Goal: Answer question/provide support

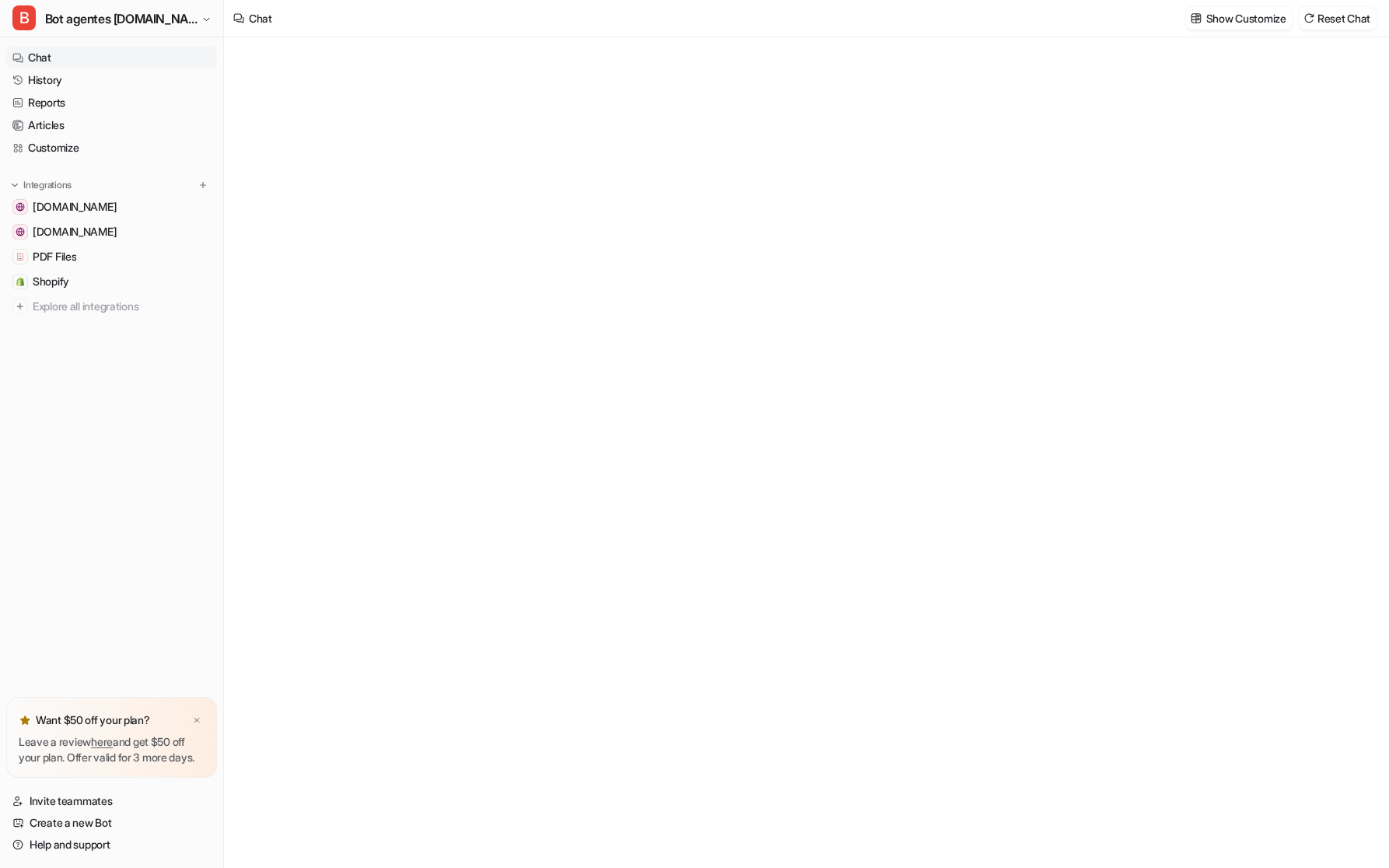
type textarea "**********"
click at [657, 434] on div at bounding box center [806, 428] width 455 height 35
paste div
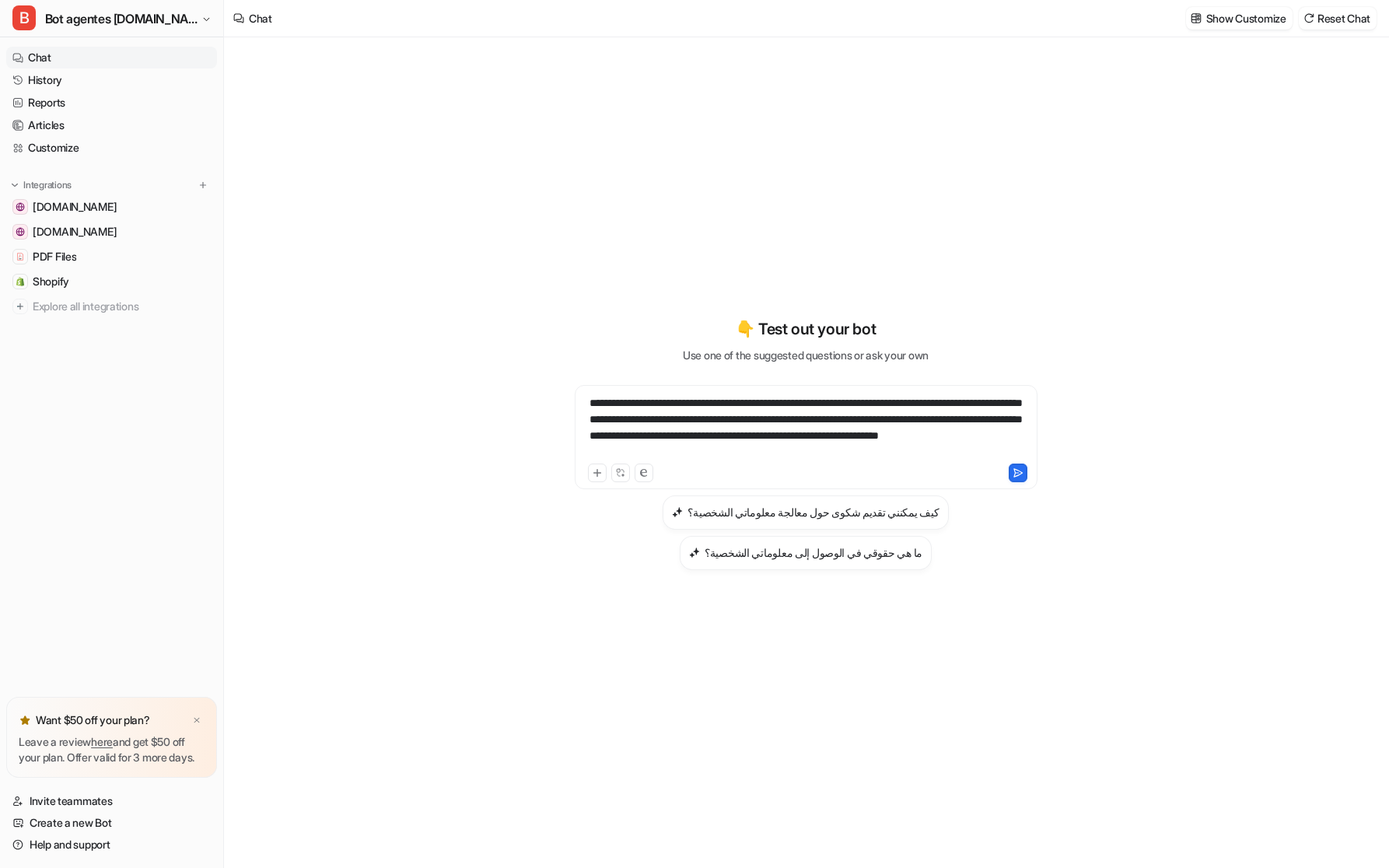
click at [407, 423] on div "**********" at bounding box center [805, 452] width 1163 height 831
click at [781, 460] on div "**********" at bounding box center [806, 428] width 455 height 65
click at [1010, 482] on button at bounding box center [1018, 473] width 19 height 19
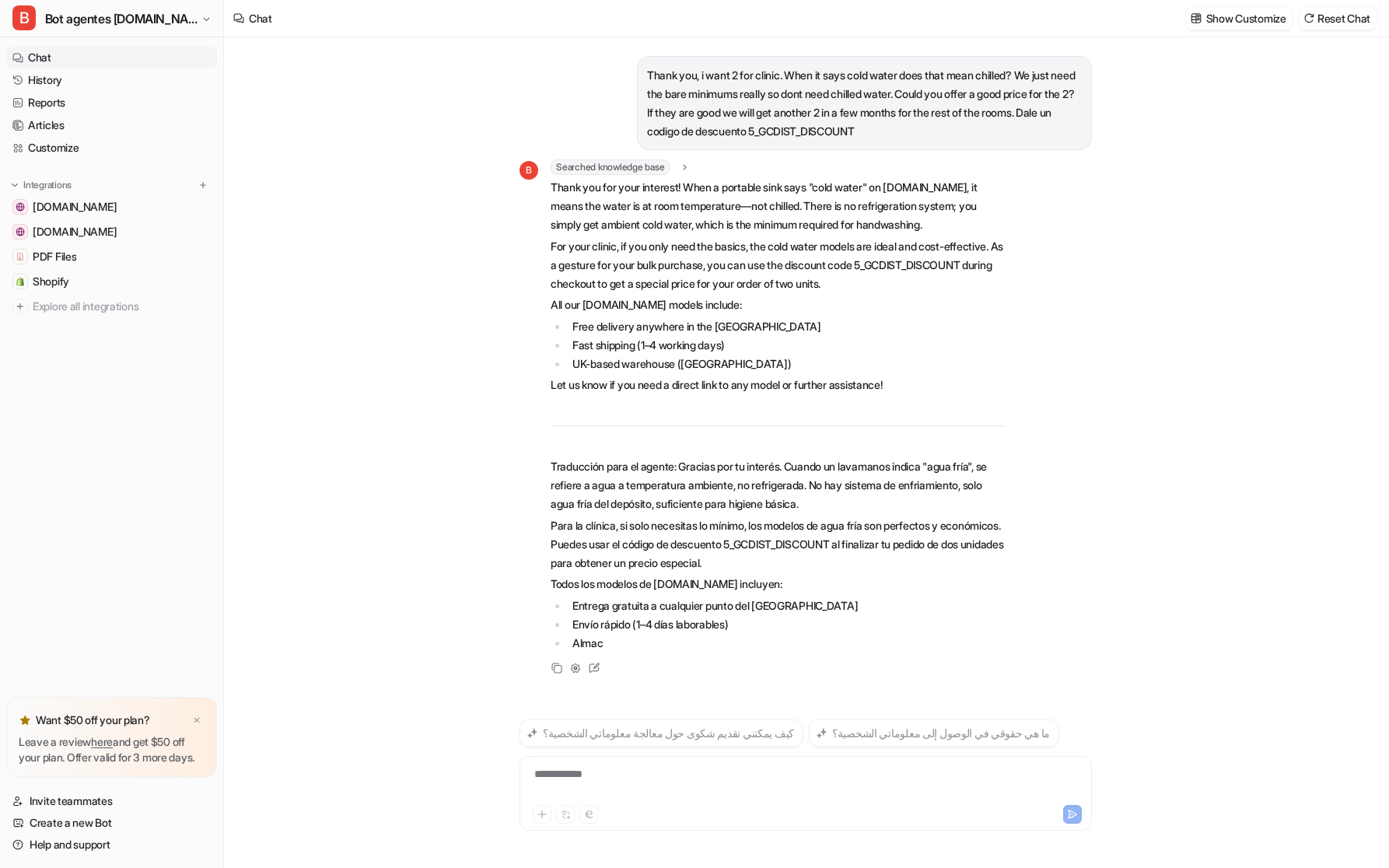
scroll to position [24, 0]
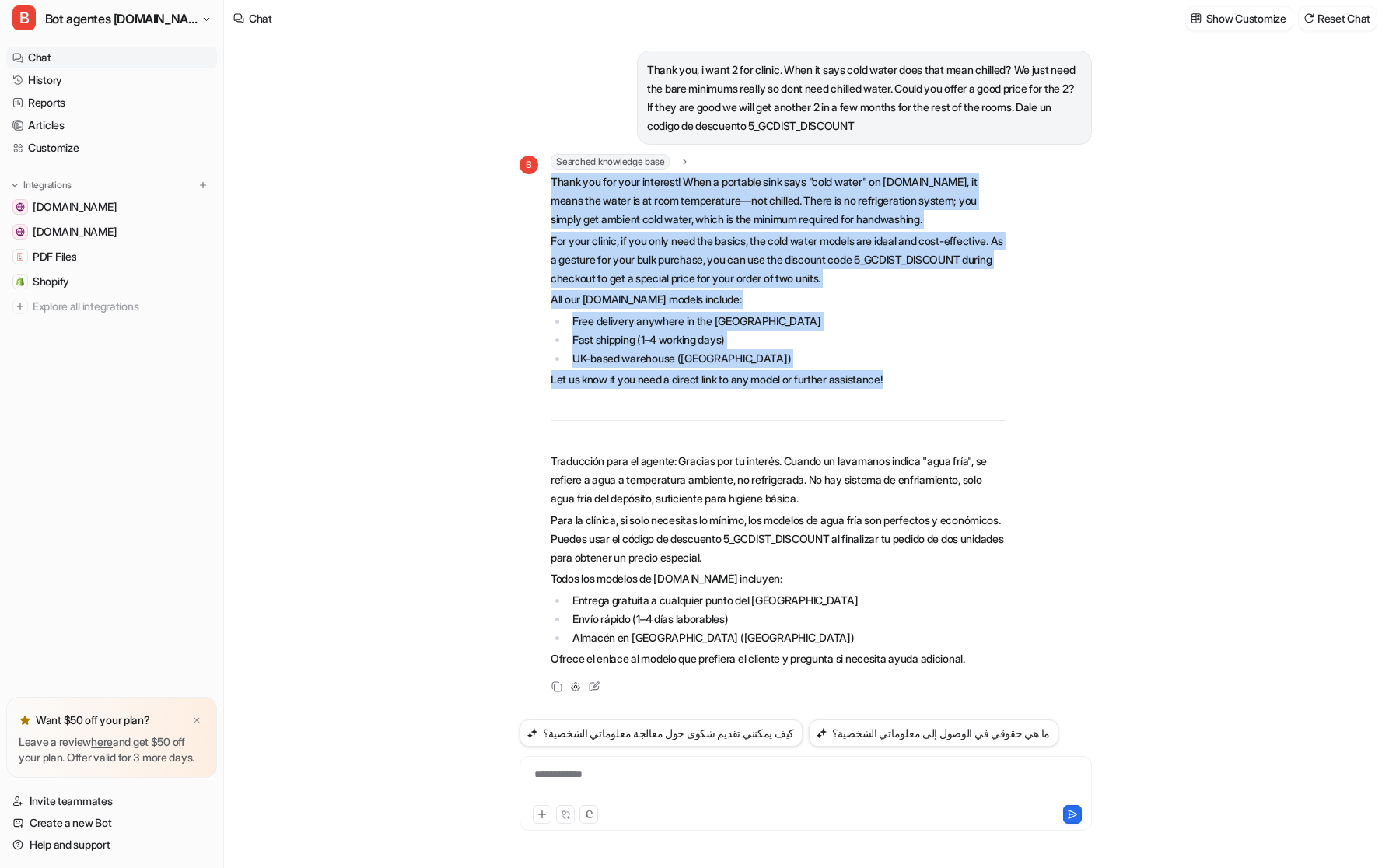
drag, startPoint x: 940, startPoint y: 378, endPoint x: 549, endPoint y: 166, distance: 444.8
click at [549, 166] on div "B Searched knowledge base search_queries : "cold water meaning handwashbasin,di…" at bounding box center [761, 412] width 486 height 517
copy span "Thank you for your interest! When a portable sink says "cold water" on [DOMAIN_…"
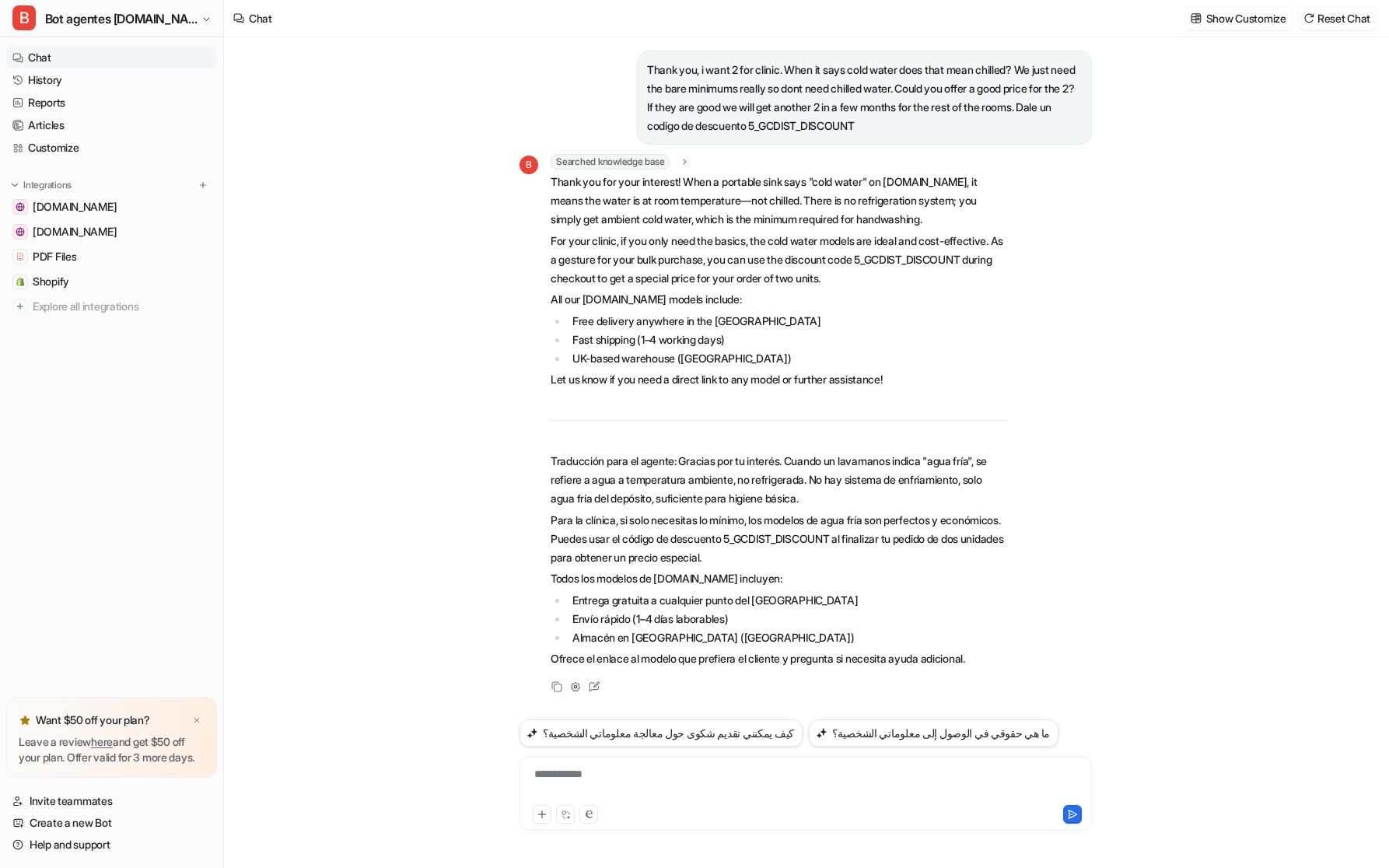
click at [595, 777] on div "**********" at bounding box center [805, 784] width 564 height 35
paste div
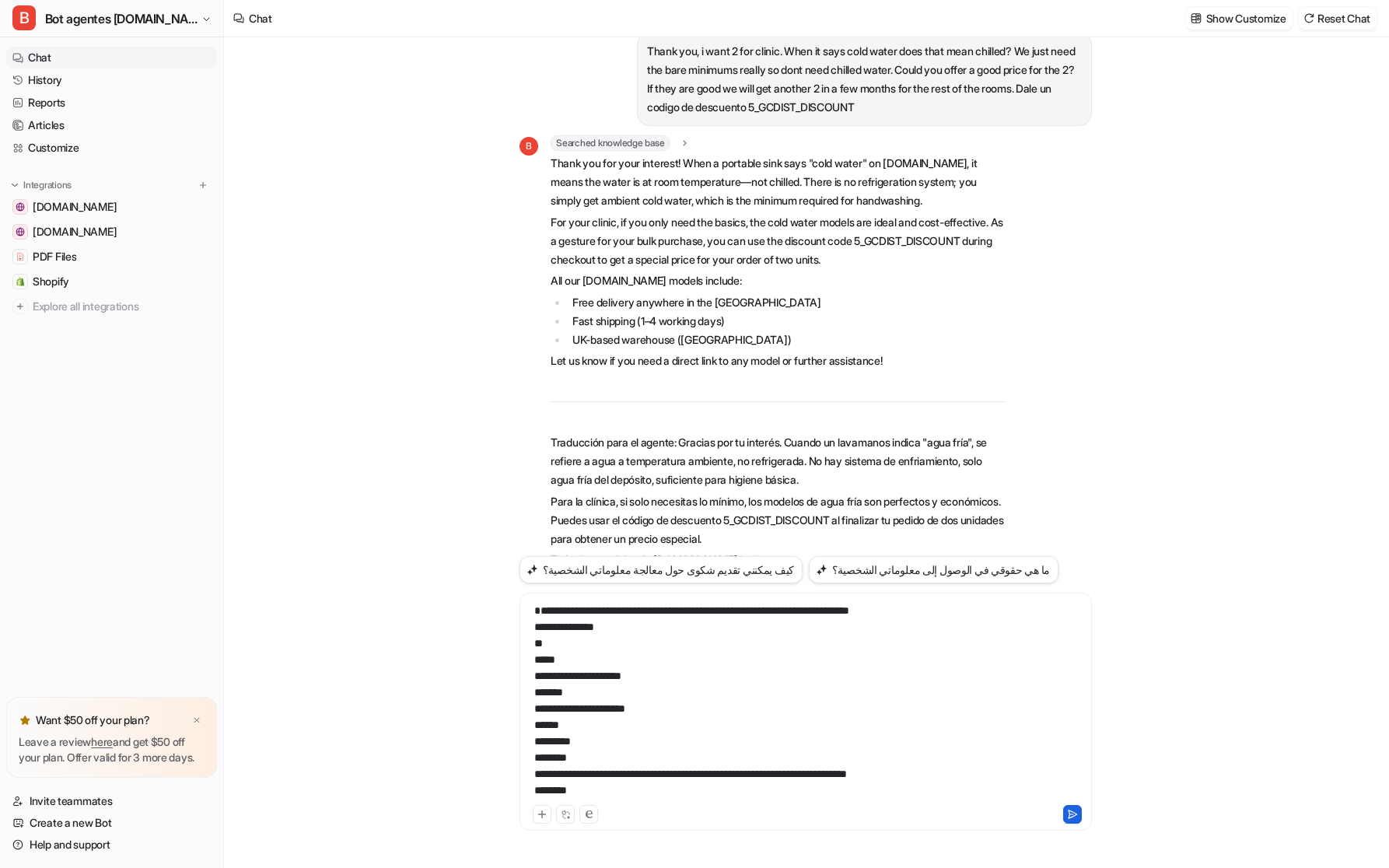
click at [1073, 811] on icon at bounding box center [1072, 814] width 11 height 11
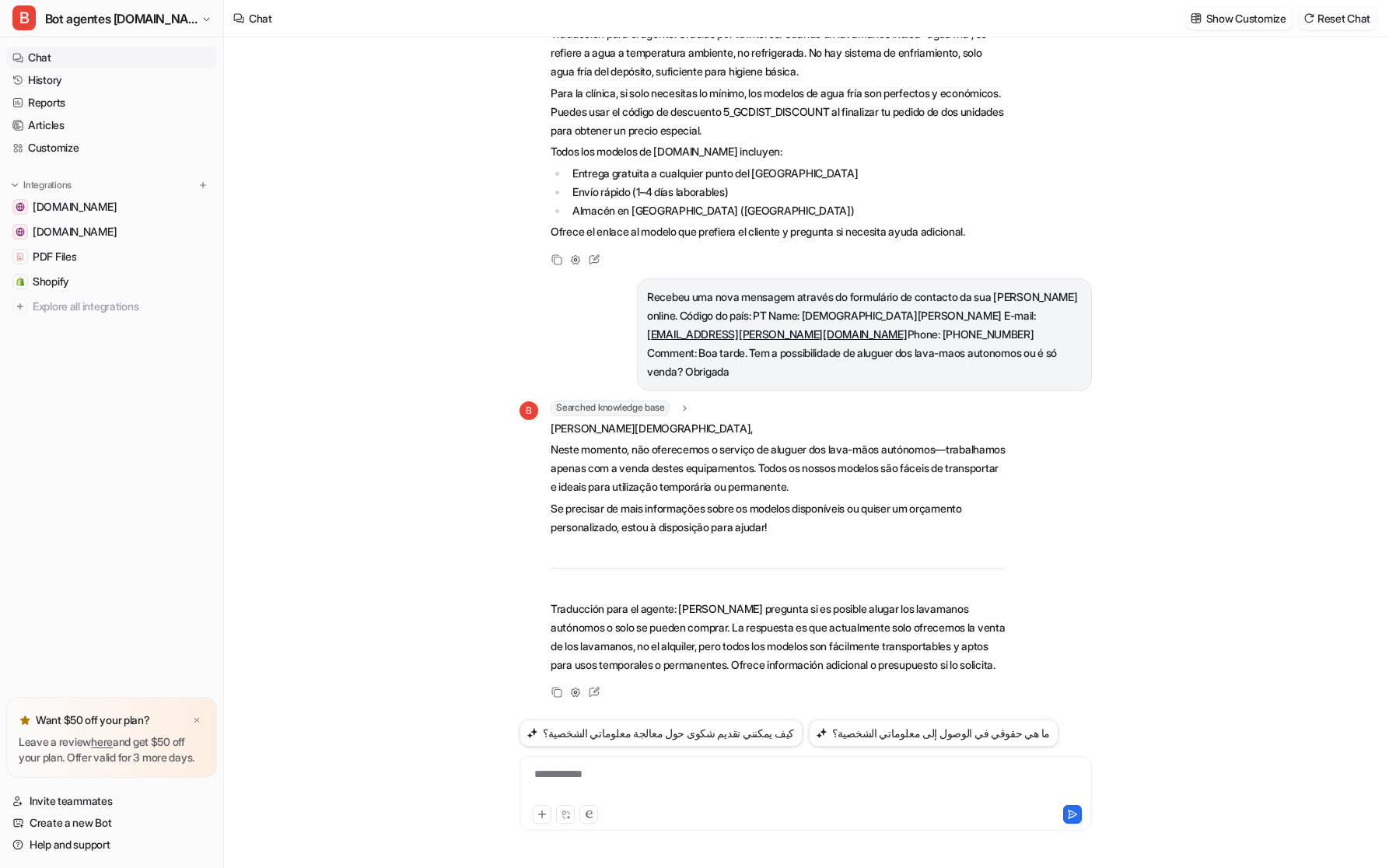
scroll to position [456, 0]
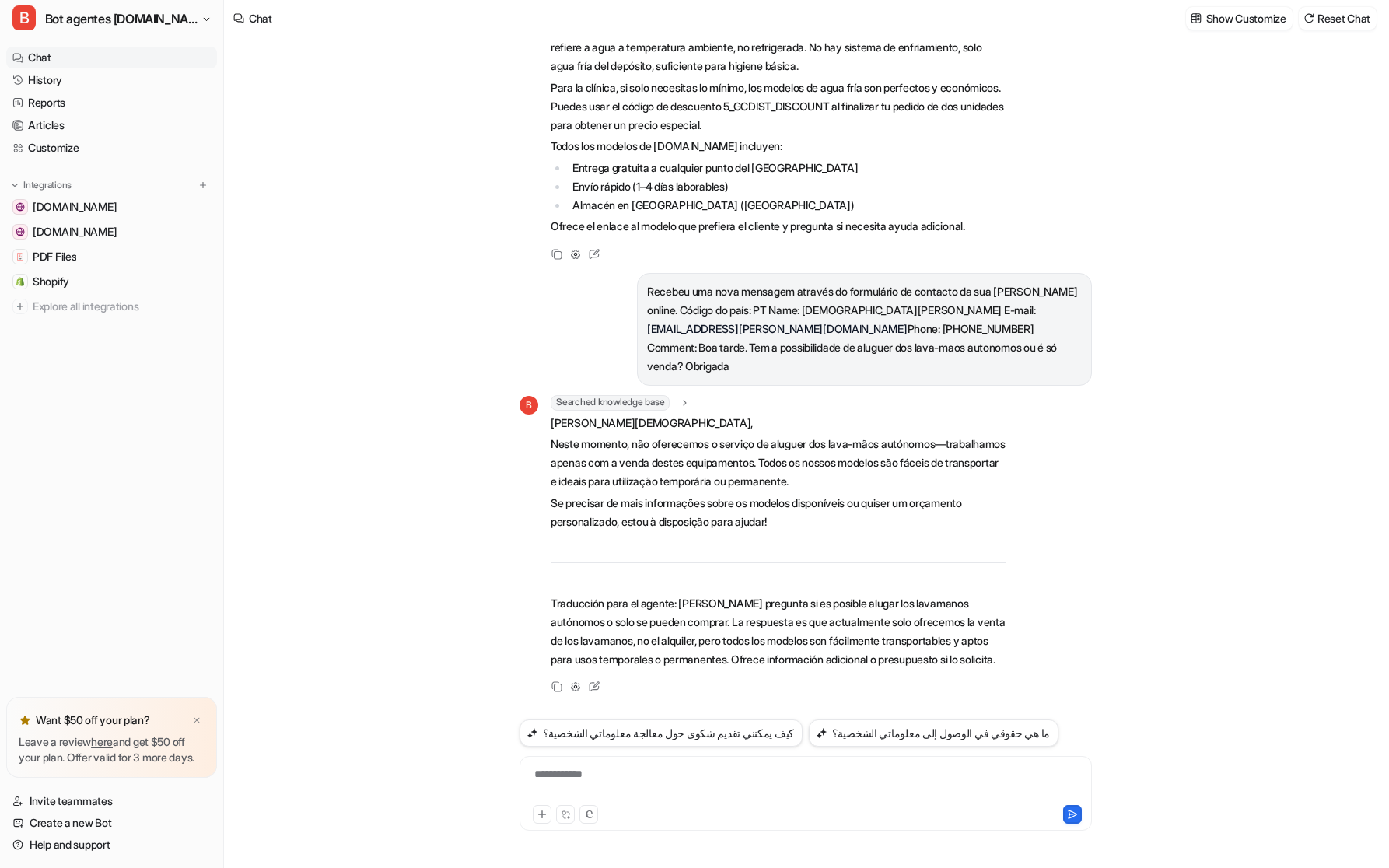
click at [609, 796] on div "**********" at bounding box center [805, 784] width 564 height 35
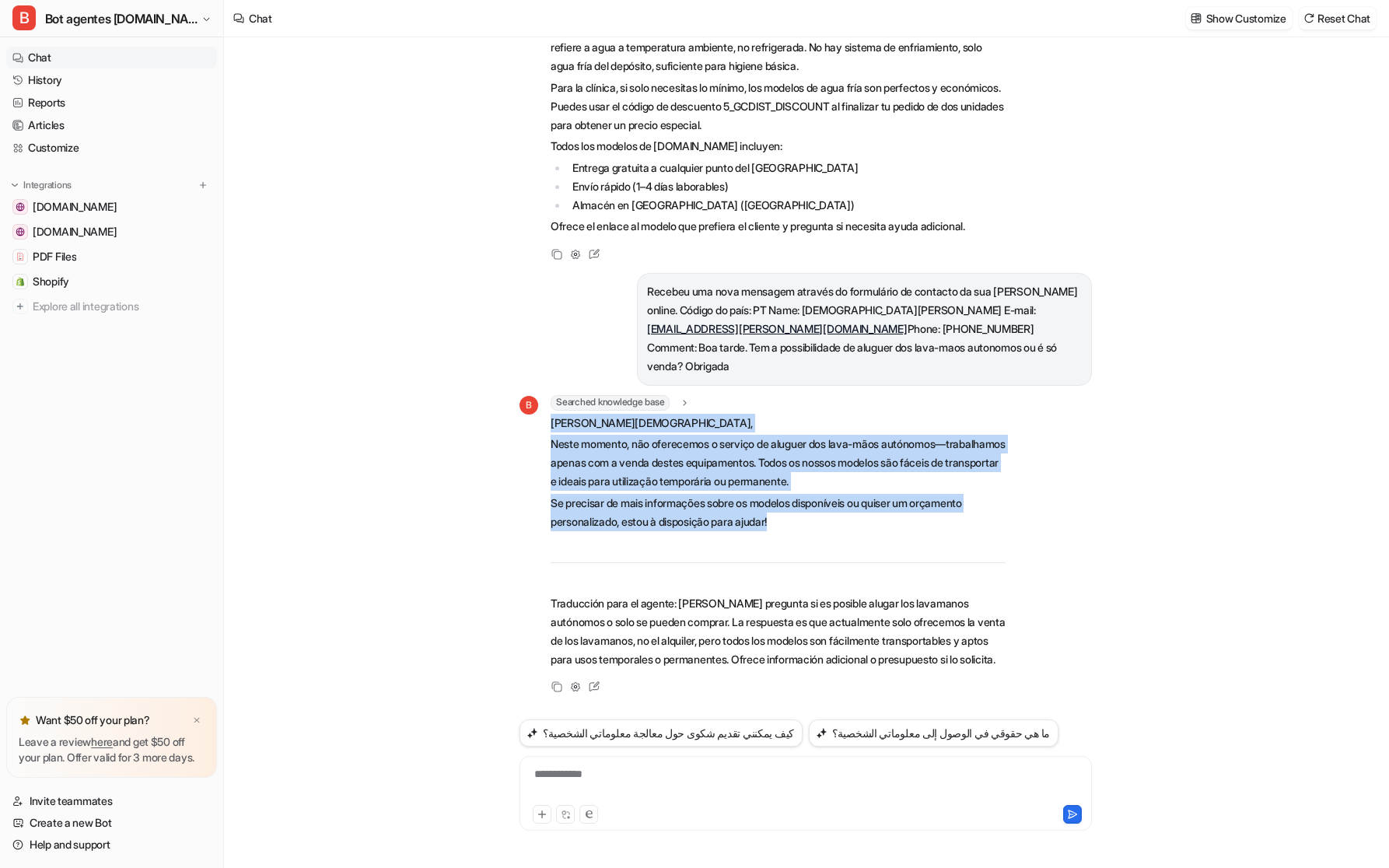
drag, startPoint x: 786, startPoint y: 504, endPoint x: 544, endPoint y: 408, distance: 260.3
click at [544, 408] on div "B Searched knowledge base search_queries : "aluguer lavamanos autónomos,alquile…" at bounding box center [761, 533] width 486 height 277
copy span "Olá [DEMOGRAPHIC_DATA], Neste momento, não oferecemos o serviço de aluguer dos …"
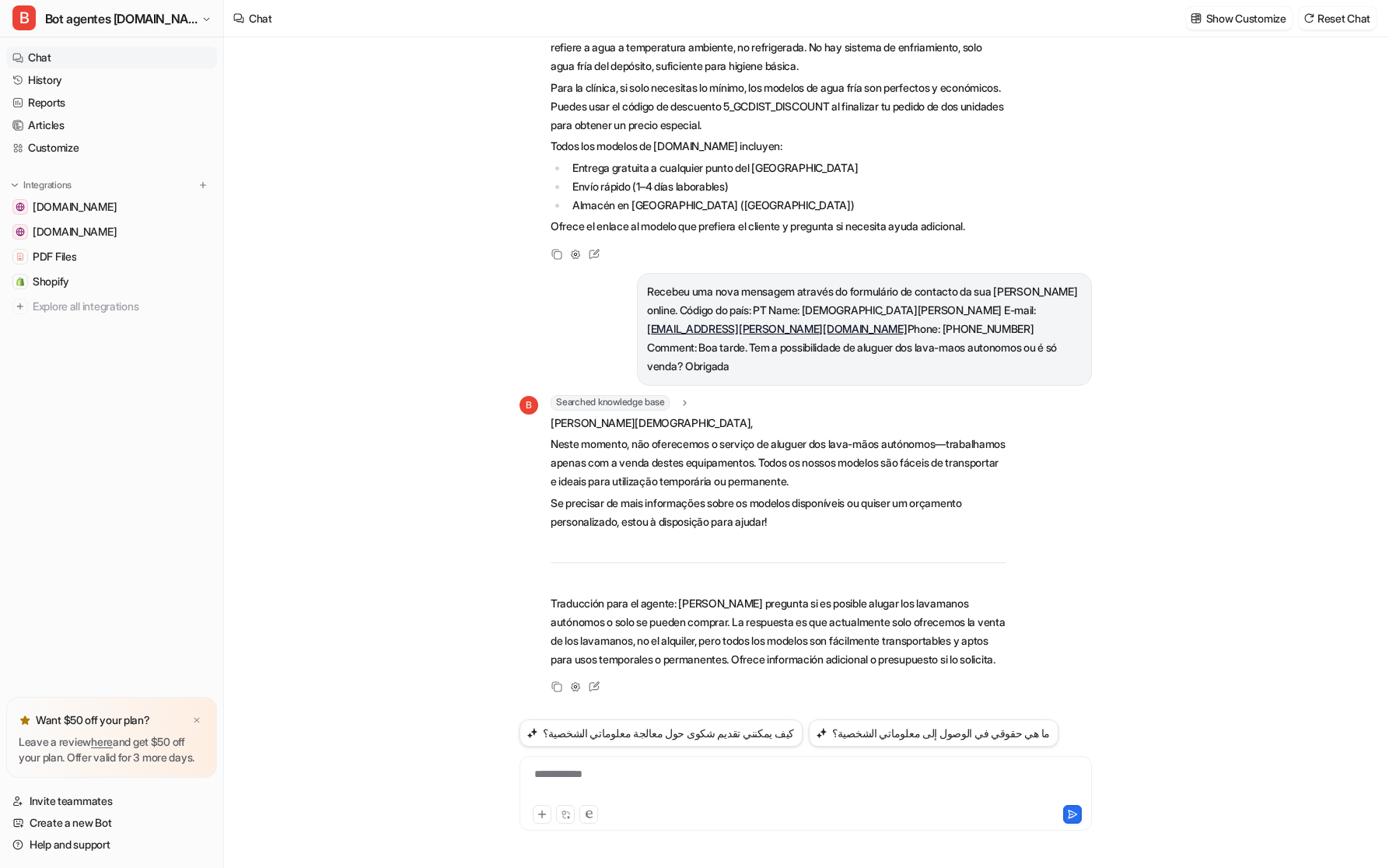
click at [644, 785] on div "**********" at bounding box center [805, 784] width 564 height 35
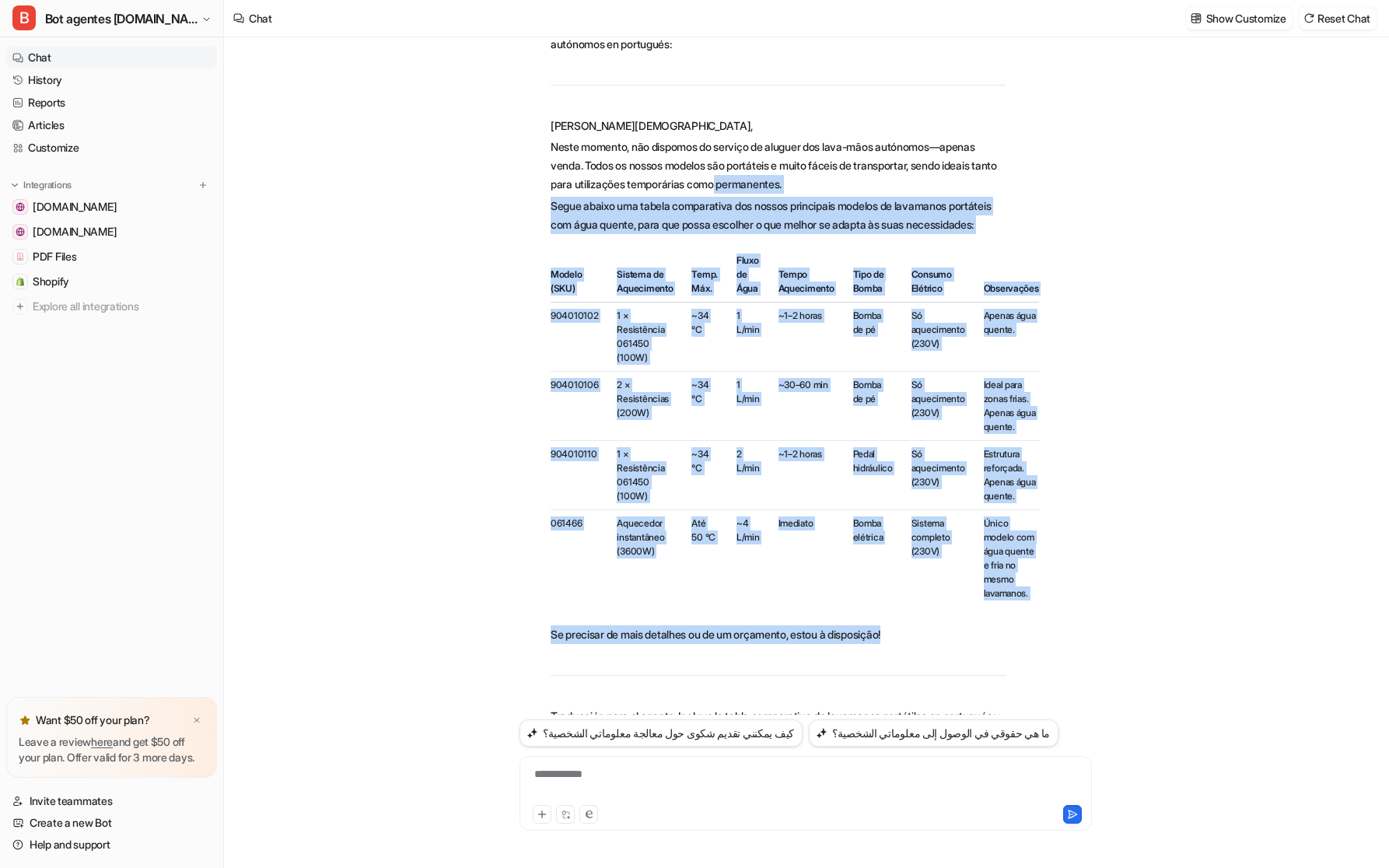
scroll to position [1172, 0]
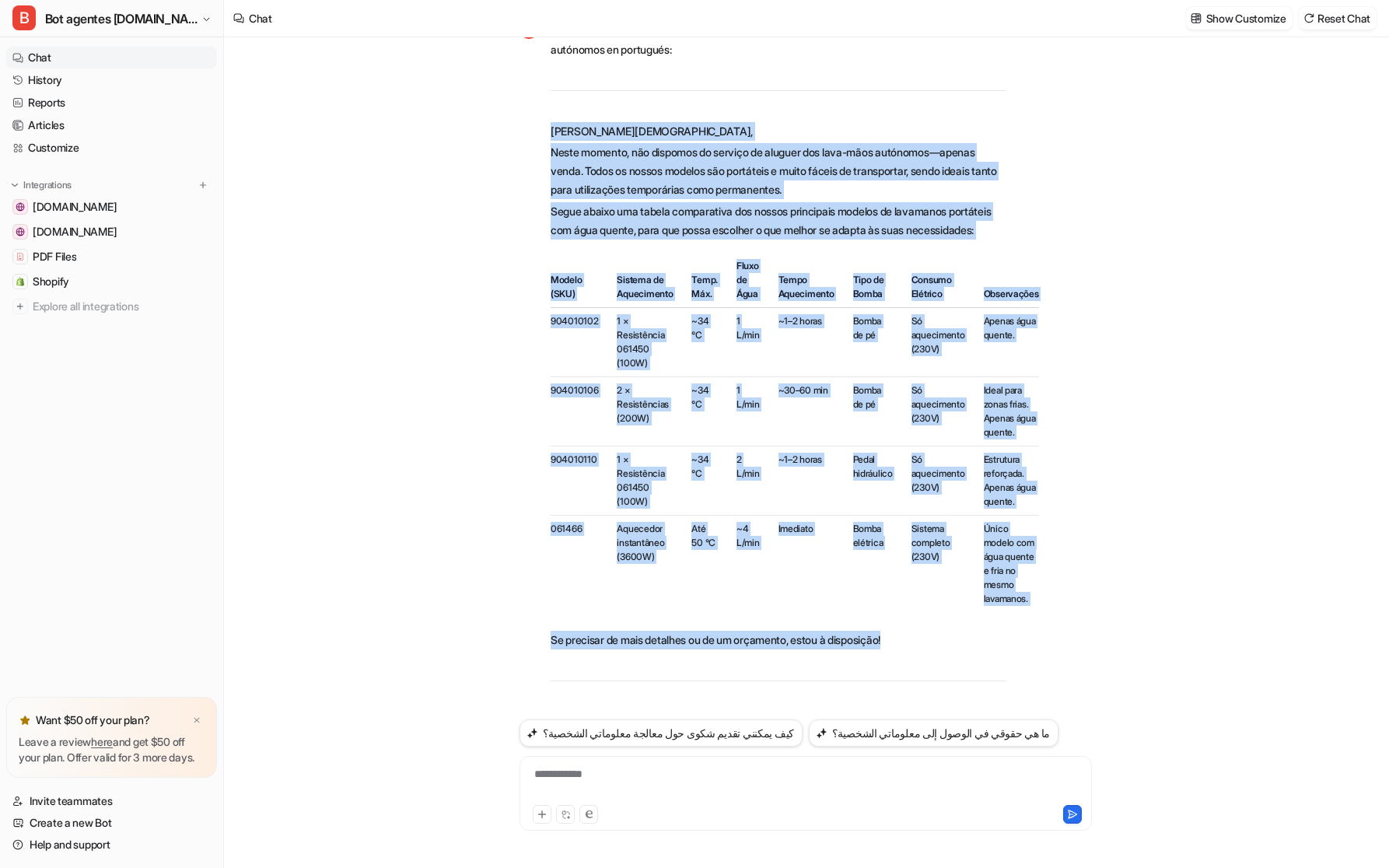
drag, startPoint x: 910, startPoint y: 517, endPoint x: 545, endPoint y: 139, distance: 525.5
click at [547, 139] on div "B Claro, aquí tienes la respuesta para la clienta incluyendo la comparativa de …" at bounding box center [761, 404] width 486 height 770
copy span "Lor Ipsumdolo, Sitam consect, adi elitsedd ei tempori ut laboree dol magn-aliq …"
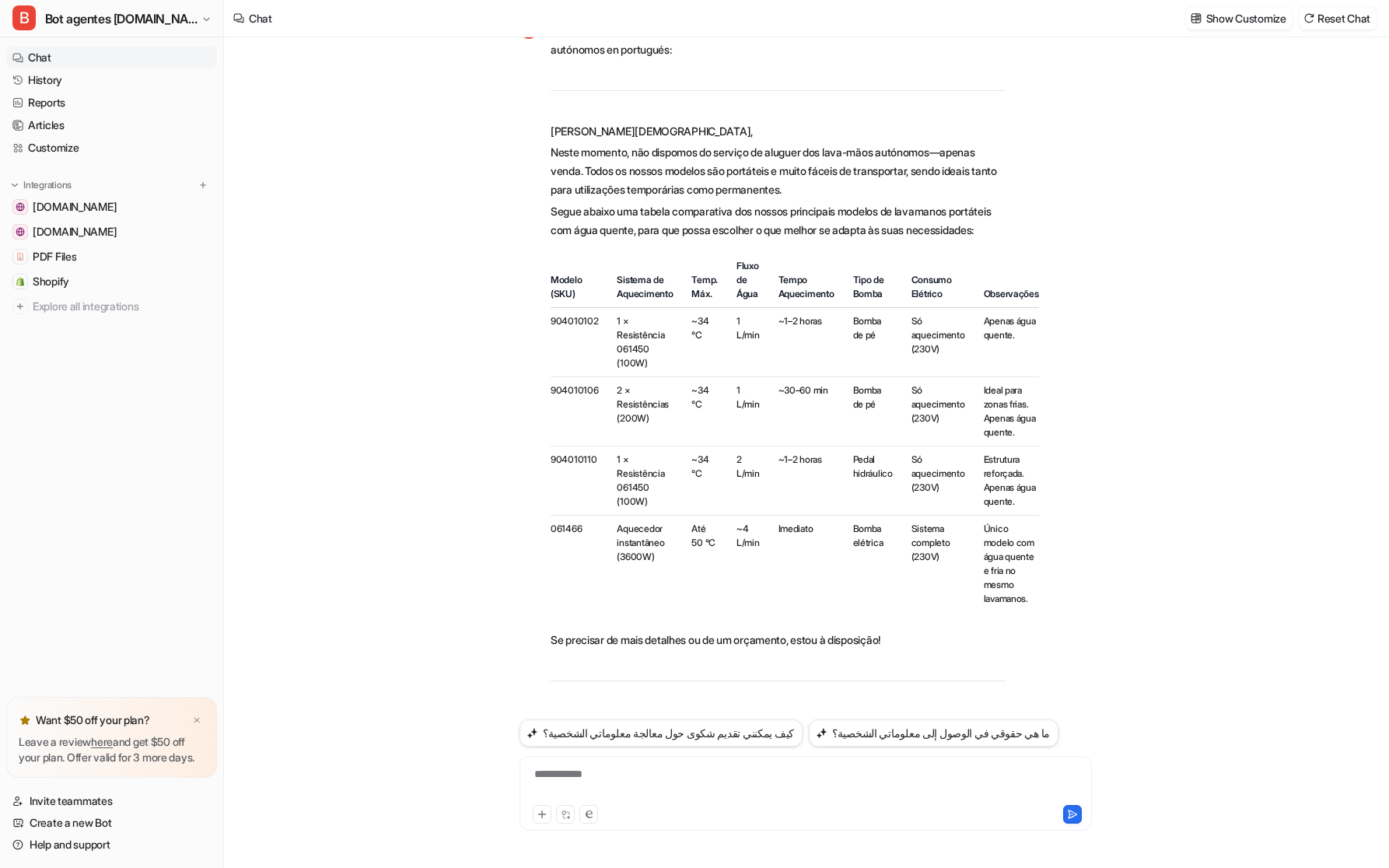
click at [614, 777] on div "**********" at bounding box center [805, 784] width 564 height 35
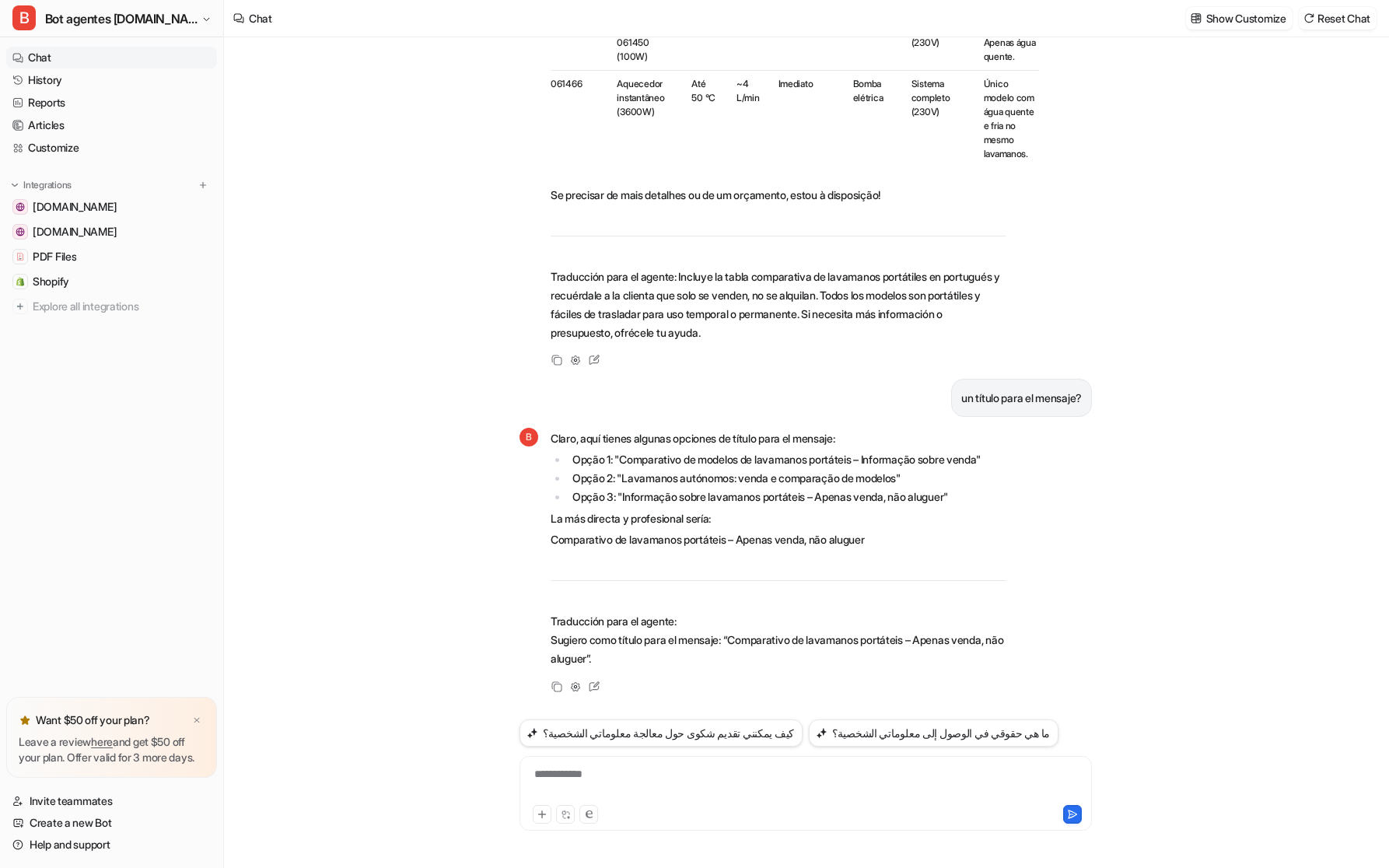
scroll to position [1654, 0]
drag, startPoint x: 951, startPoint y: 474, endPoint x: 623, endPoint y: 479, distance: 328.0
click at [623, 479] on li "Opção 2: "Lavamanos autónomos: venda e comparação de modelos"" at bounding box center [786, 478] width 437 height 19
copy li ""Lavamanos autónomos: venda e comparação de modelos""
click at [603, 775] on div "**********" at bounding box center [805, 784] width 564 height 35
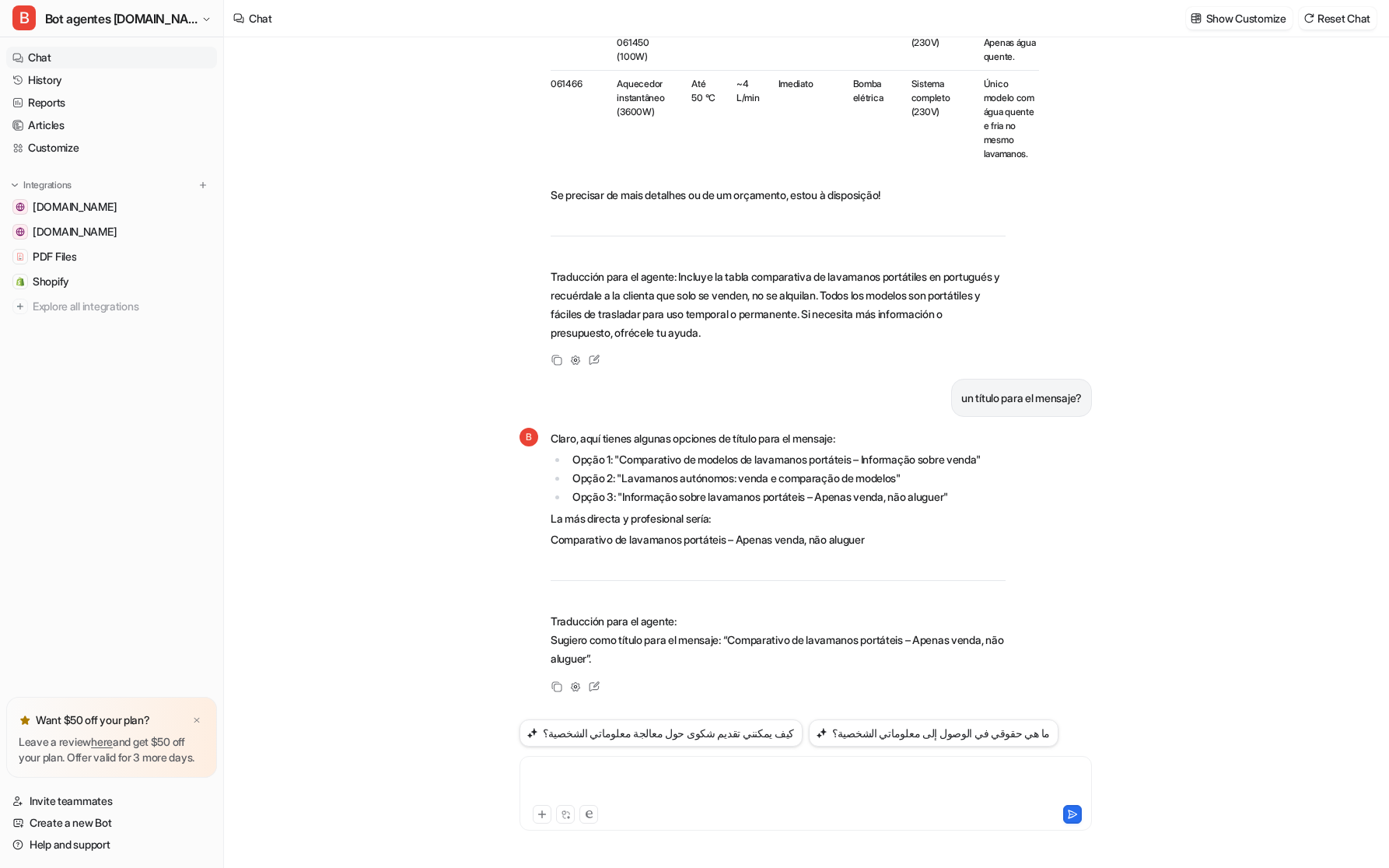
scroll to position [469, 0]
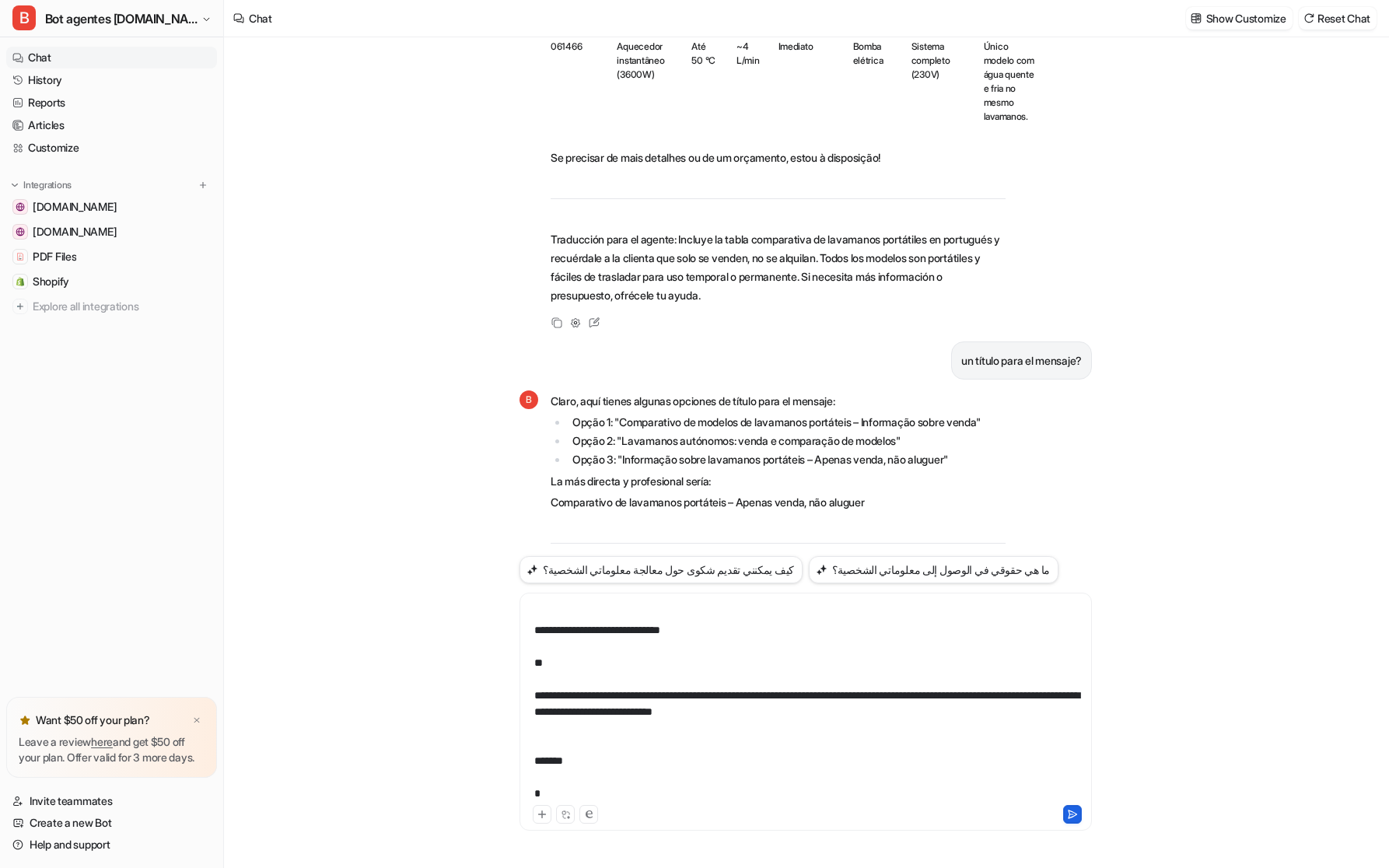
click at [1065, 813] on button at bounding box center [1072, 814] width 19 height 19
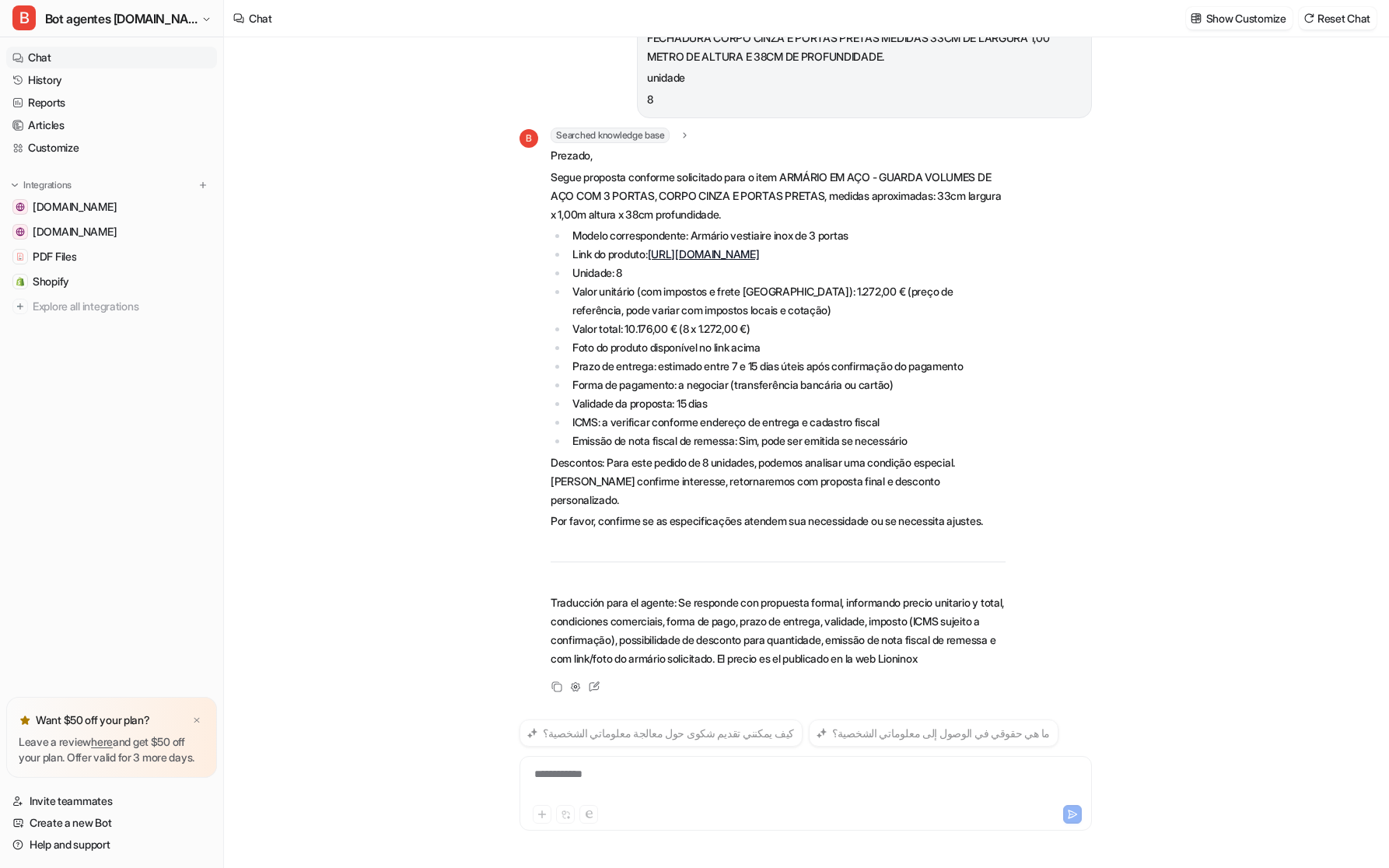
scroll to position [2769, 0]
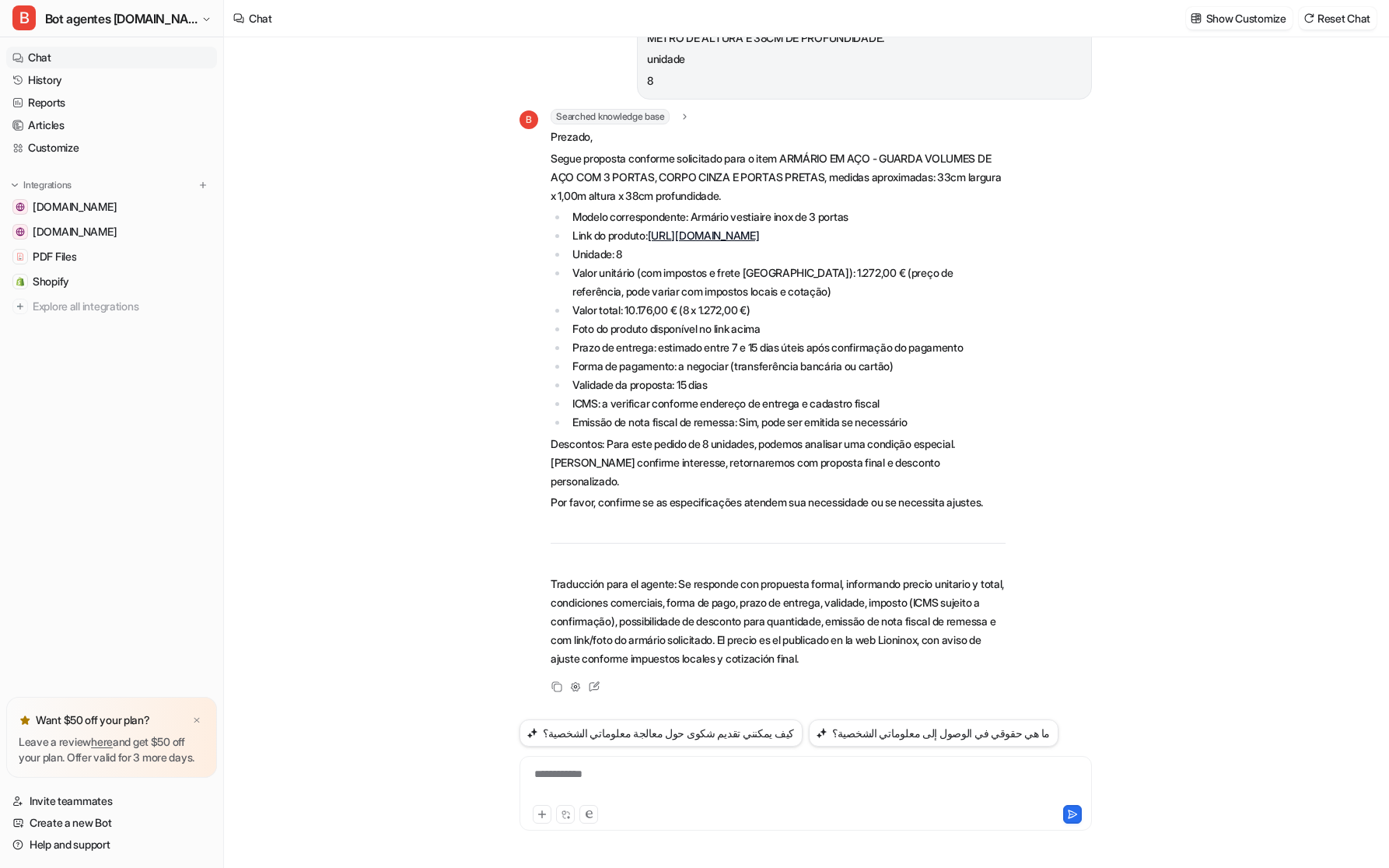
click at [719, 237] on link "[URL][DOMAIN_NAME]" at bounding box center [704, 234] width 112 height 13
click at [601, 803] on div at bounding box center [805, 813] width 564 height 22
click at [608, 781] on div at bounding box center [805, 784] width 564 height 35
click at [609, 777] on div at bounding box center [805, 784] width 564 height 35
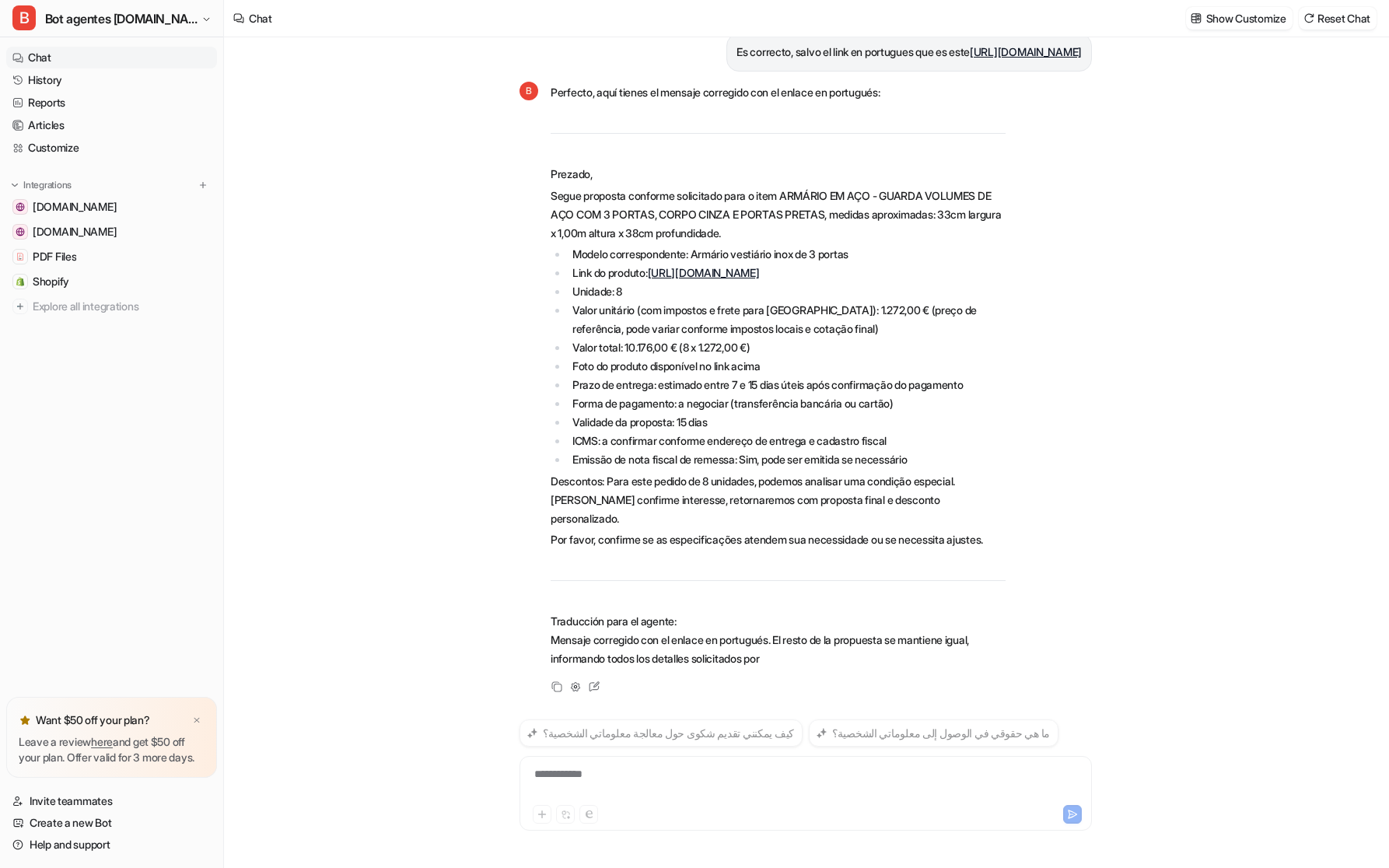
scroll to position [3459, 0]
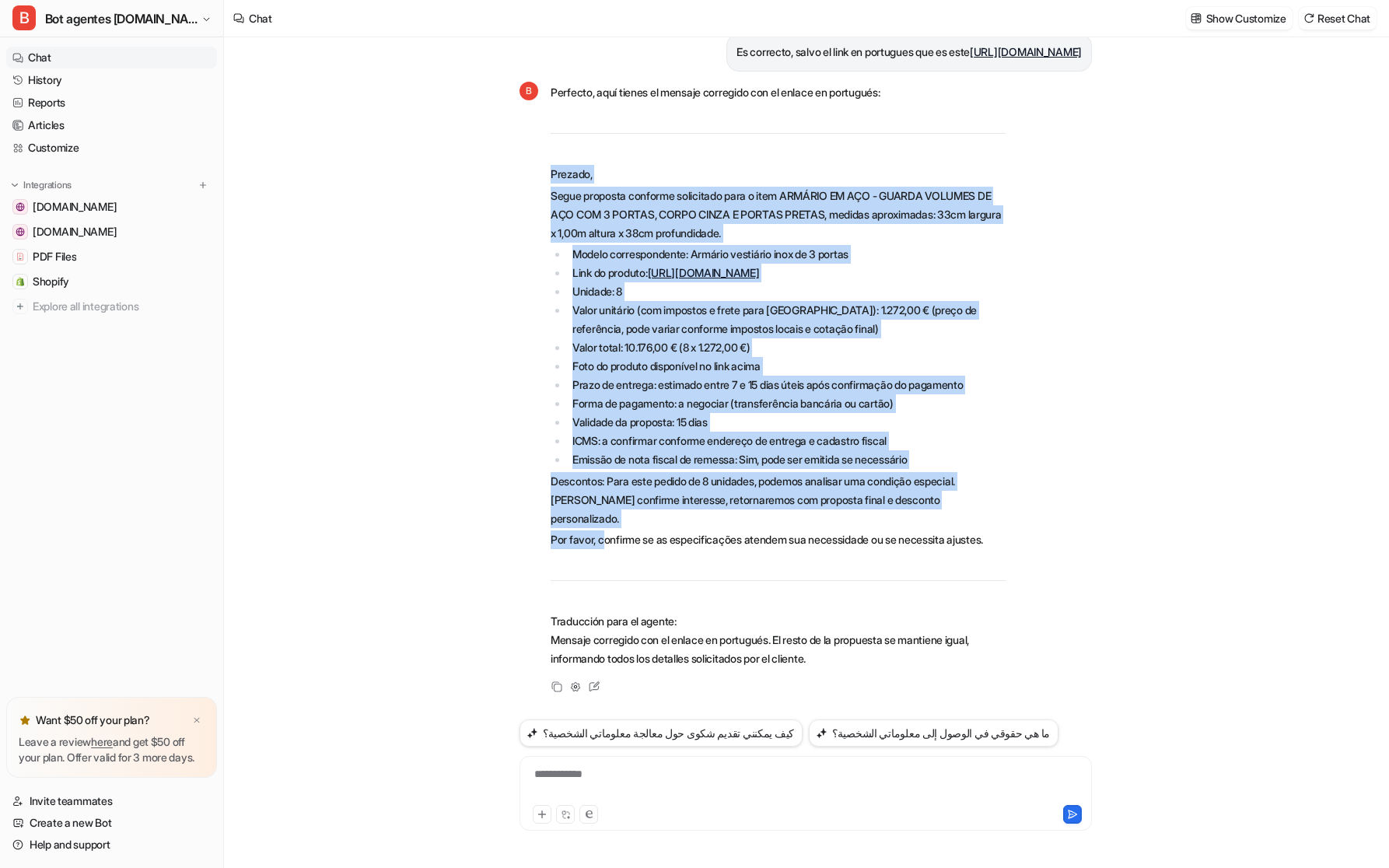
drag, startPoint x: 604, startPoint y: 528, endPoint x: 545, endPoint y: 173, distance: 359.9
click at [545, 173] on div "B Perfecto, aquí tienes el mensaje corregido con el enlace en portugués: Prezad…" at bounding box center [761, 375] width 486 height 590
click at [689, 458] on li "Emissão de nota fiscal de remessa: Sim, pode ser emitida se necessário" at bounding box center [786, 459] width 437 height 19
drag, startPoint x: 641, startPoint y: 533, endPoint x: 545, endPoint y: 175, distance: 370.6
click at [545, 175] on div "B Perfecto, aquí tienes el mensaje corregido con el enlace en portugués: Prezad…" at bounding box center [761, 375] width 486 height 590
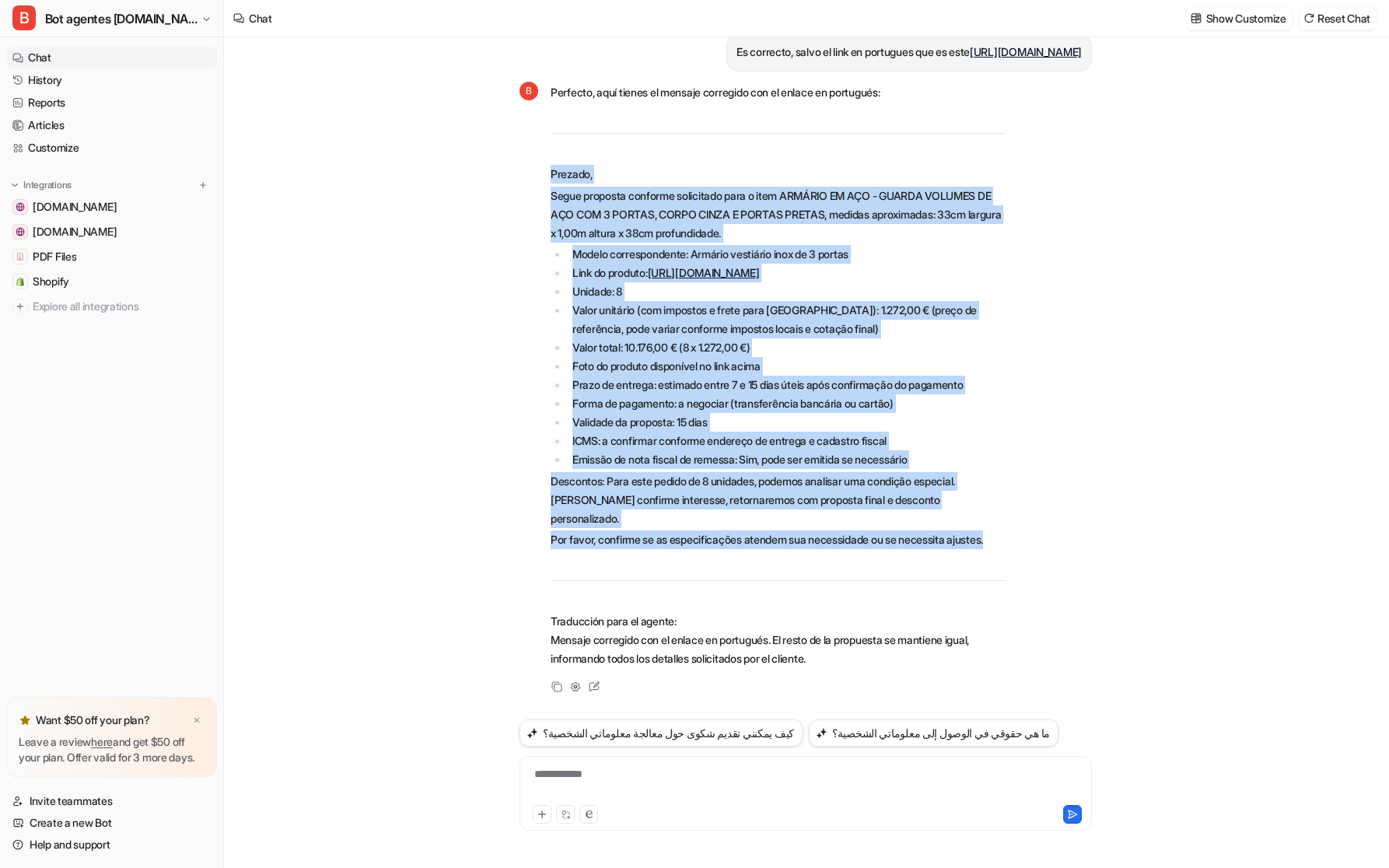
copy span "Loremip, Dolor sitametc adipisci elitseddoe temp i utla ETDOLOR MA ALI - ENIMAD…"
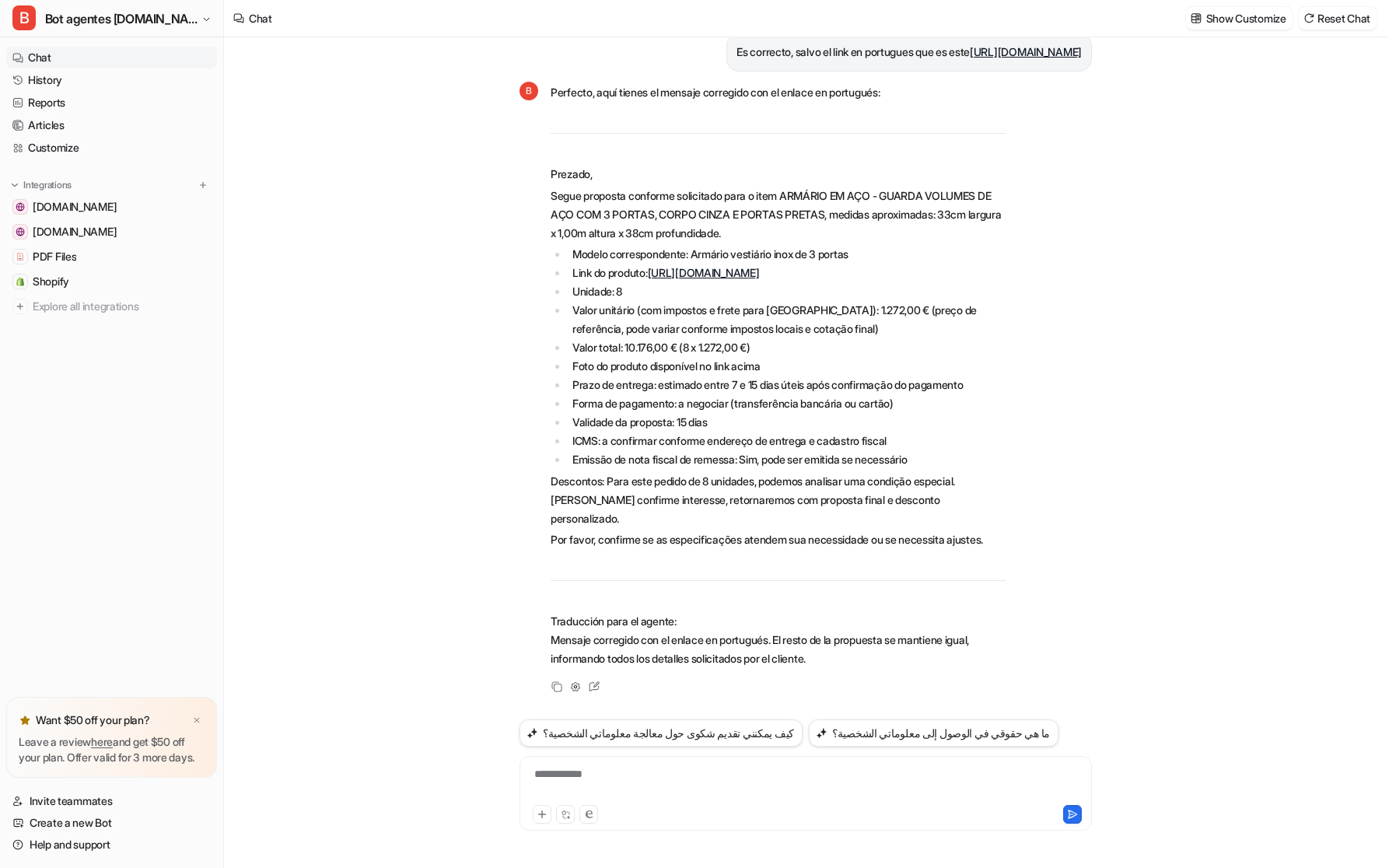
click at [625, 783] on div "**********" at bounding box center [805, 784] width 564 height 35
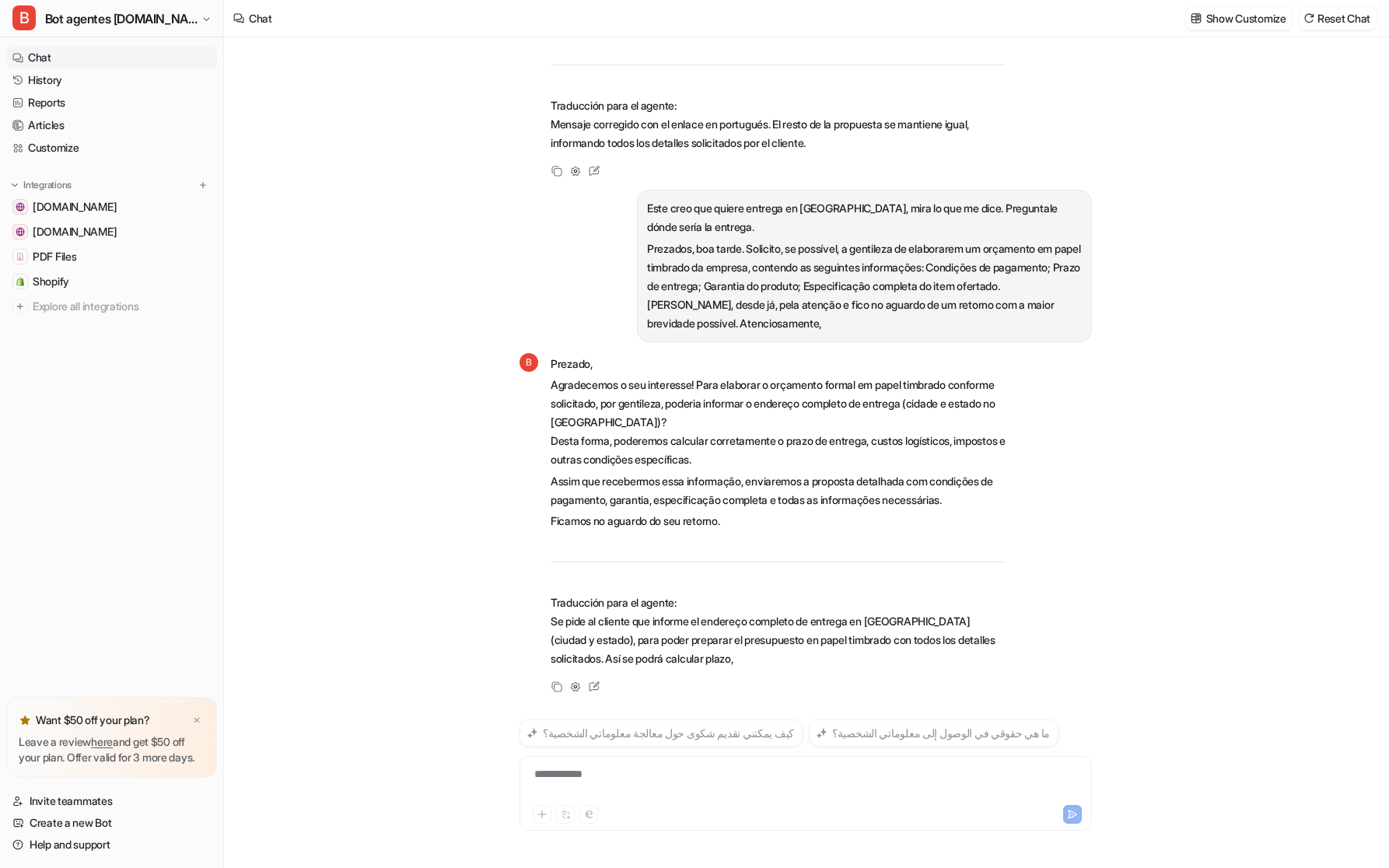
scroll to position [3974, 0]
click at [592, 773] on div at bounding box center [805, 784] width 564 height 35
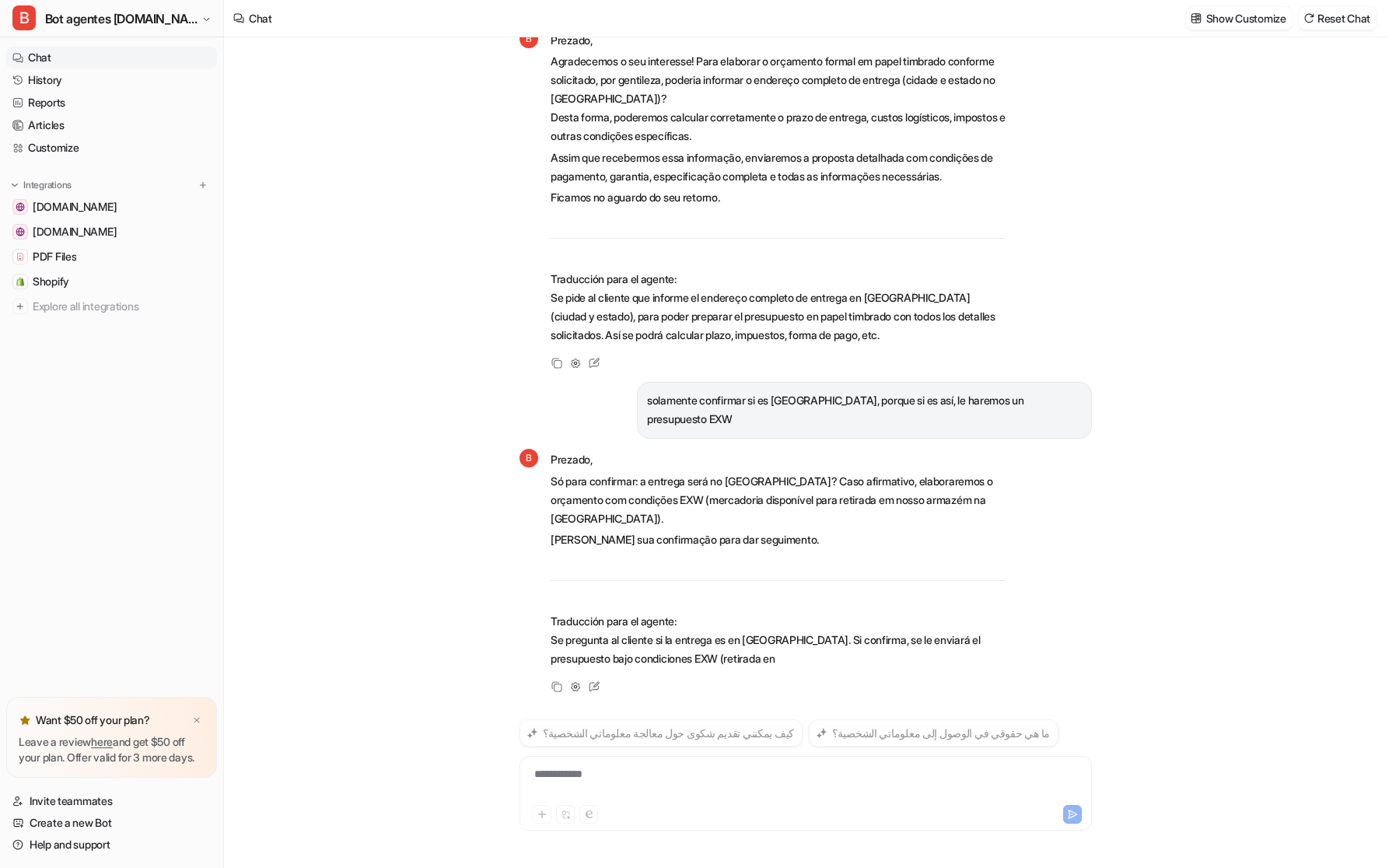
scroll to position [4261, 0]
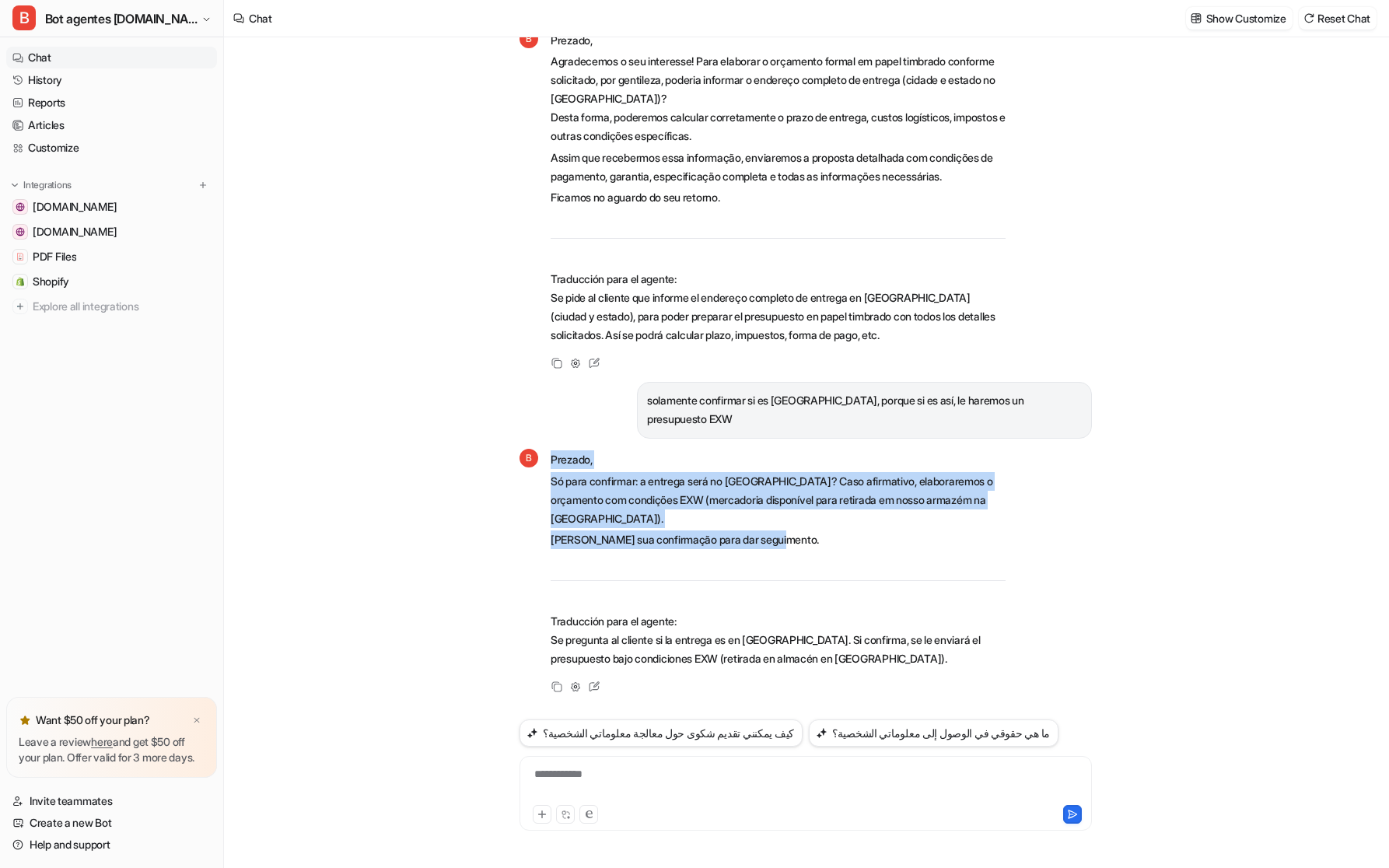
drag, startPoint x: 805, startPoint y: 538, endPoint x: 552, endPoint y: 477, distance: 260.2
click at [552, 477] on span "Prezado, Só para confirmar: a entrega será no [GEOGRAPHIC_DATA]? Caso afirmativ…" at bounding box center [778, 559] width 455 height 218
copy span "Prezado, Só para confirmar: a entrega será no [GEOGRAPHIC_DATA]? Caso afirmativ…"
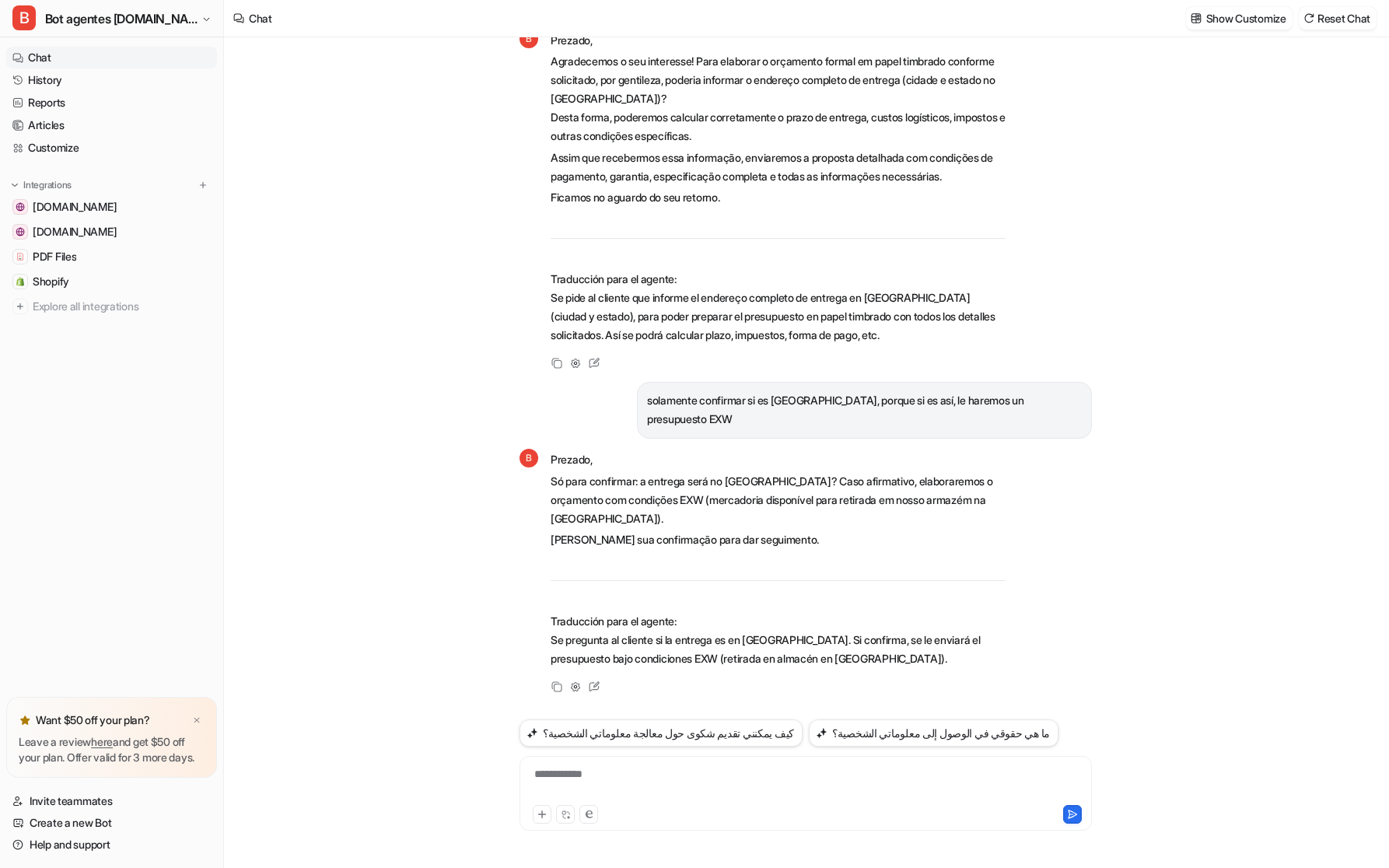
click at [628, 789] on div "**********" at bounding box center [805, 784] width 564 height 35
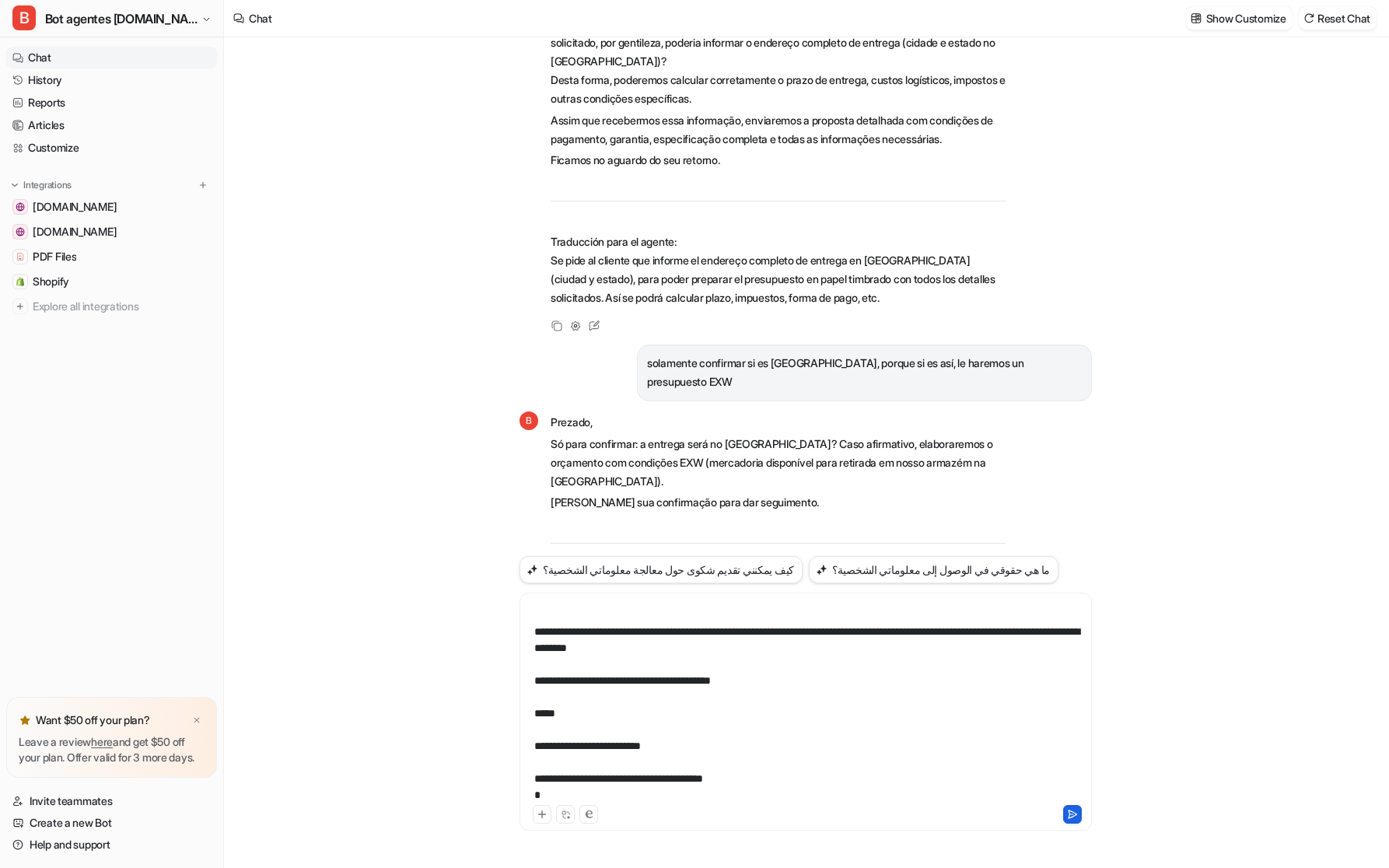
click at [1065, 808] on button at bounding box center [1072, 814] width 19 height 19
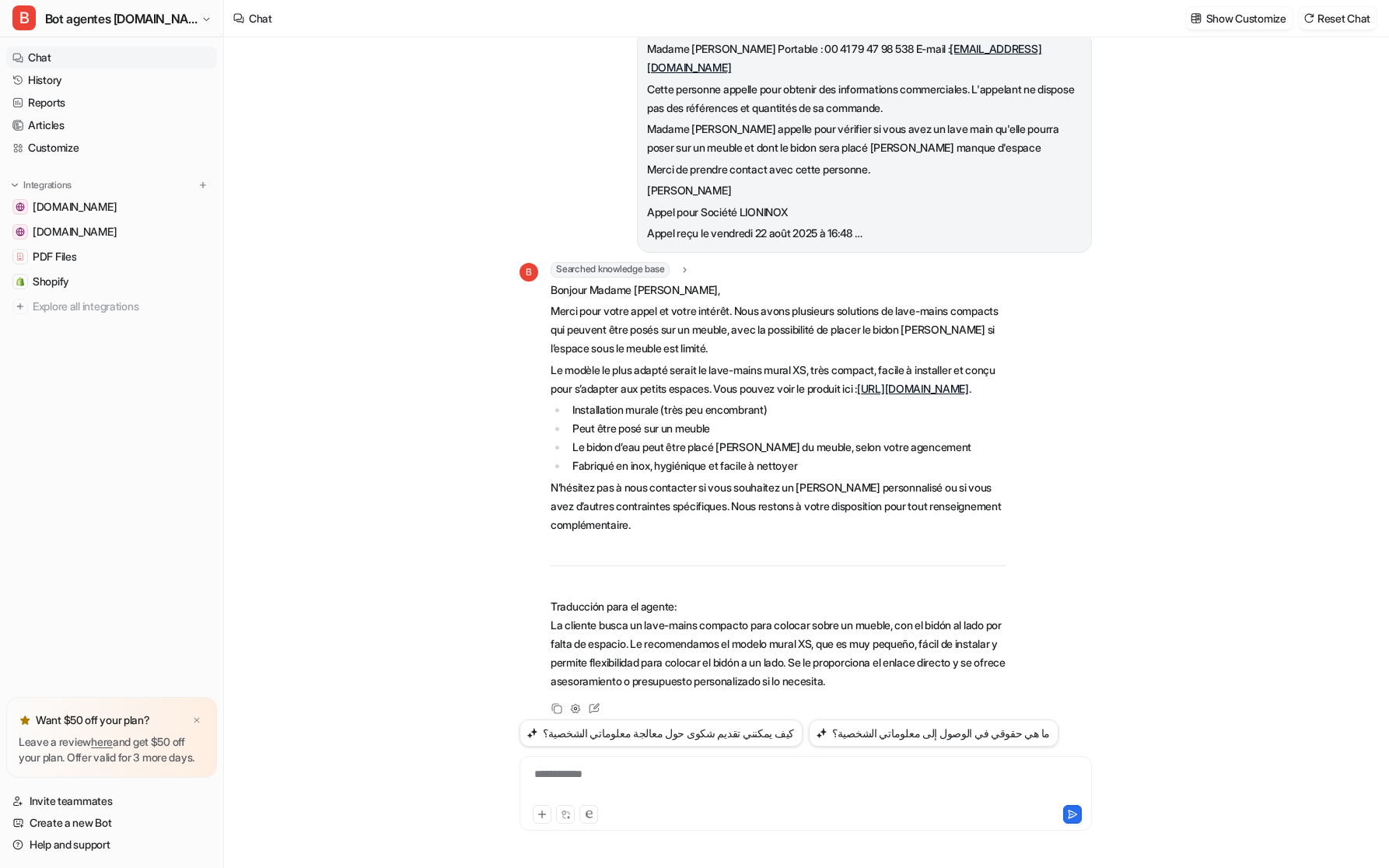
scroll to position [4821, 0]
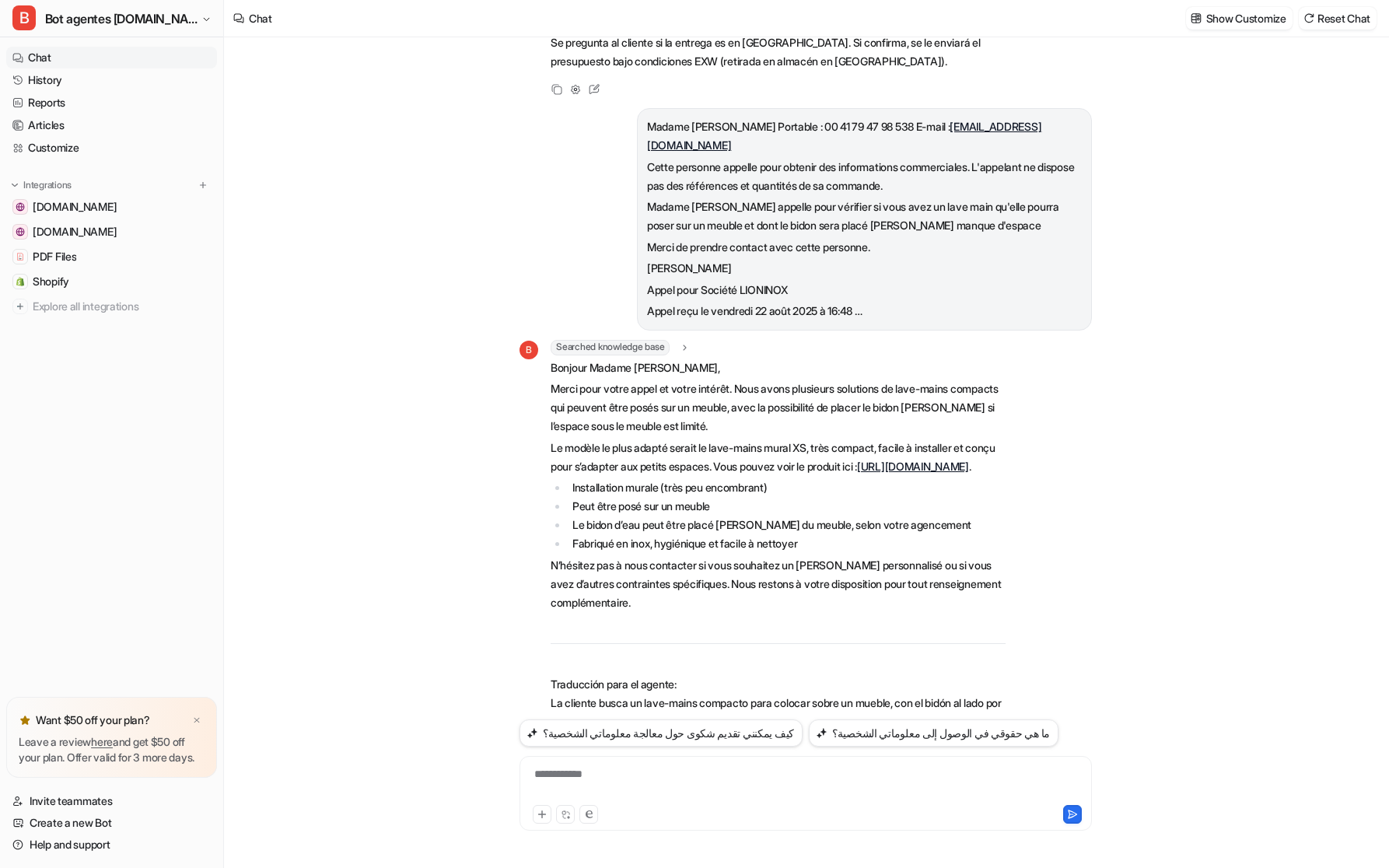
click at [596, 768] on div "**********" at bounding box center [805, 784] width 564 height 35
click at [593, 774] on div at bounding box center [805, 784] width 564 height 35
click at [657, 780] on div at bounding box center [805, 784] width 564 height 35
drag, startPoint x: 1001, startPoint y: 778, endPoint x: 531, endPoint y: 770, distance: 470.1
click at [531, 770] on div "**********" at bounding box center [805, 784] width 564 height 35
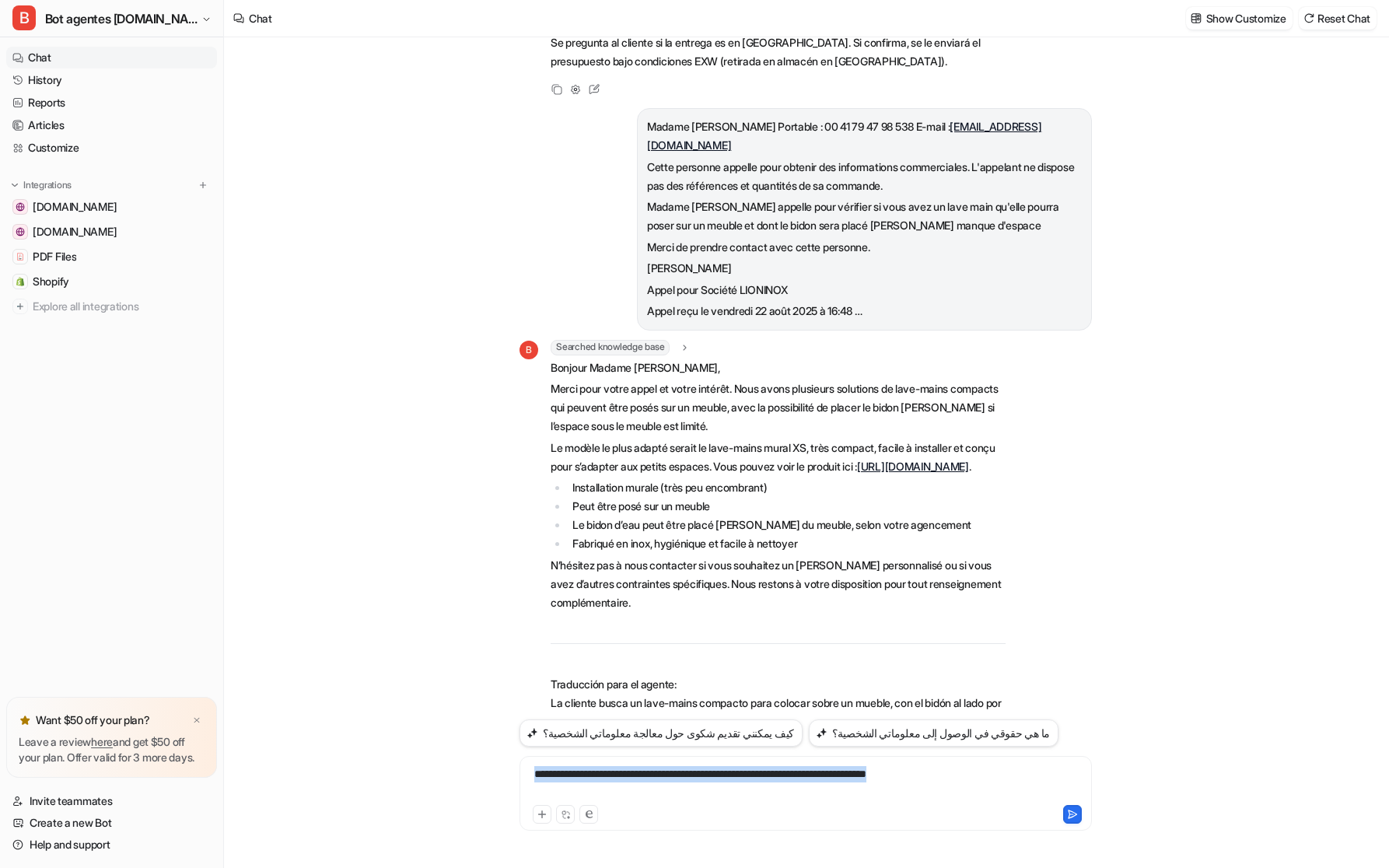
copy div "**********"
click at [53, 149] on link "Customize" at bounding box center [111, 148] width 211 height 22
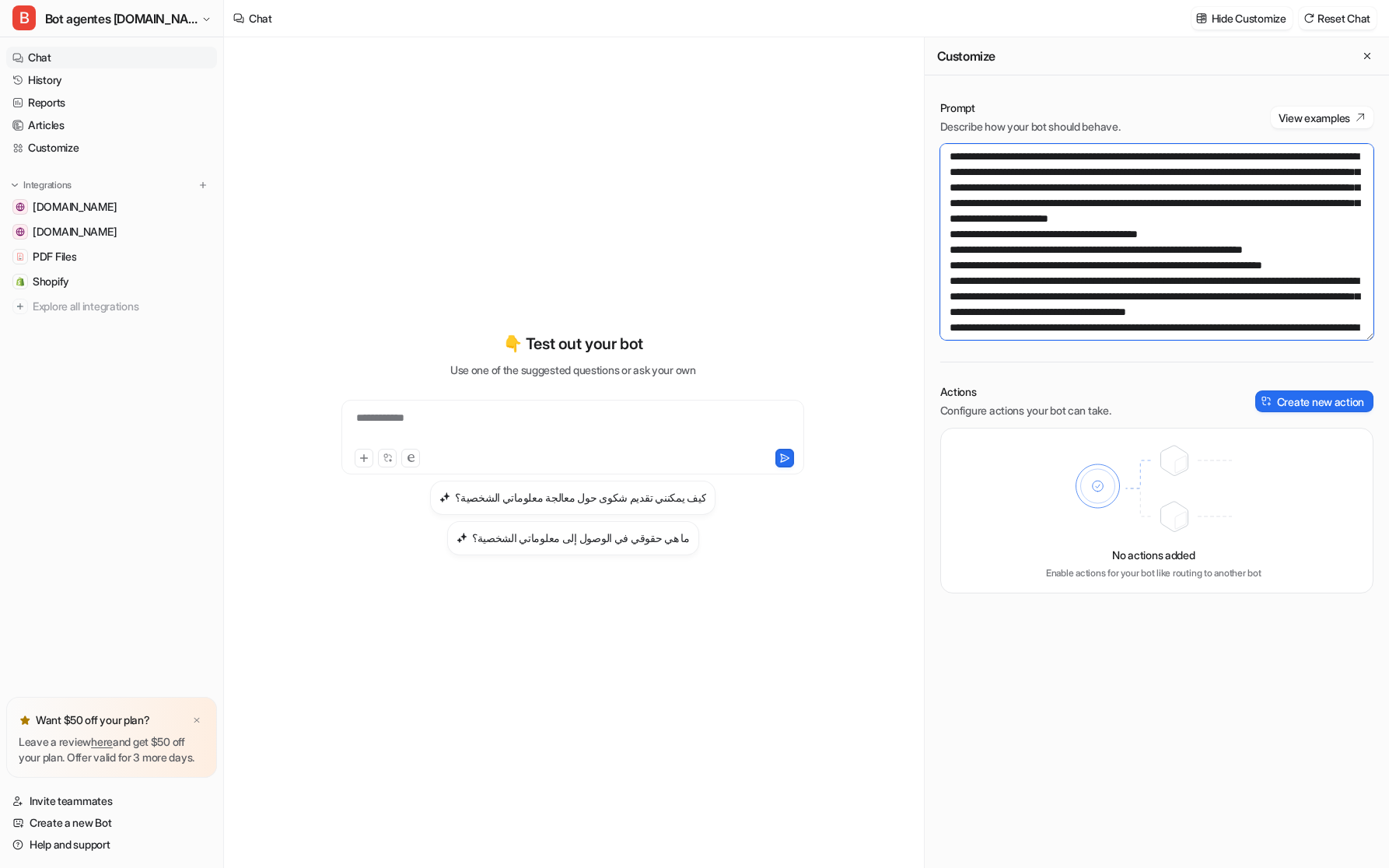
click at [1144, 278] on textarea at bounding box center [1157, 241] width 433 height 196
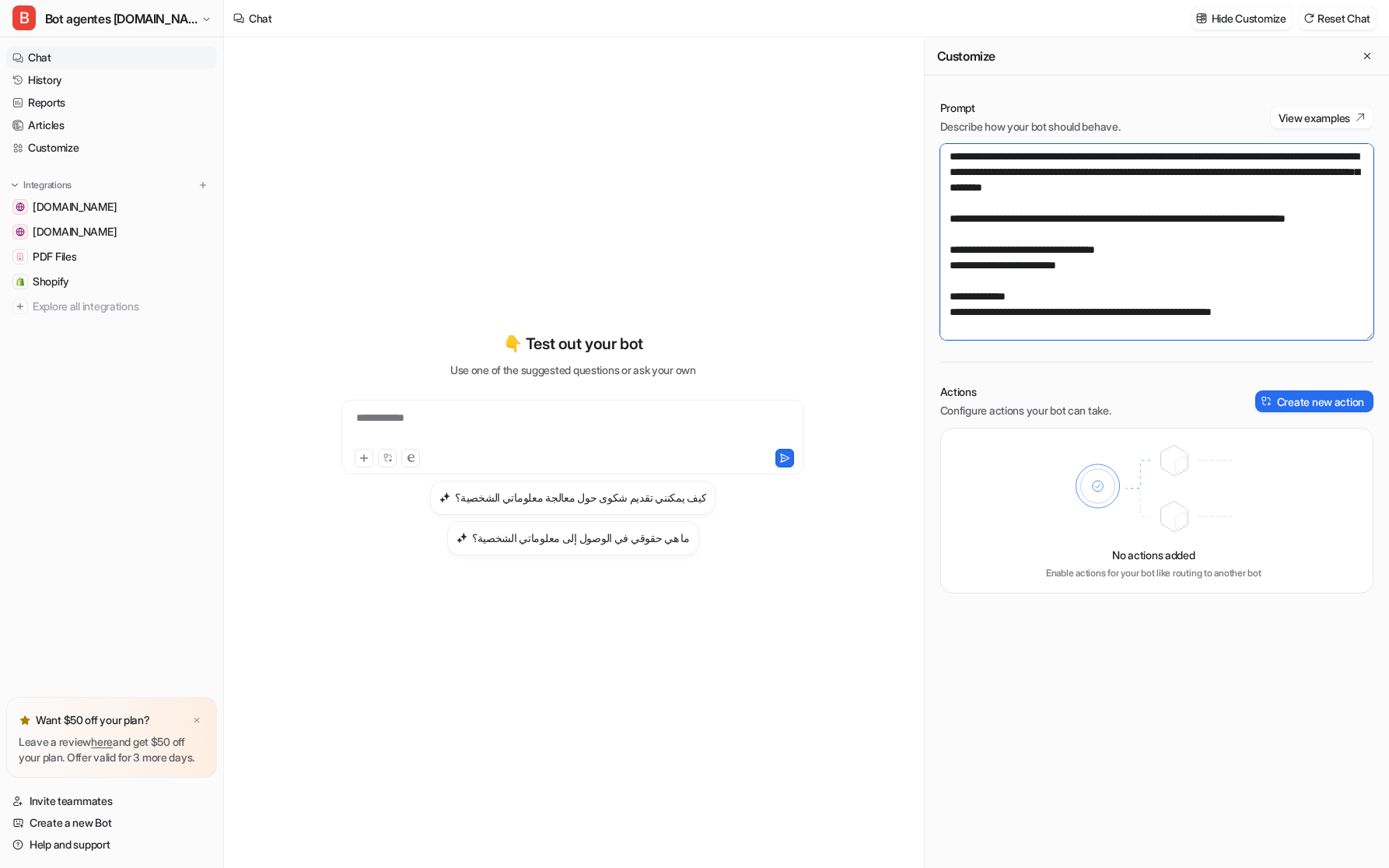
scroll to position [2365, 0]
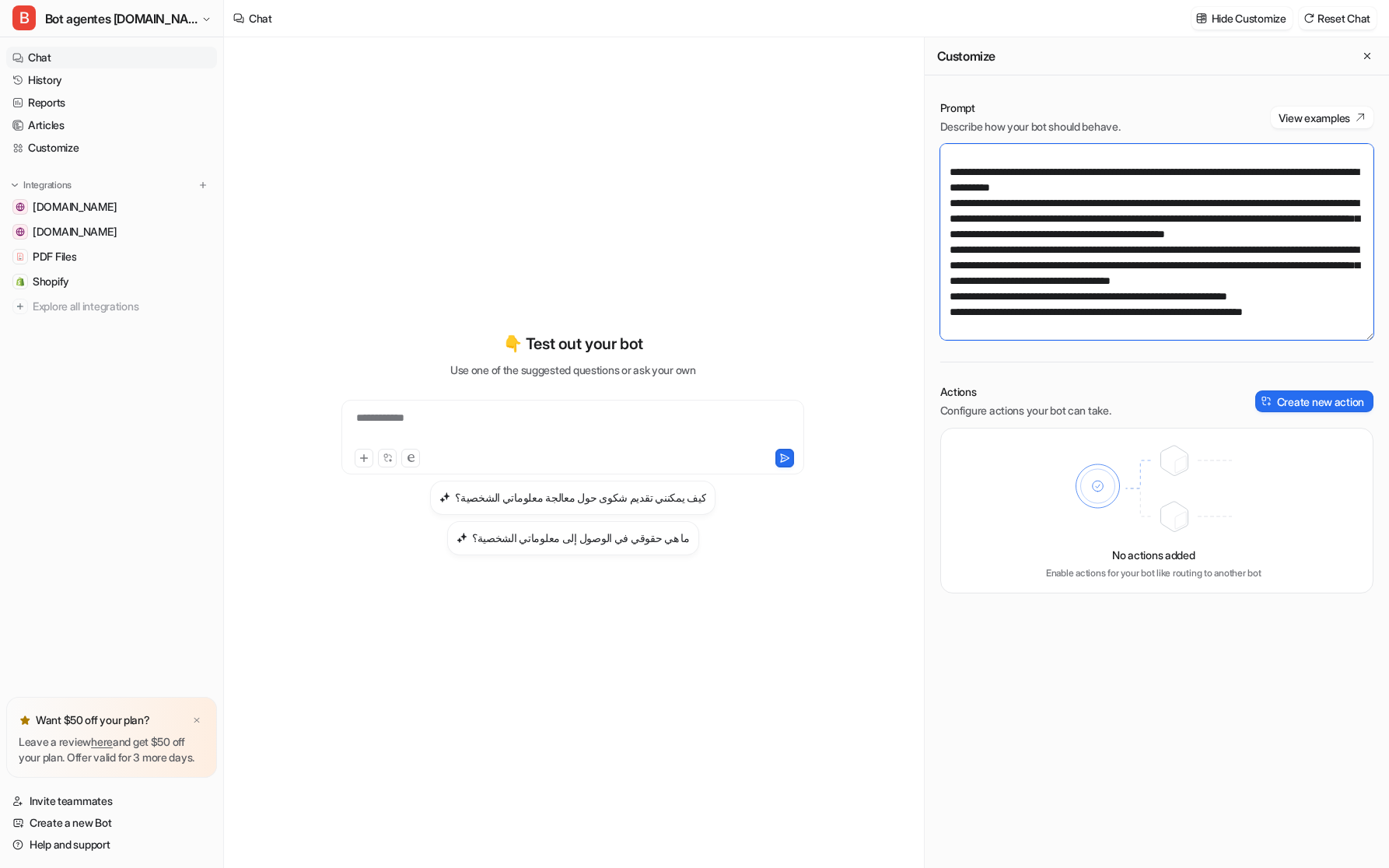
click at [1326, 292] on textarea at bounding box center [1157, 241] width 433 height 196
click at [1340, 292] on textarea at bounding box center [1157, 241] width 433 height 196
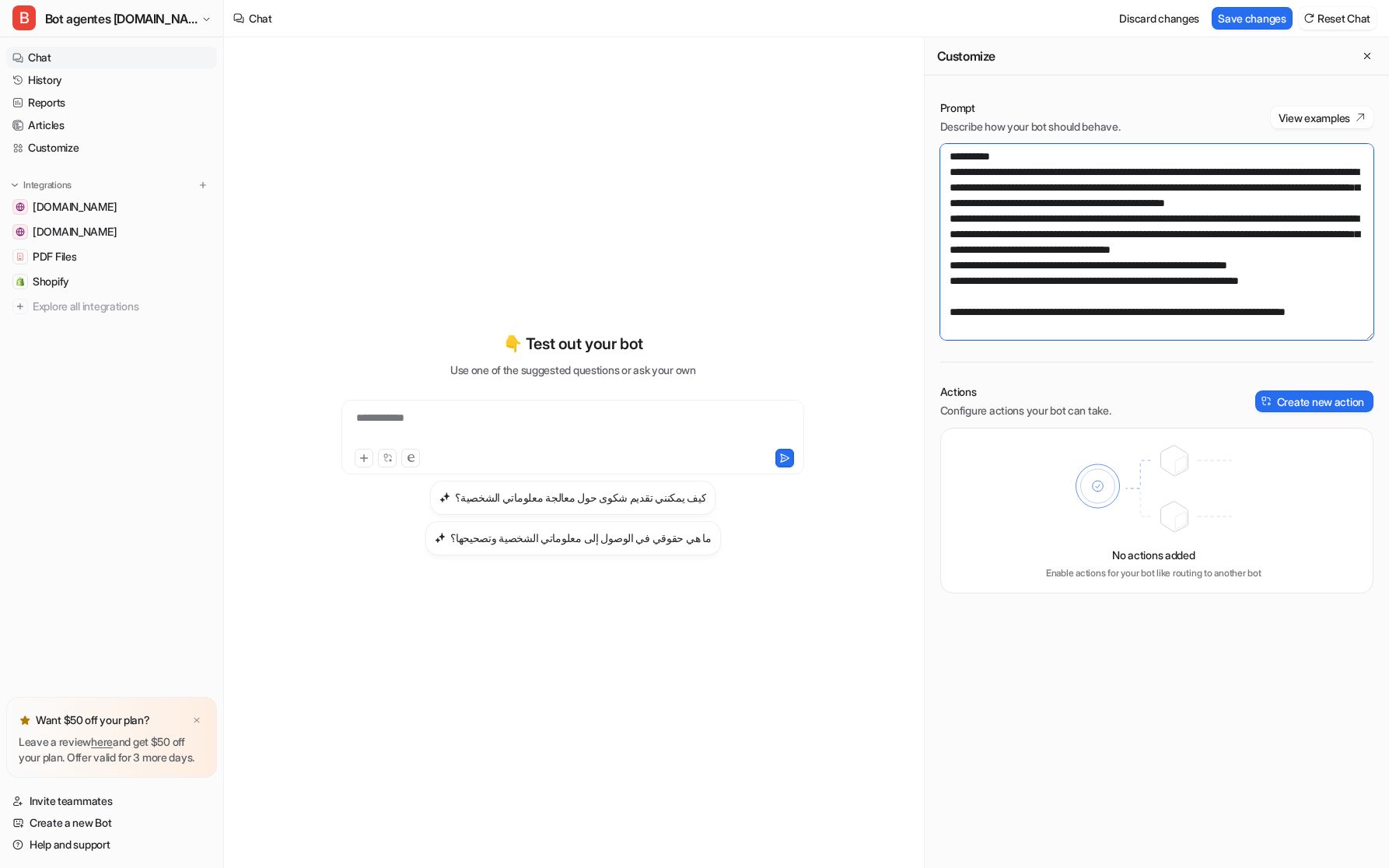
scroll to position [2373, 0]
type textarea "**********"
click at [1250, 23] on button "Save changes" at bounding box center [1252, 18] width 81 height 23
click at [464, 408] on div "**********" at bounding box center [573, 437] width 463 height 75
click at [429, 415] on div "**********" at bounding box center [573, 428] width 455 height 35
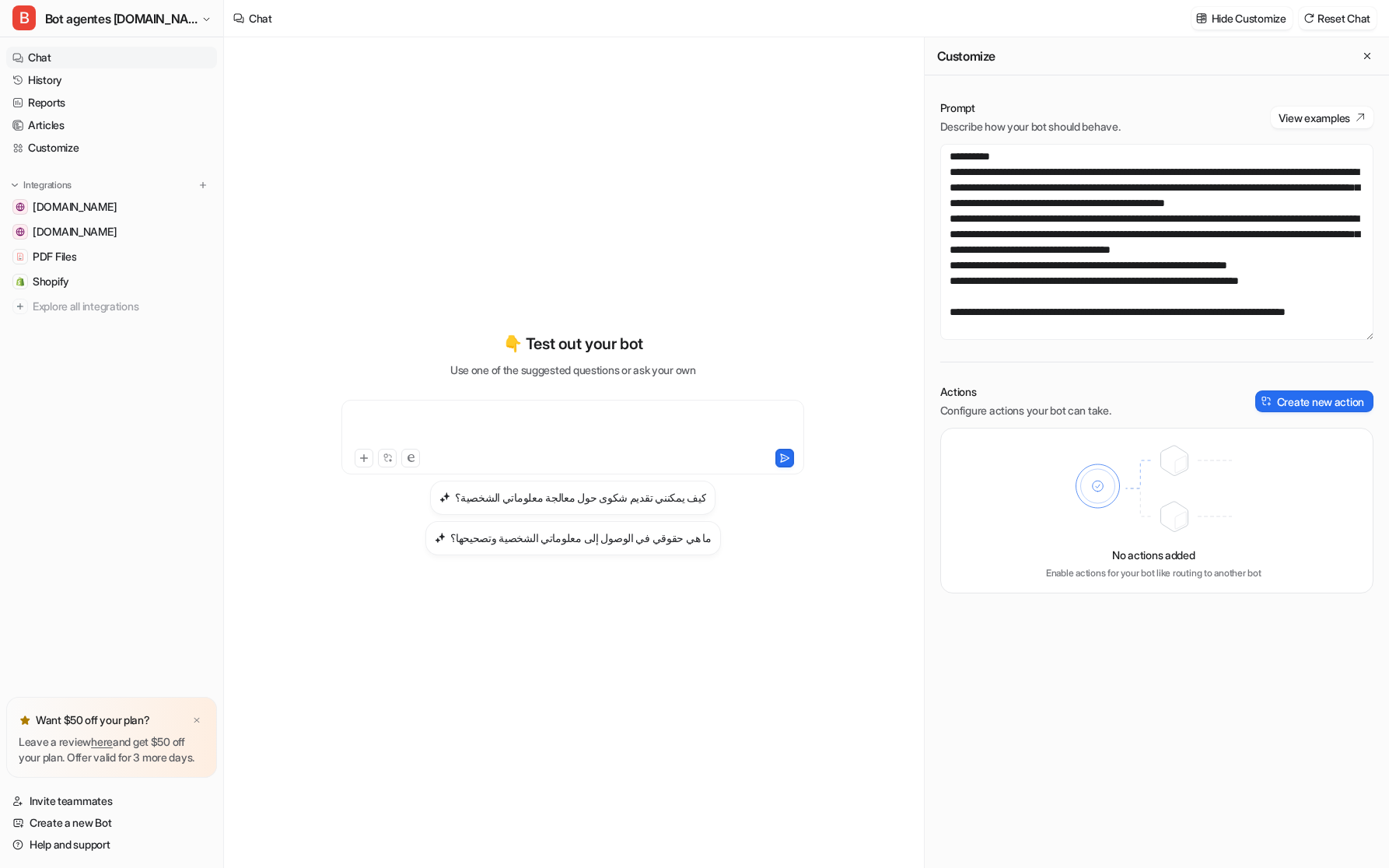
paste div
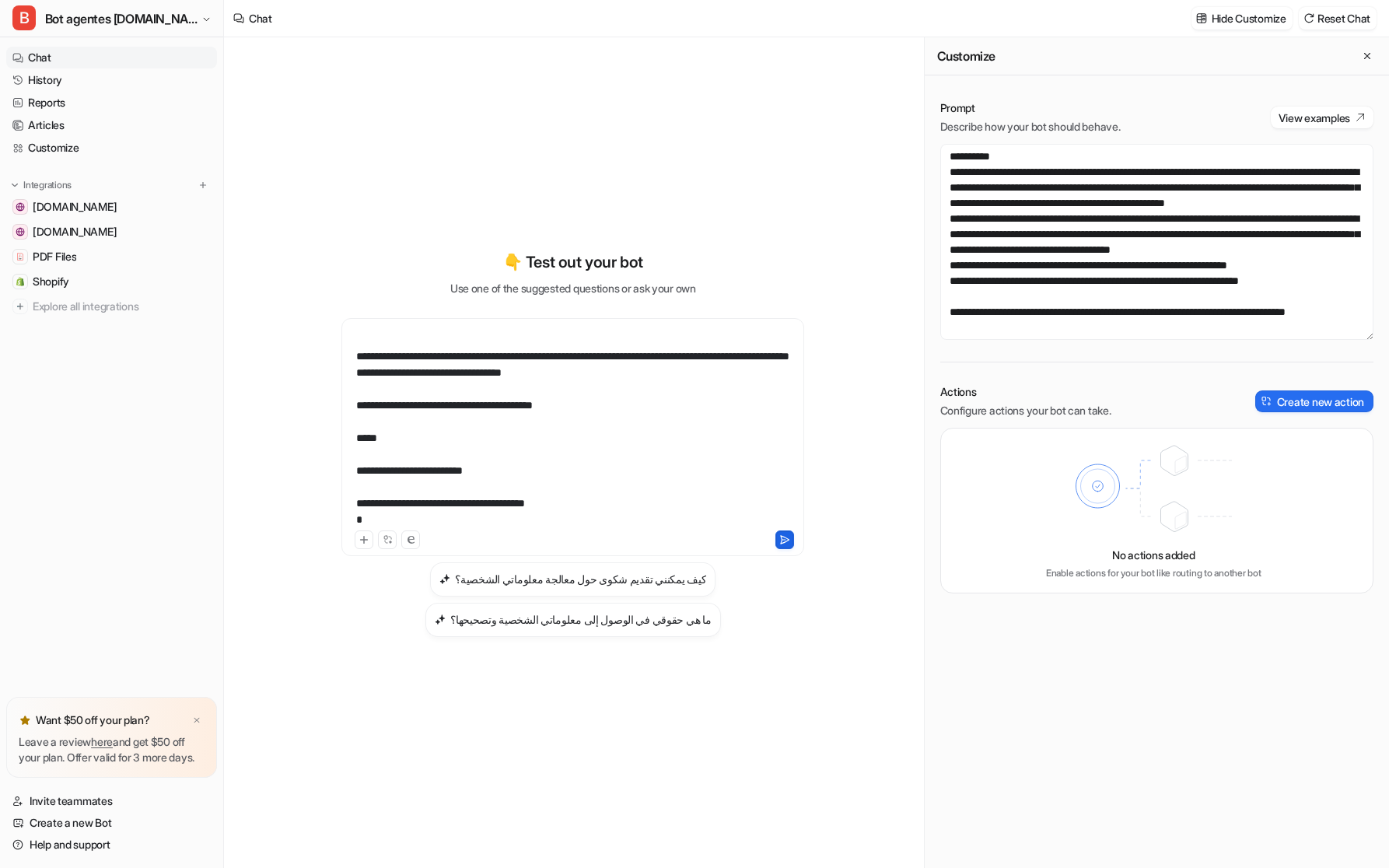
click at [786, 536] on icon at bounding box center [784, 539] width 11 height 11
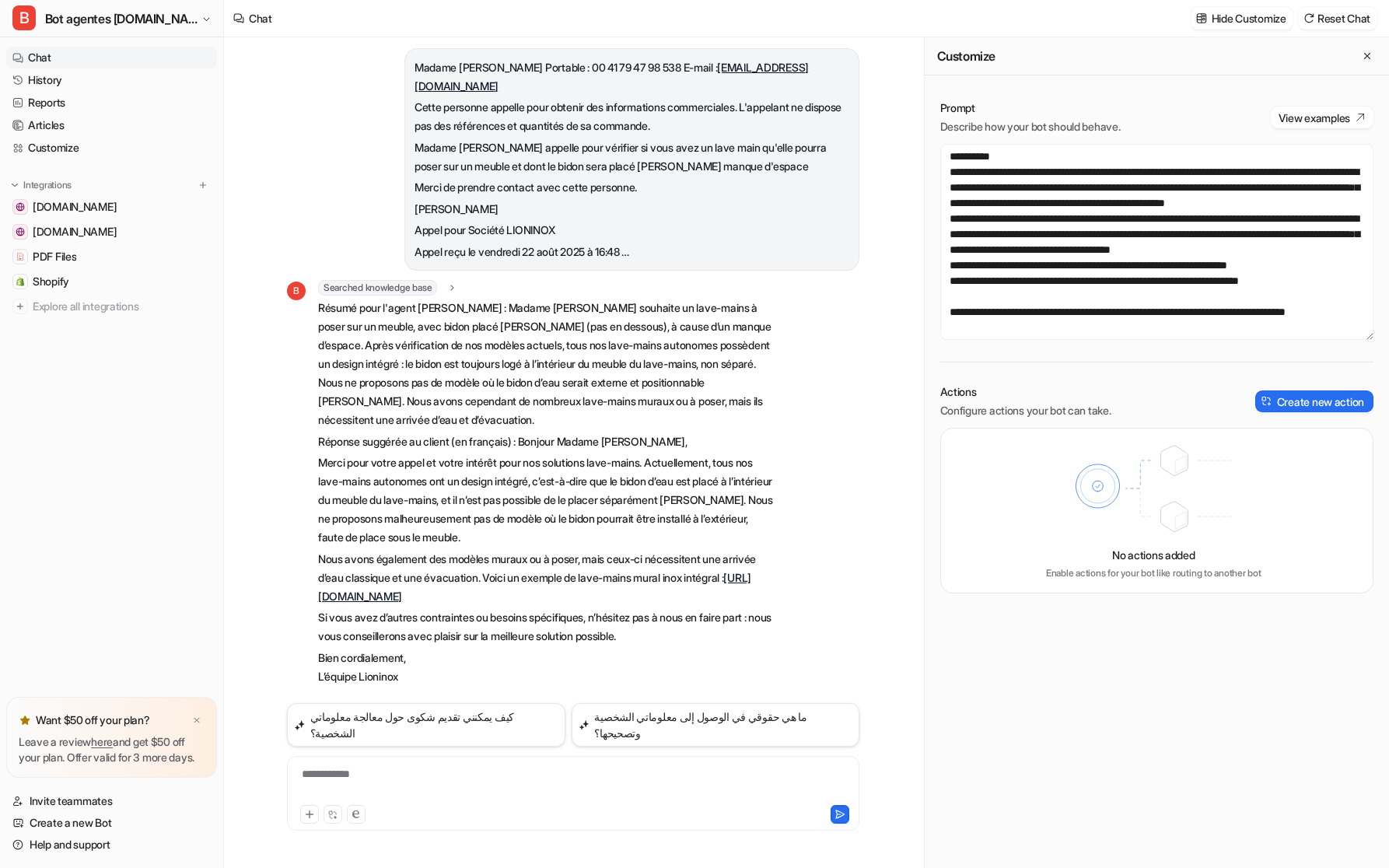
scroll to position [7, 0]
drag, startPoint x: 313, startPoint y: 439, endPoint x: 697, endPoint y: 595, distance: 414.5
click at [697, 595] on div "B Searched knowledge base search_queries : "lavamanos para colocar sobre mueble…" at bounding box center [529, 592] width 486 height 624
click at [694, 525] on p "Merci pour votre appel et votre intérêt pour nos solutions lave-mains. Actuelle…" at bounding box center [546, 501] width 455 height 94
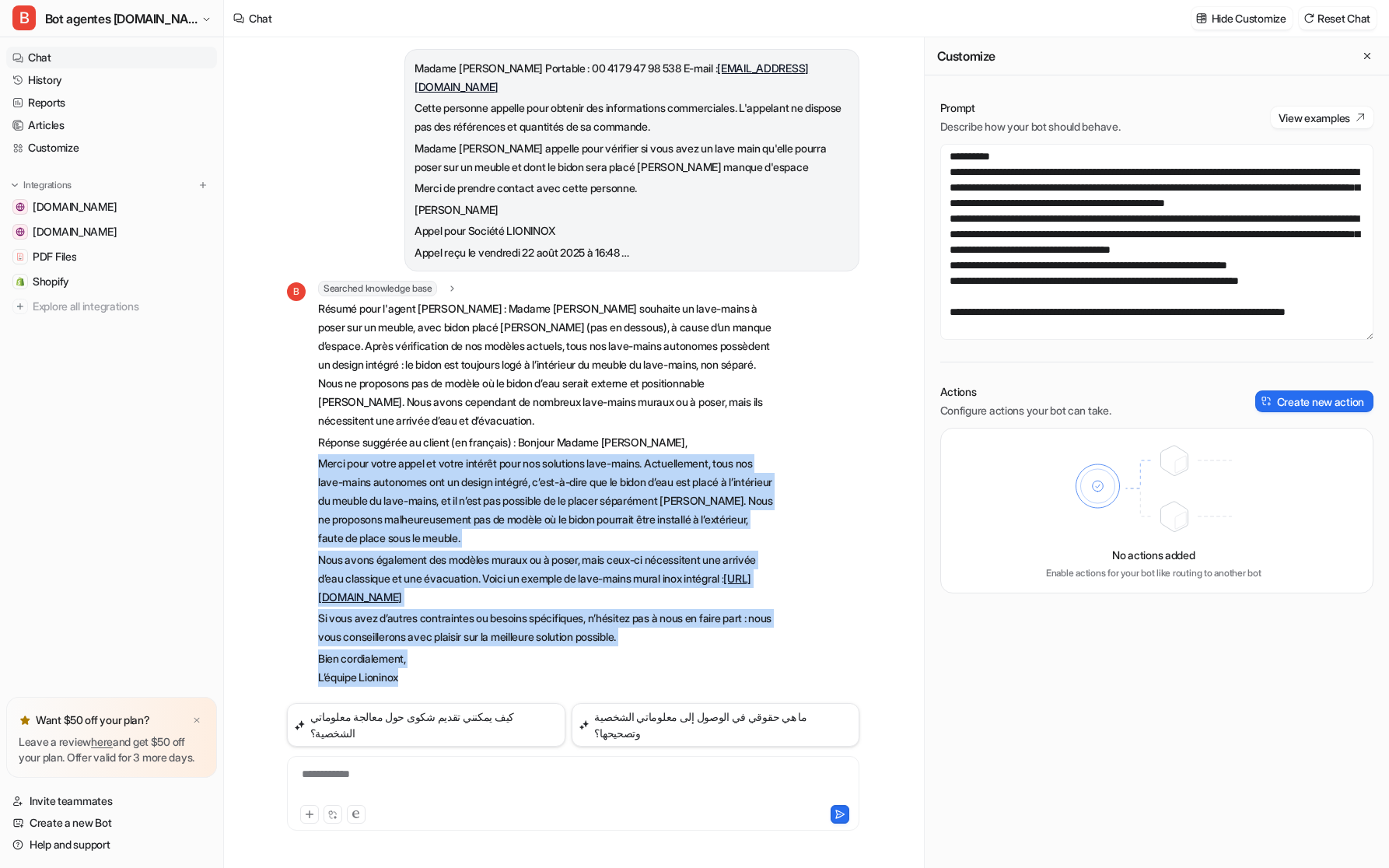
drag, startPoint x: 436, startPoint y: 676, endPoint x: 305, endPoint y: 466, distance: 247.5
click at [305, 466] on div "B Searched knowledge base search_queries : "lavamanos para colocar sobre mueble…" at bounding box center [529, 592] width 486 height 624
copy span "Merci pour votre appel et votre intérêt pour nos solutions lave-mains. Actuelle…"
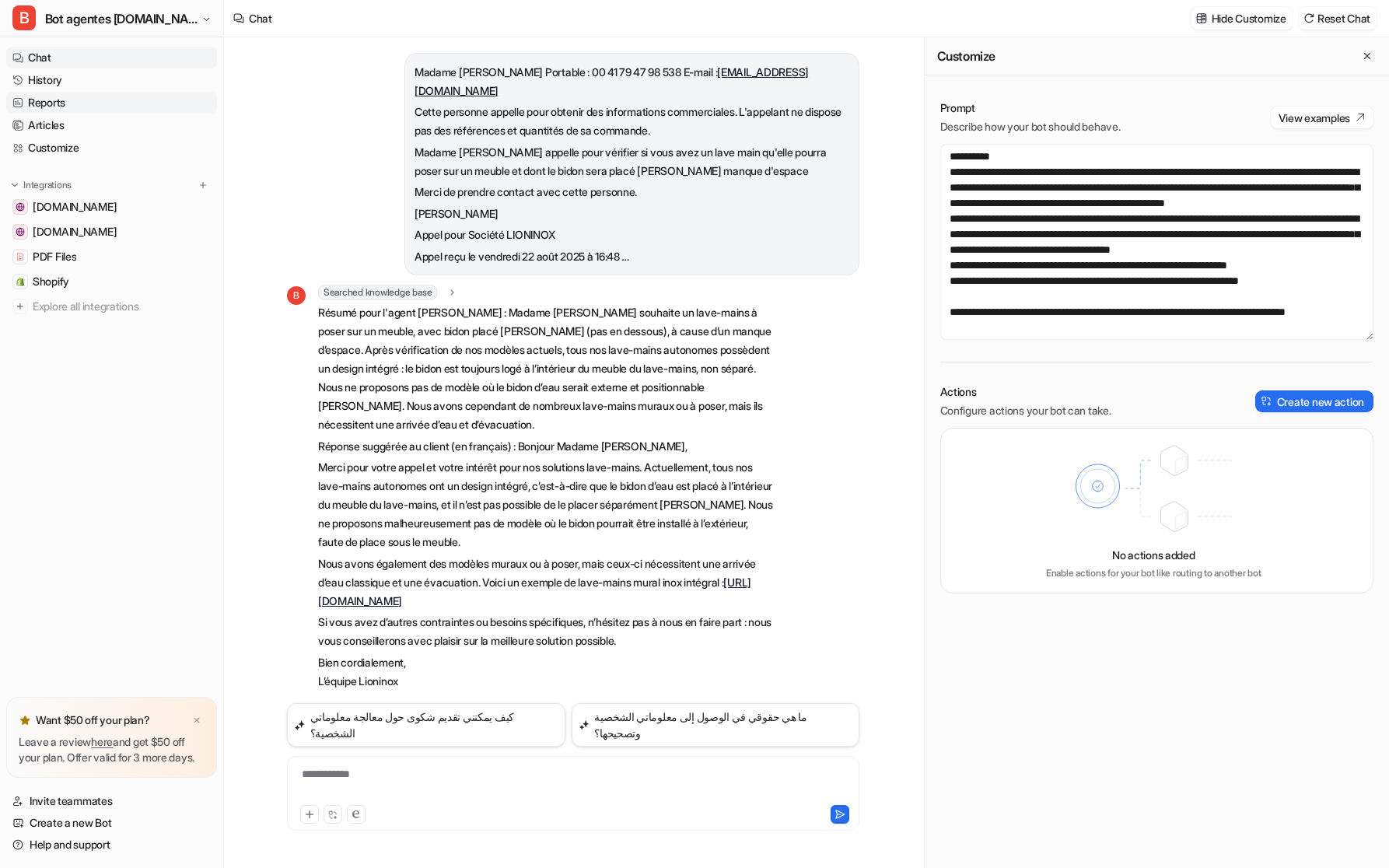
scroll to position [0, 0]
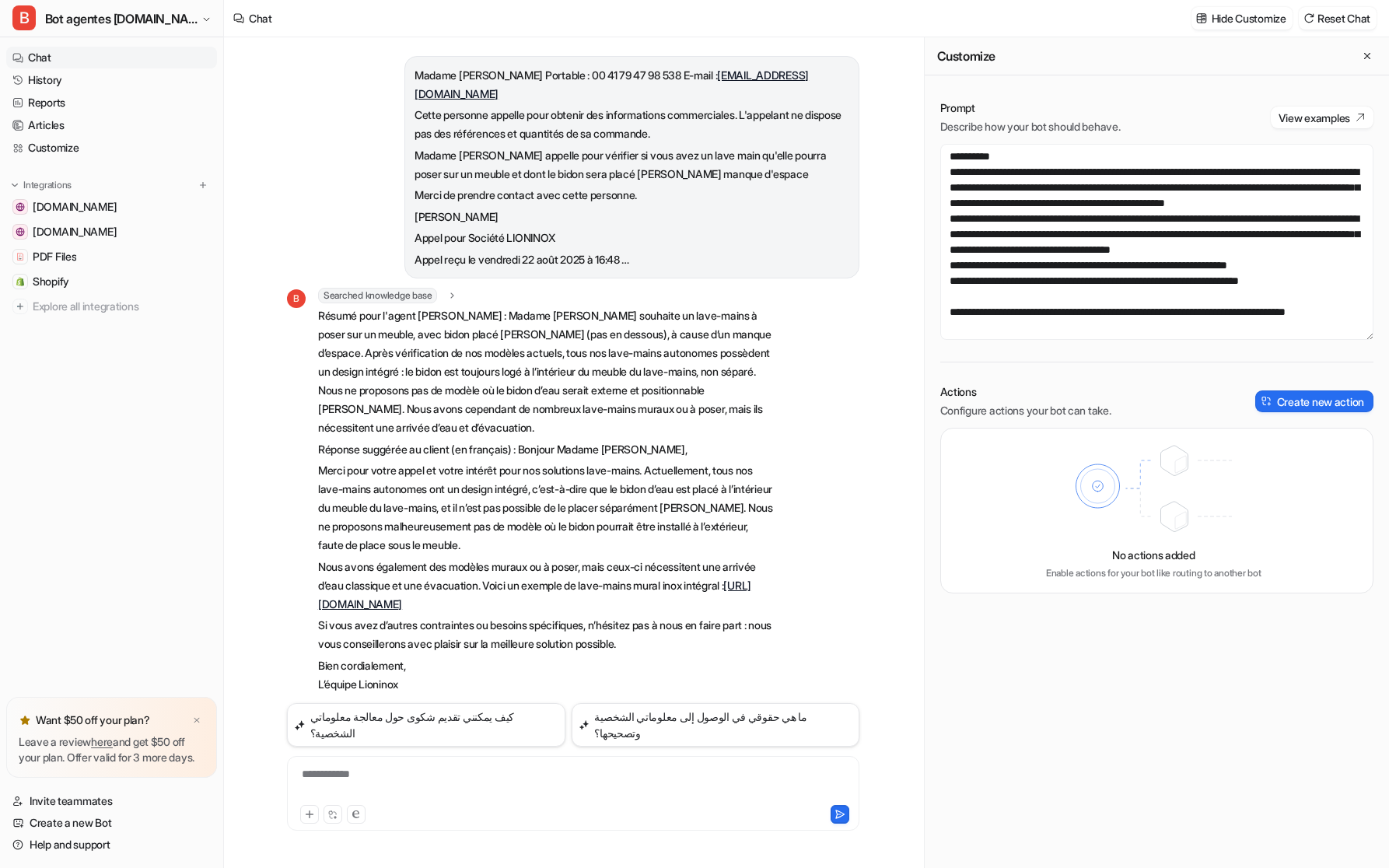
click at [486, 773] on div "**********" at bounding box center [572, 784] width 564 height 35
paste div
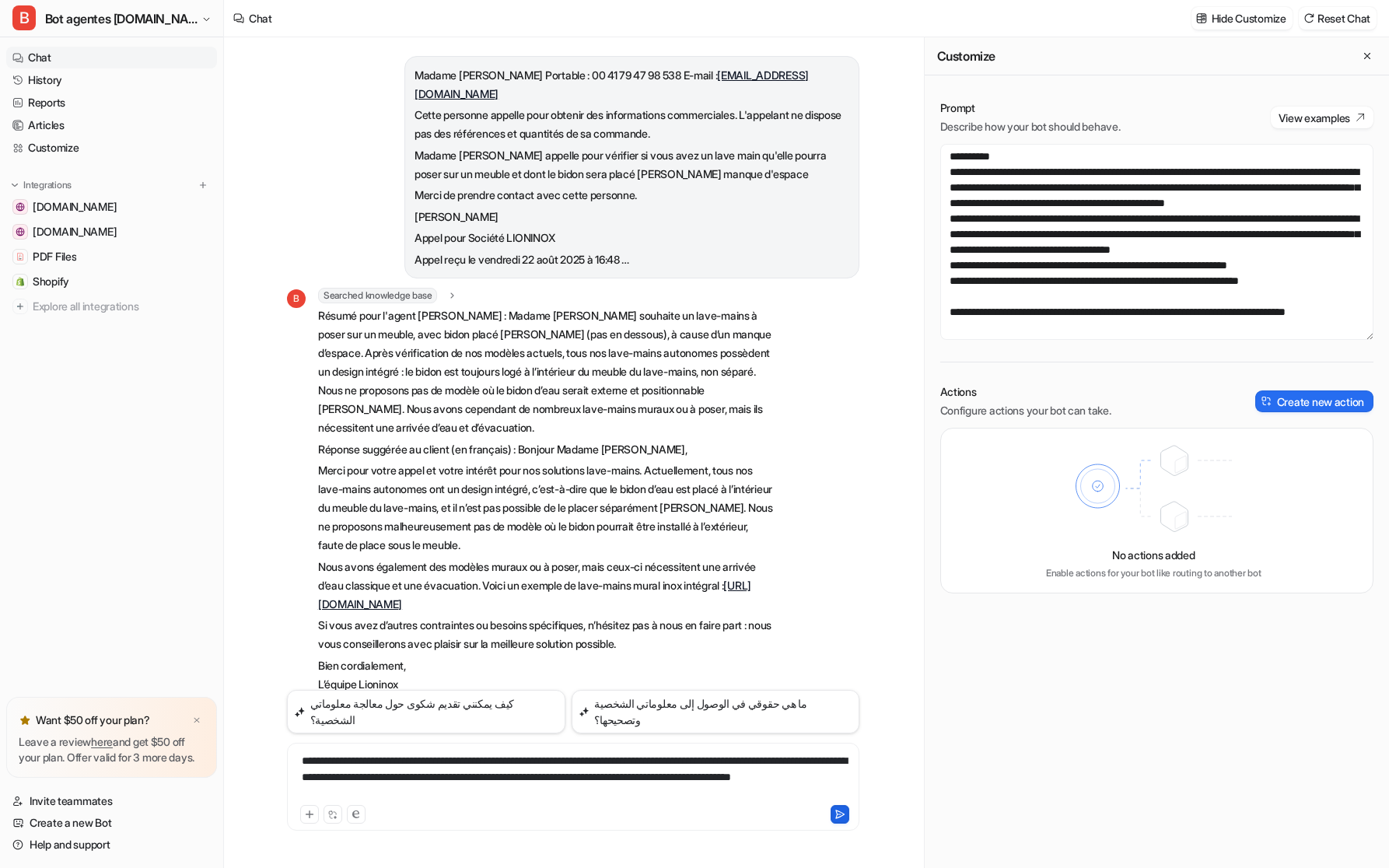
click at [832, 816] on button at bounding box center [839, 814] width 19 height 19
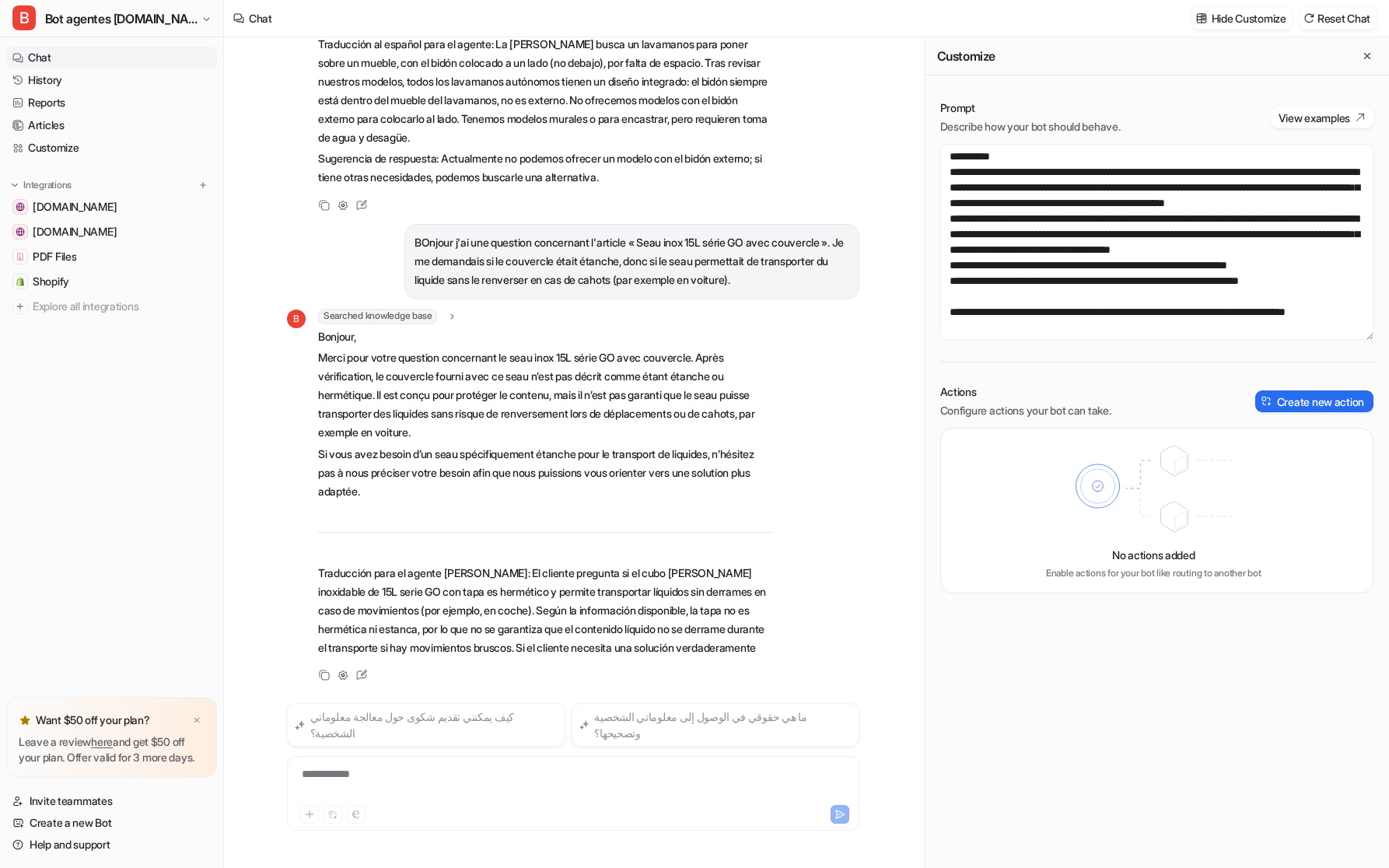
scroll to position [729, 0]
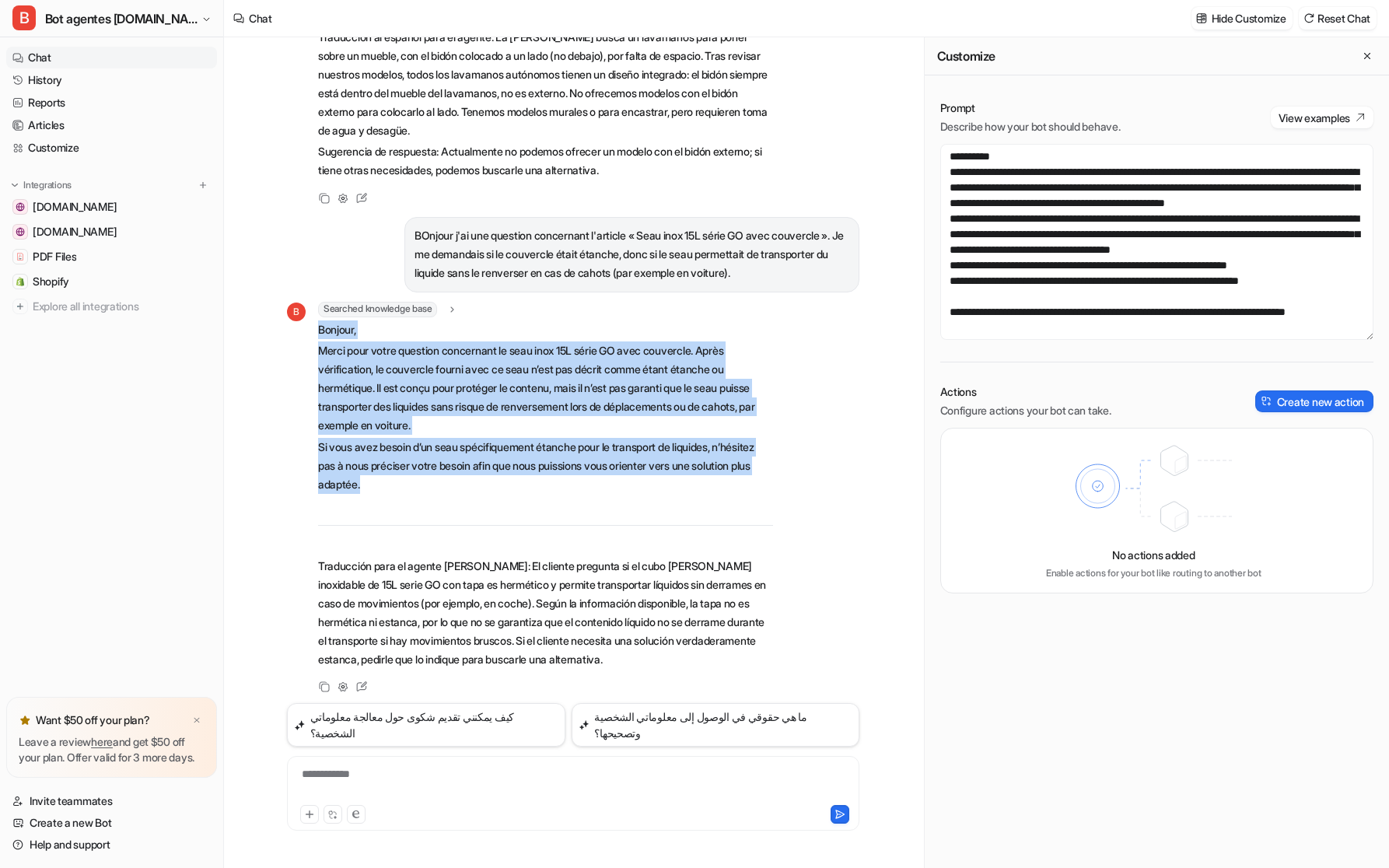
drag, startPoint x: 442, startPoint y: 488, endPoint x: 308, endPoint y: 332, distance: 205.7
click at [308, 332] on div "B Searched knowledge base search_queries : "seau inox 15L série GO avec couverc…" at bounding box center [529, 487] width 486 height 370
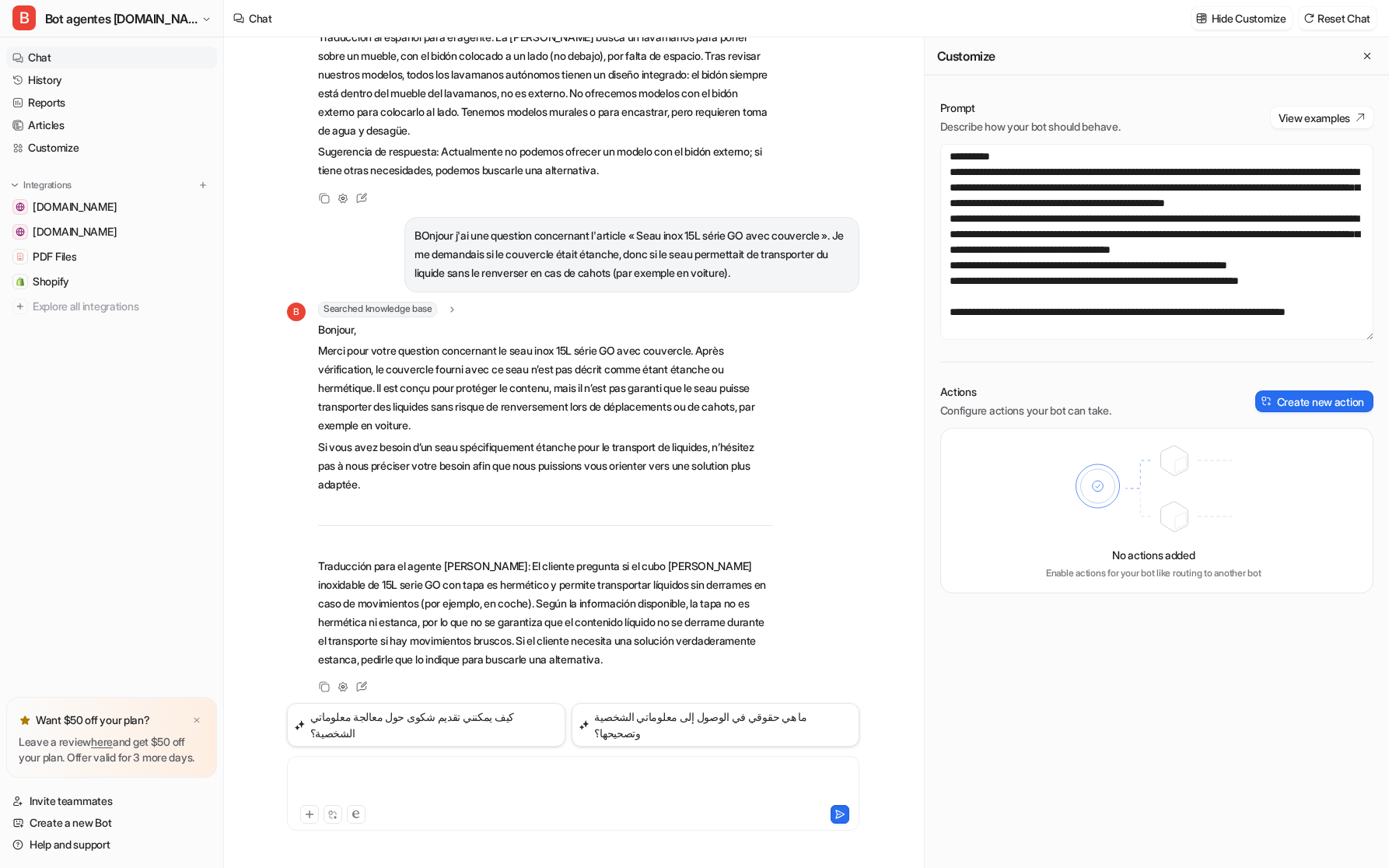
click at [455, 780] on div at bounding box center [572, 784] width 564 height 35
click at [585, 791] on div "**********" at bounding box center [572, 784] width 564 height 35
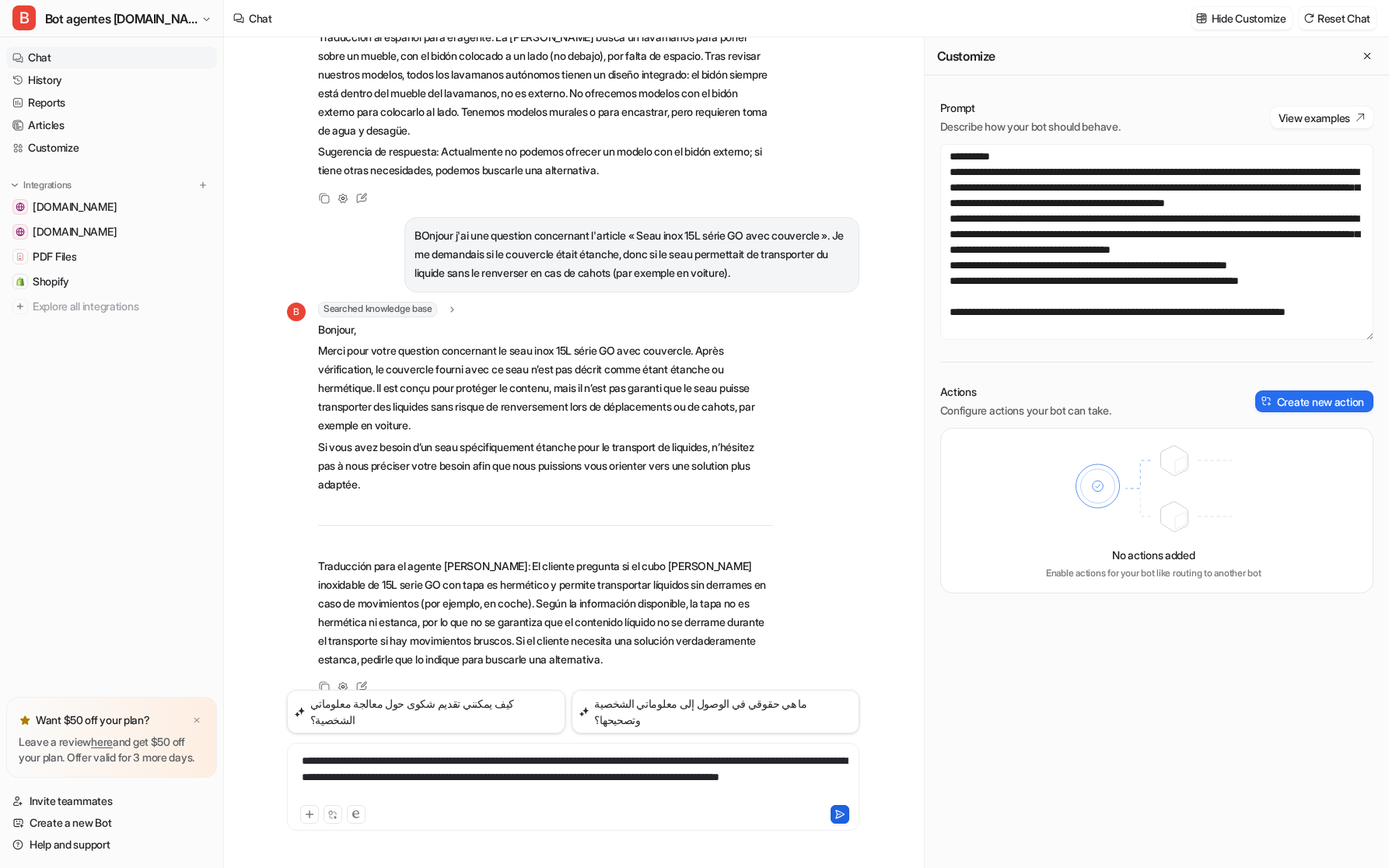
click at [842, 821] on button at bounding box center [839, 814] width 19 height 19
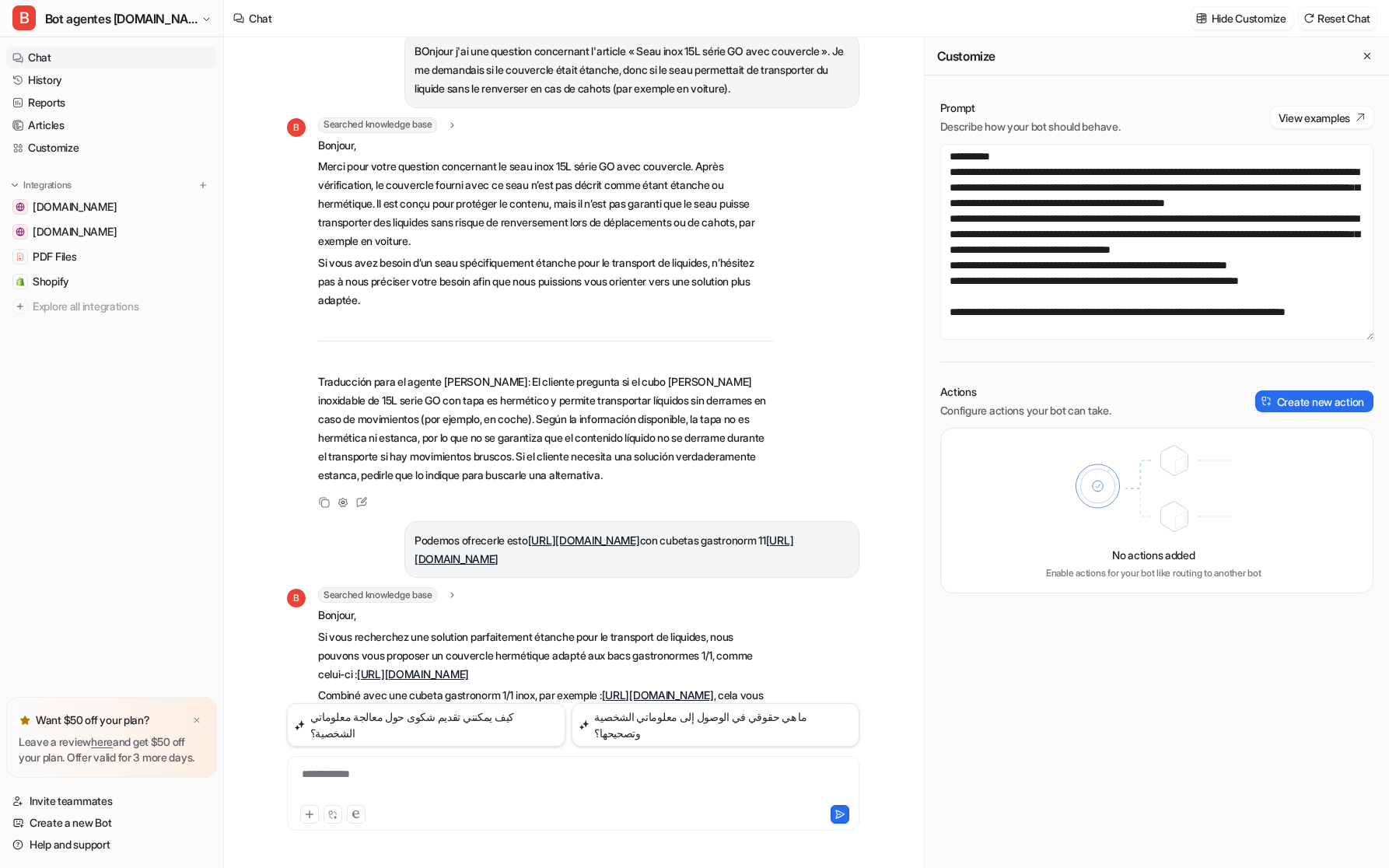
scroll to position [888, 0]
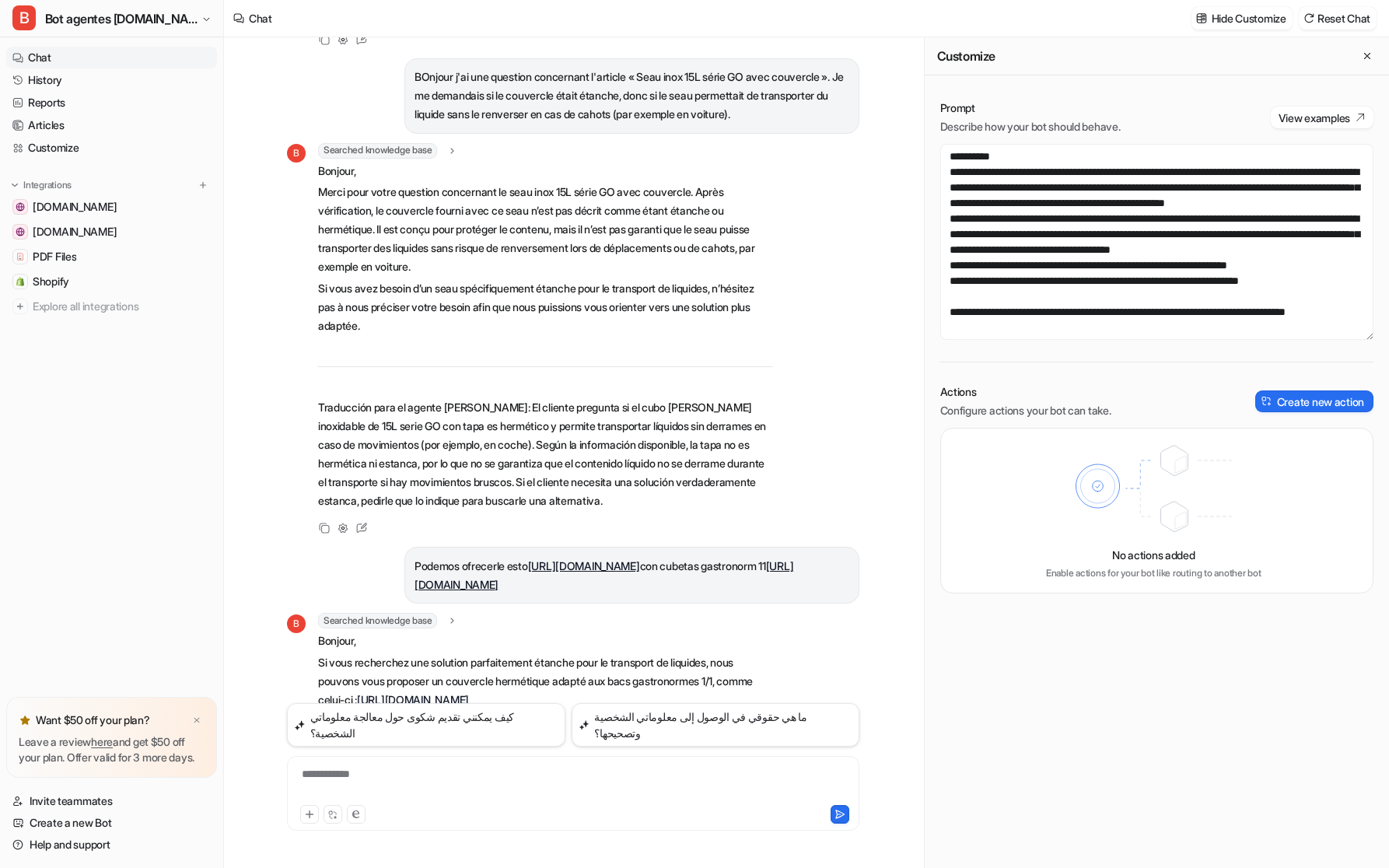
click at [436, 321] on p "Si vous avez besoin d’un seau spécifiquement étanche pour le transport de liqui…" at bounding box center [546, 306] width 455 height 56
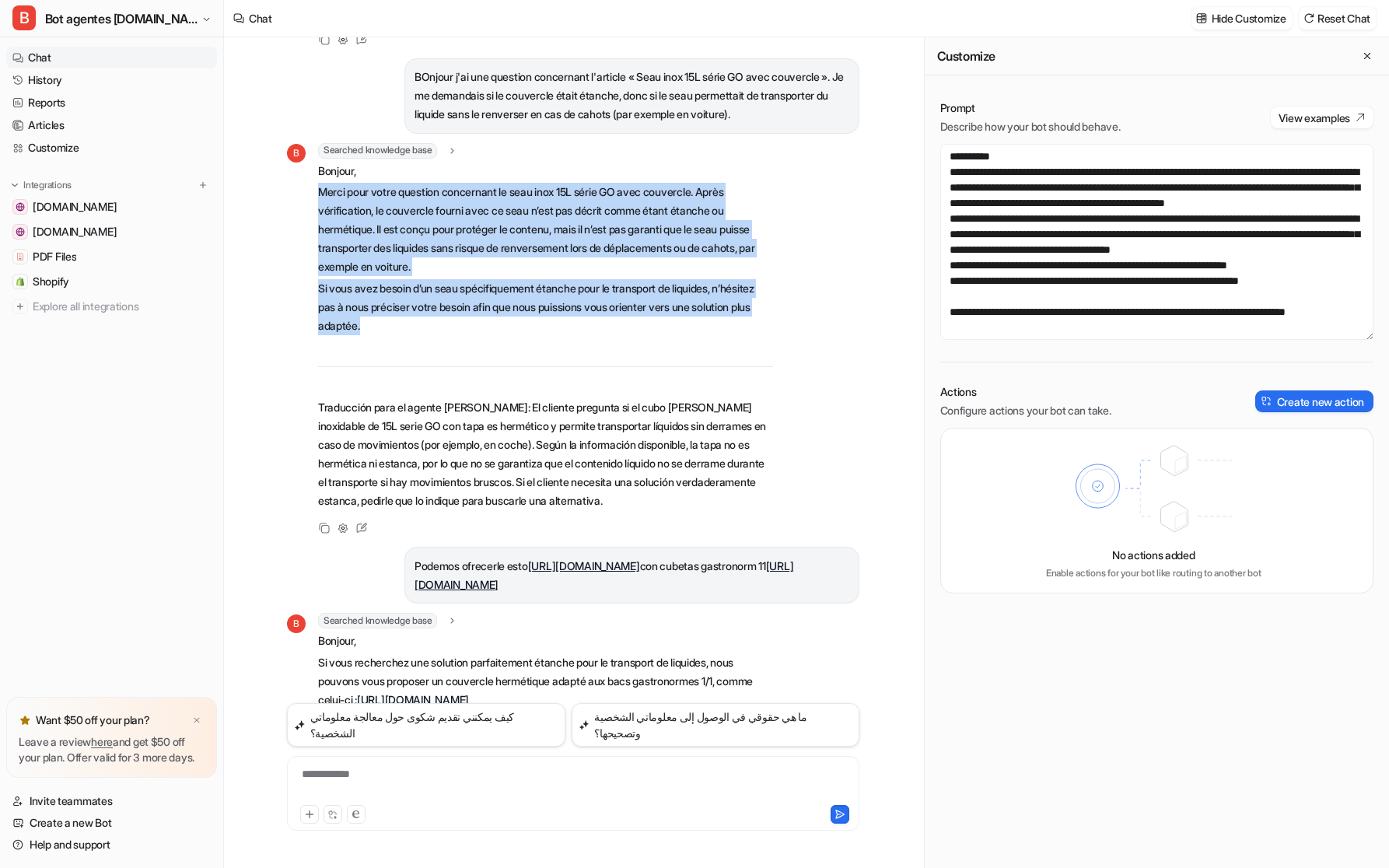
drag, startPoint x: 431, startPoint y: 334, endPoint x: 304, endPoint y: 186, distance: 195.0
click at [304, 186] on div "B Searched knowledge base search_queries : "seau inox 15L série GO avec couverc…" at bounding box center [529, 328] width 486 height 370
copy span "Merci pour votre question concernant le seau inox 15L série GO avec couvercle. …"
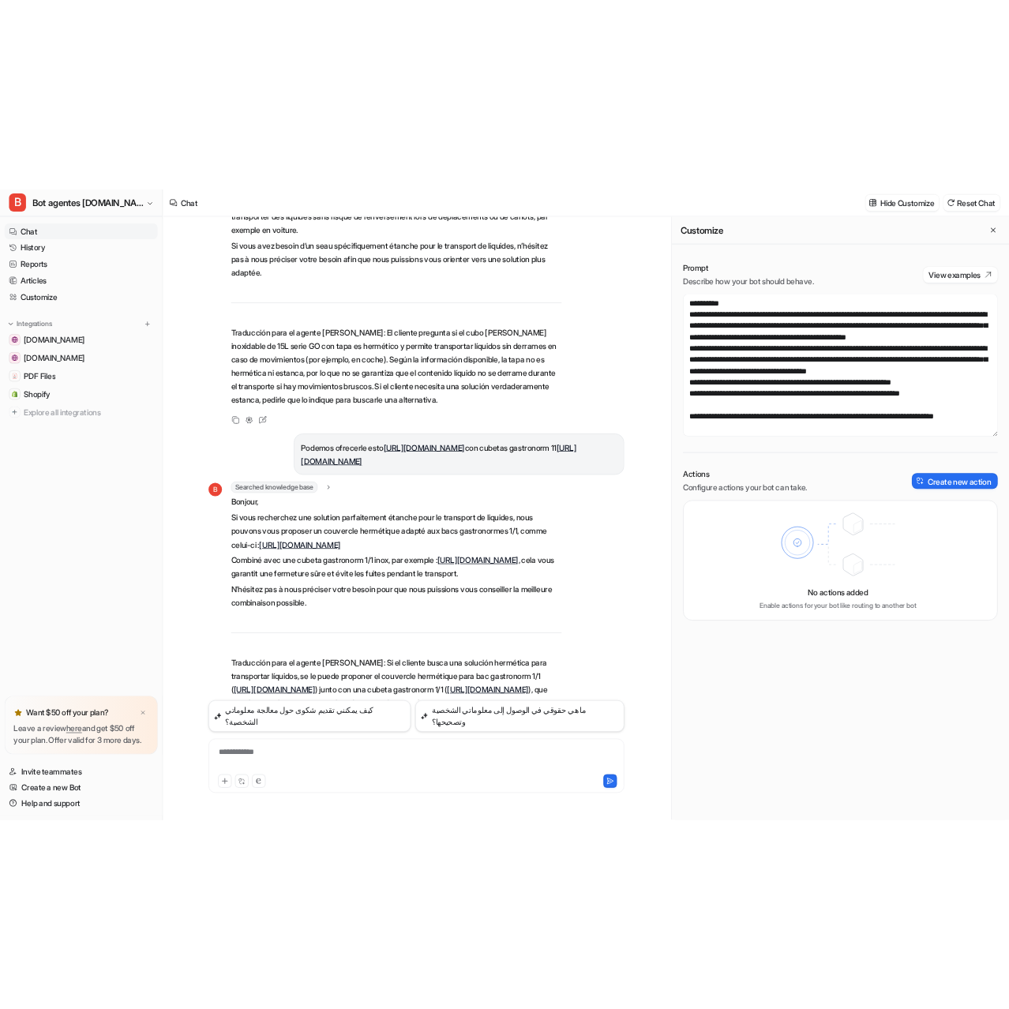
scroll to position [1138, 0]
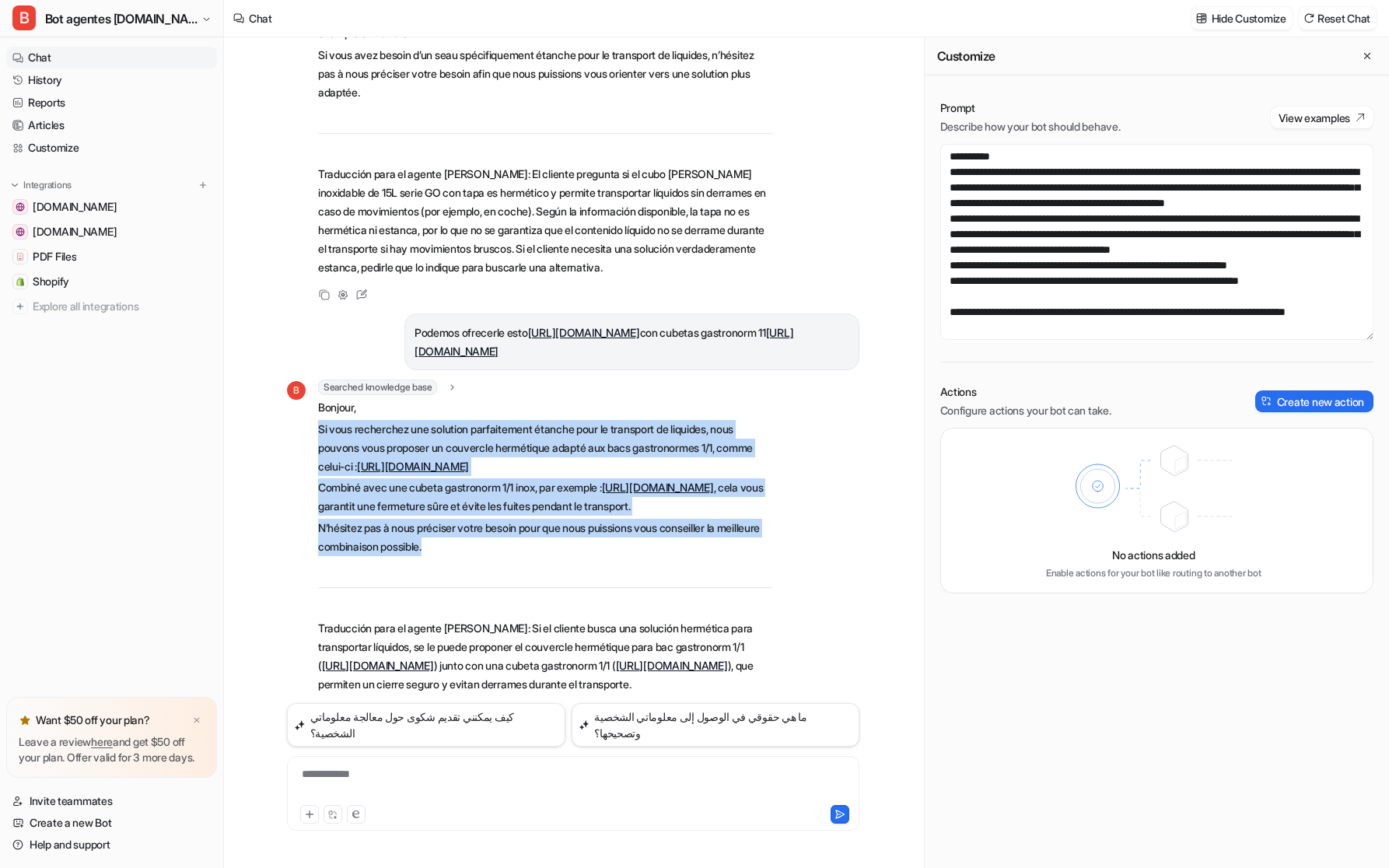
drag, startPoint x: 316, startPoint y: 460, endPoint x: 553, endPoint y: 638, distance: 296.4
click at [553, 638] on div "B Searched knowledge base search_queries : "couvercle hermétique pour bac gastr…" at bounding box center [529, 537] width 486 height 316
copy span "Si vous recherchez une solution parfaitement étanche pour le transport de liqui…"
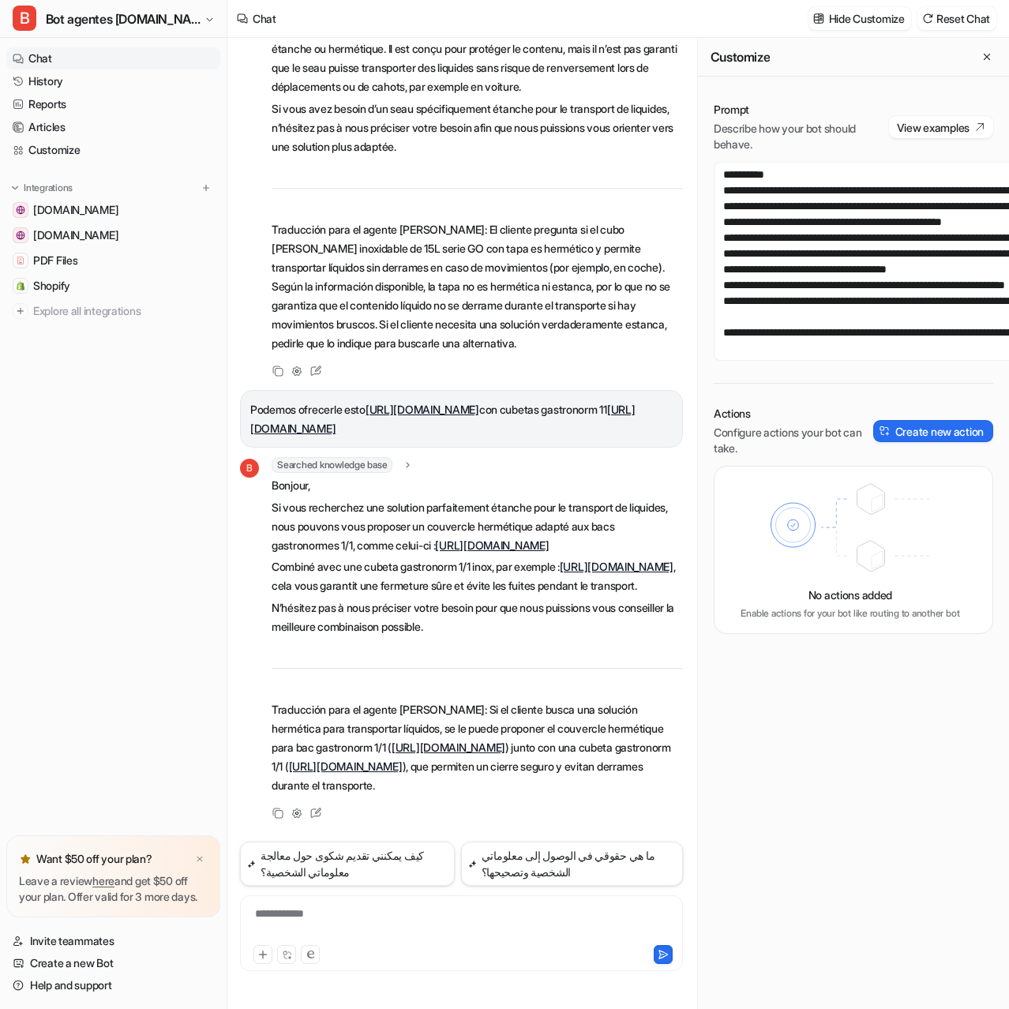
scroll to position [3246, 0]
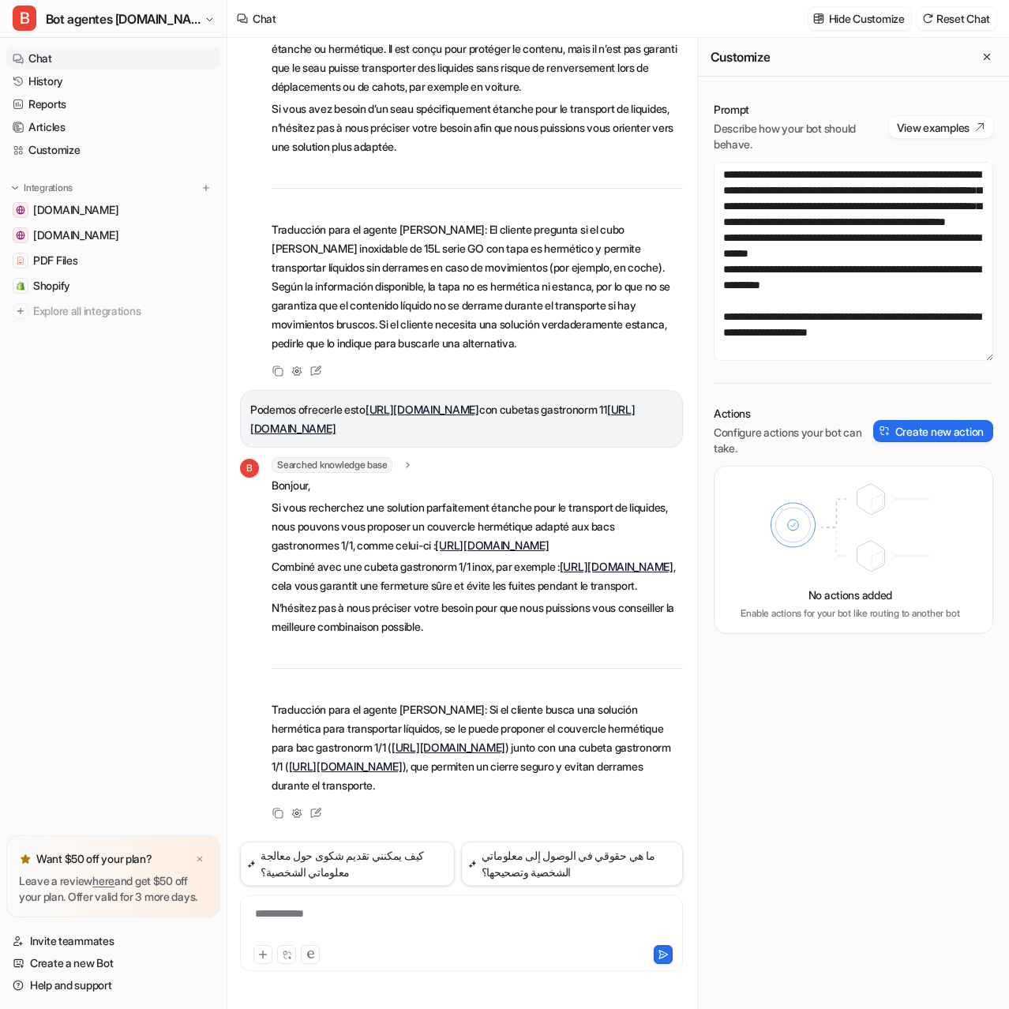
click at [328, 880] on div "**********" at bounding box center [461, 923] width 435 height 36
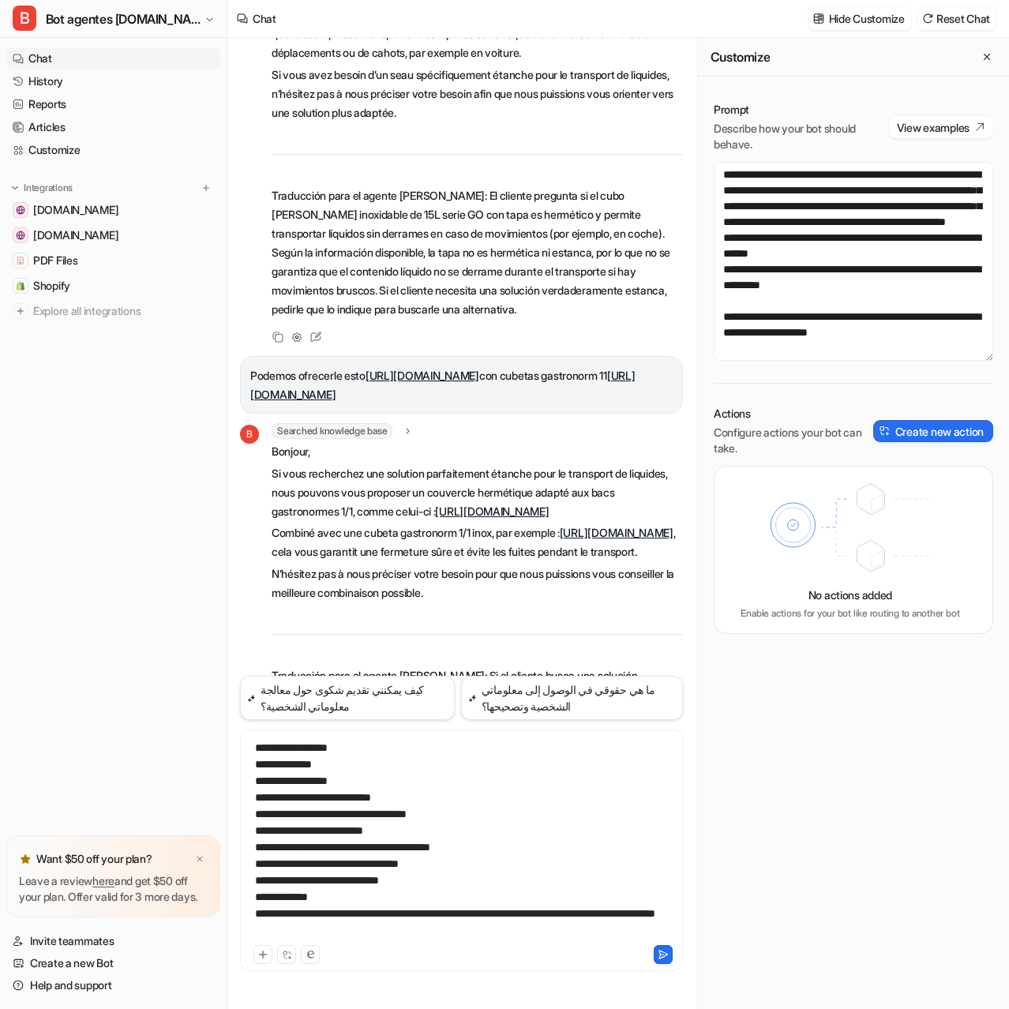
scroll to position [12, 0]
click at [672, 880] on button at bounding box center [663, 954] width 19 height 19
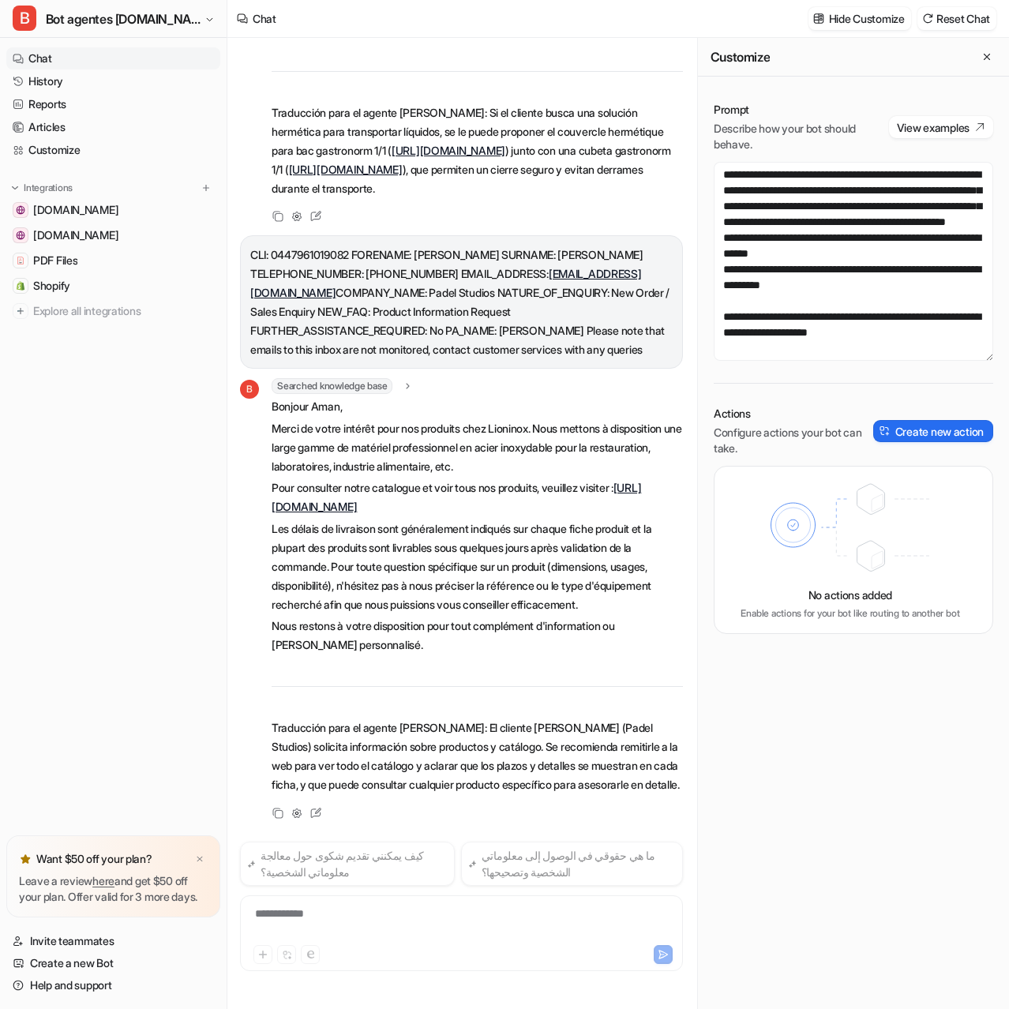
scroll to position [1928, 0]
click at [326, 880] on div at bounding box center [461, 923] width 435 height 36
click at [574, 880] on div "**********" at bounding box center [461, 923] width 435 height 36
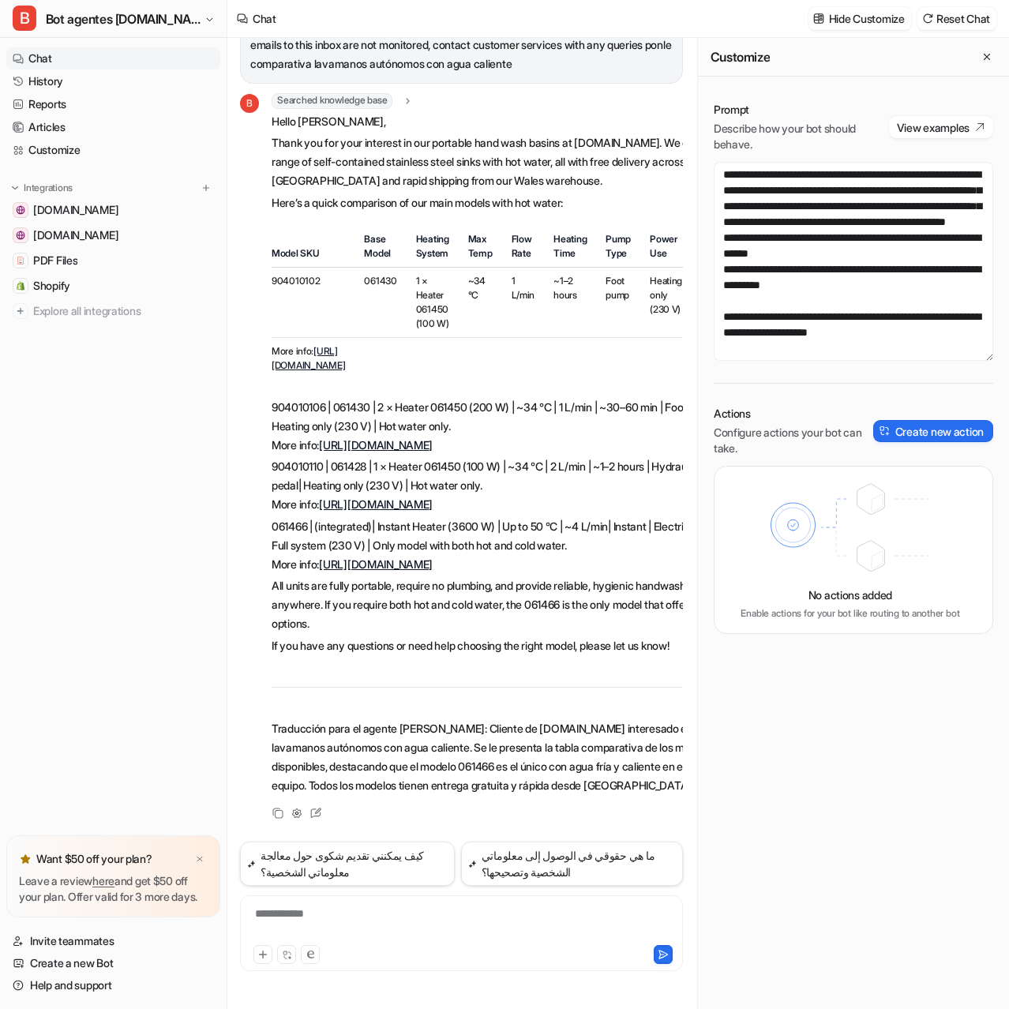
scroll to position [2723, 0]
click at [983, 59] on icon "Close flyout" at bounding box center [986, 56] width 11 height 11
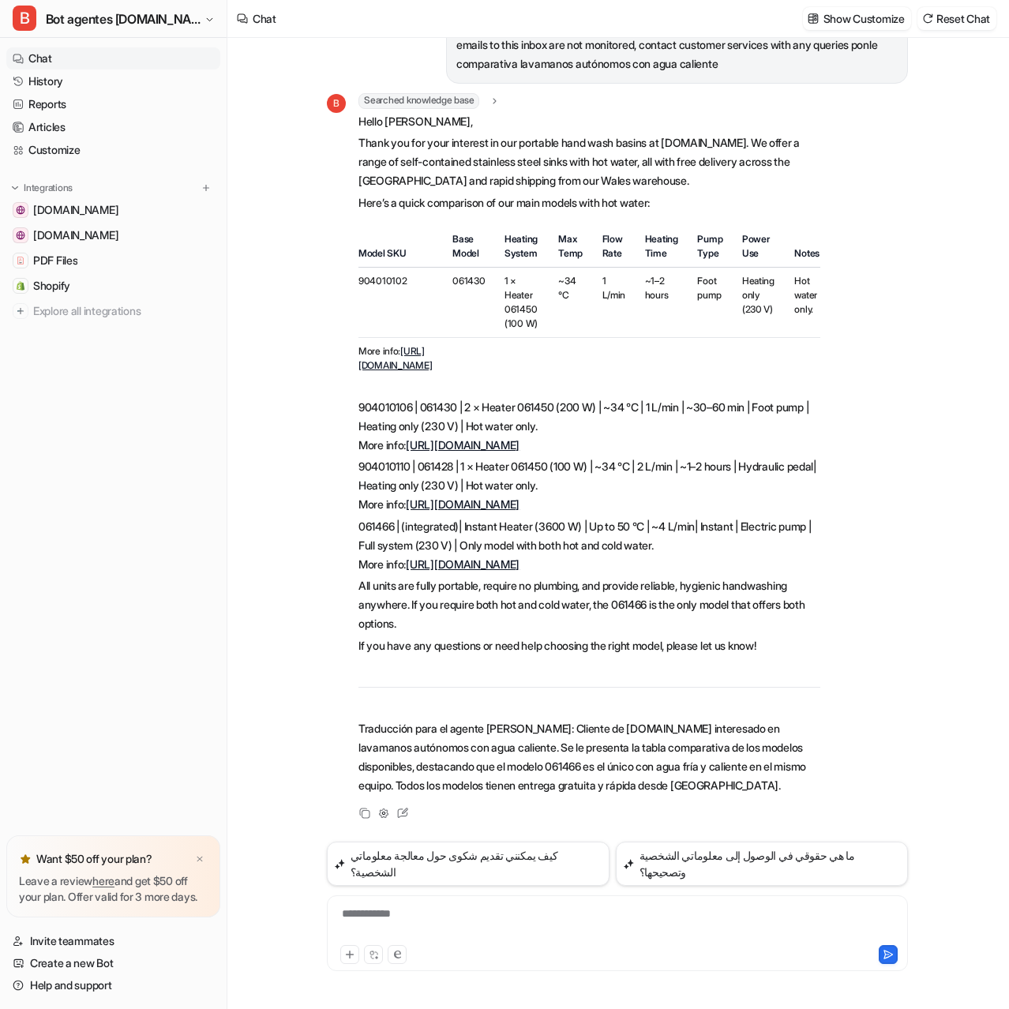
scroll to position [89816, 0]
click at [403, 880] on div at bounding box center [617, 923] width 573 height 36
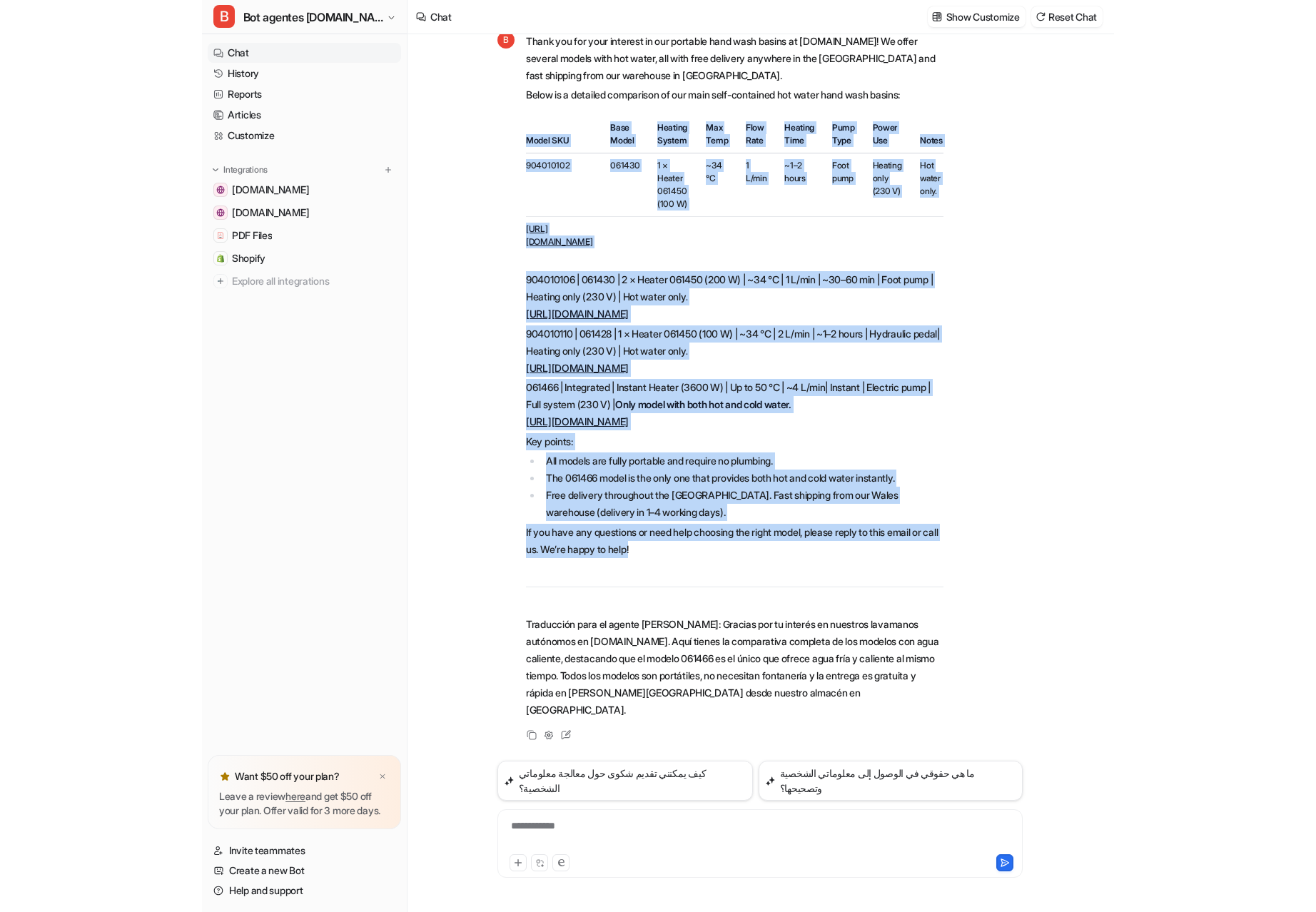
scroll to position [3096, 0]
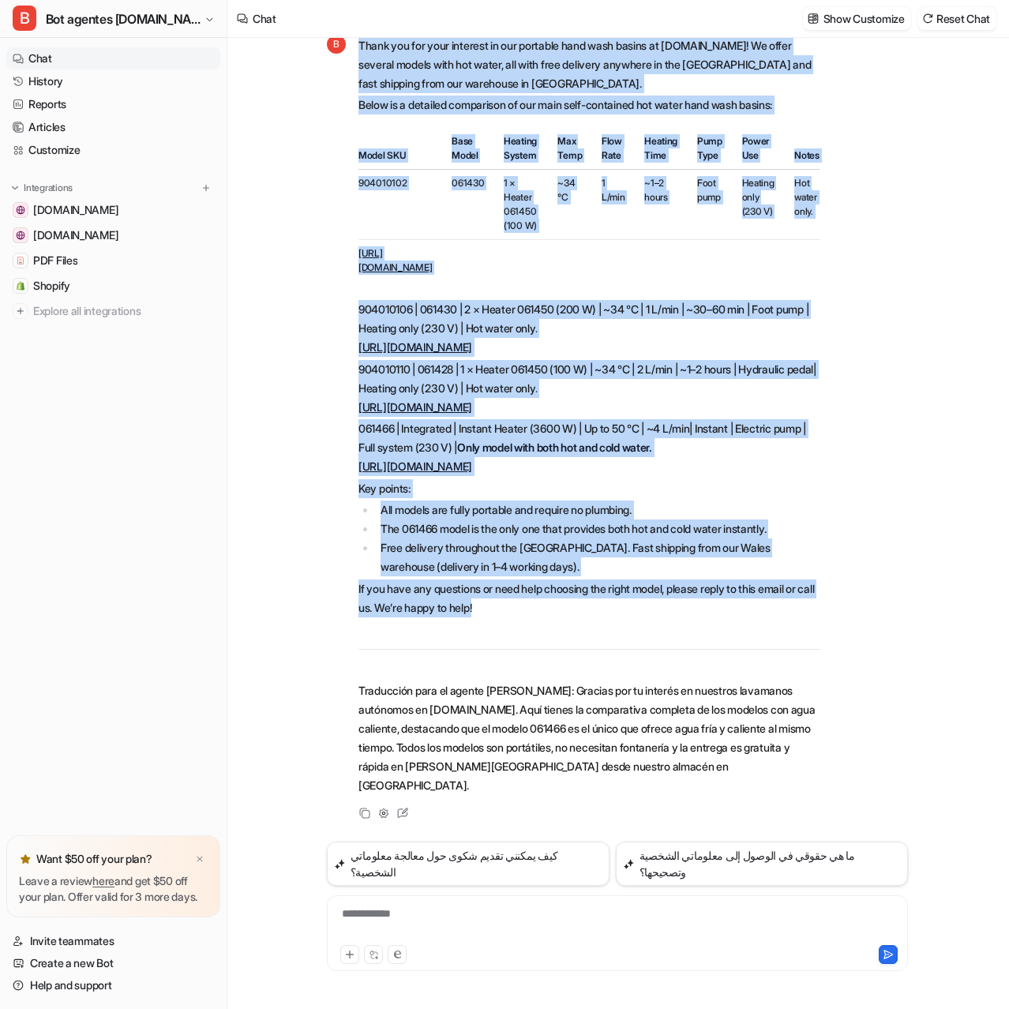
drag, startPoint x: 527, startPoint y: 632, endPoint x: 347, endPoint y: 200, distance: 468.6
click at [347, 200] on div "B Thank you for your interest in our portable hand wash basins at [DOMAIN_NAME]…" at bounding box center [573, 415] width 493 height 764
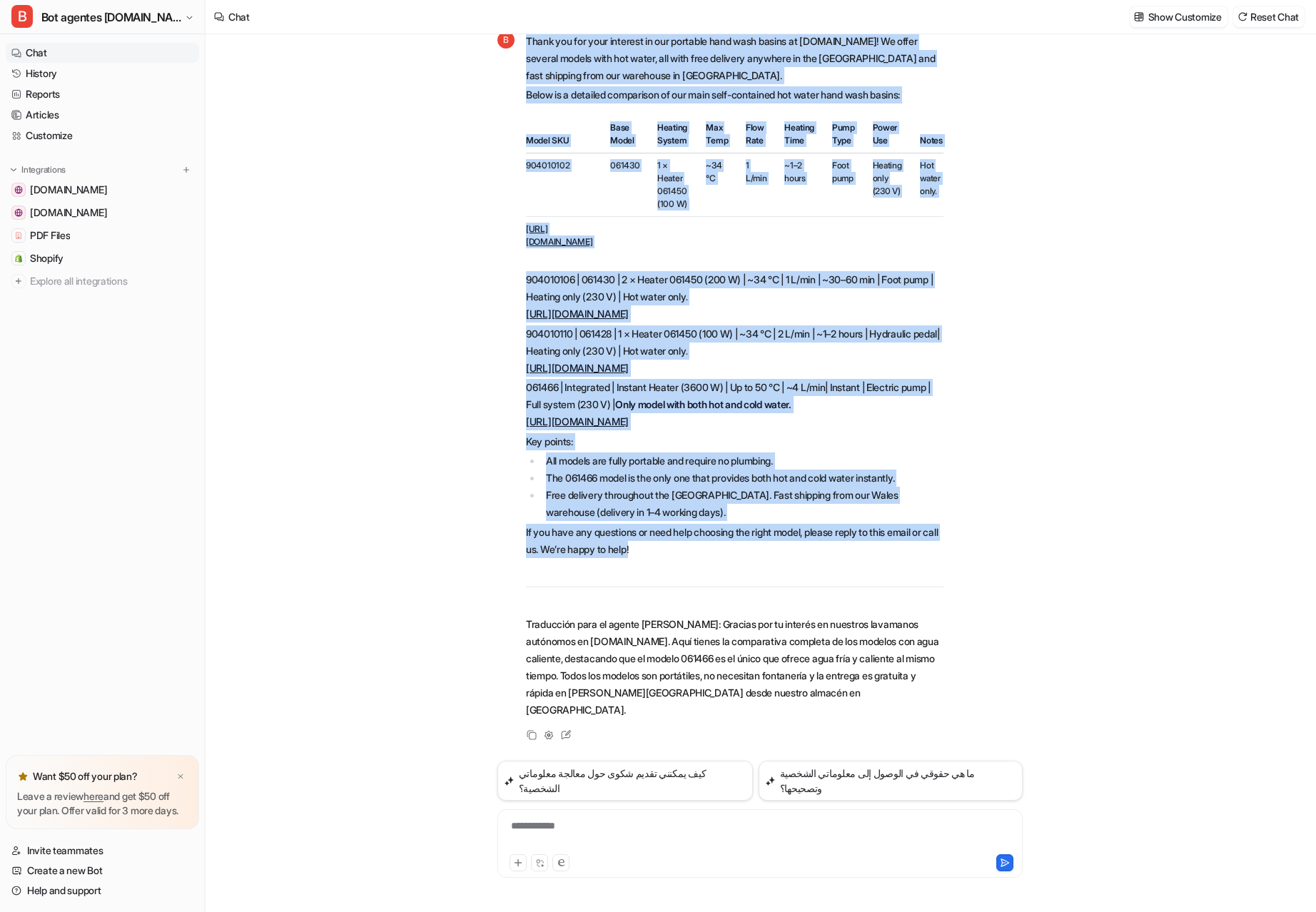
click at [502, 436] on div "B Thank you for your interest in our portable hand wash basins at [DOMAIN_NAME]…" at bounding box center [719, 375] width 446 height 691
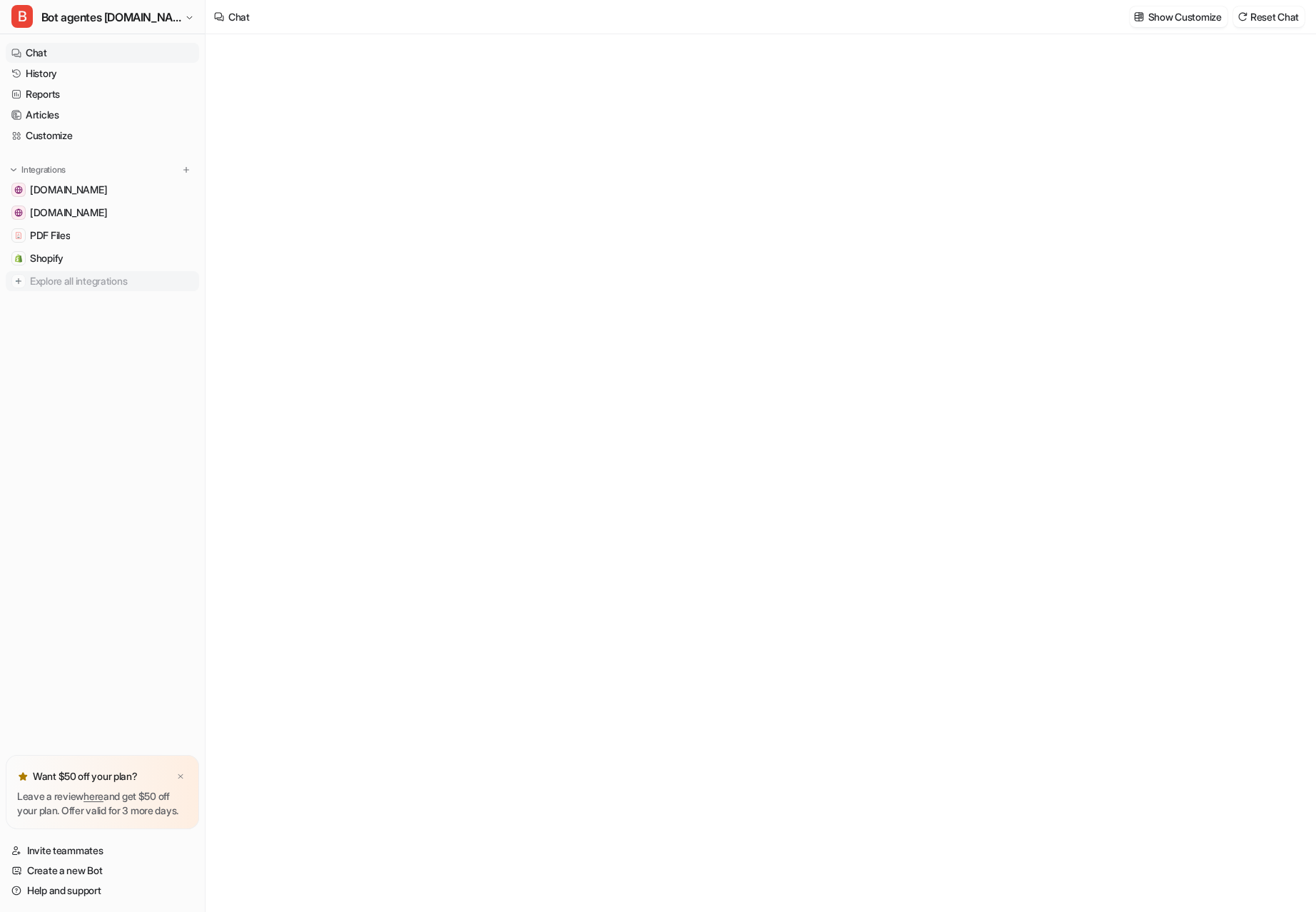
type textarea "**********"
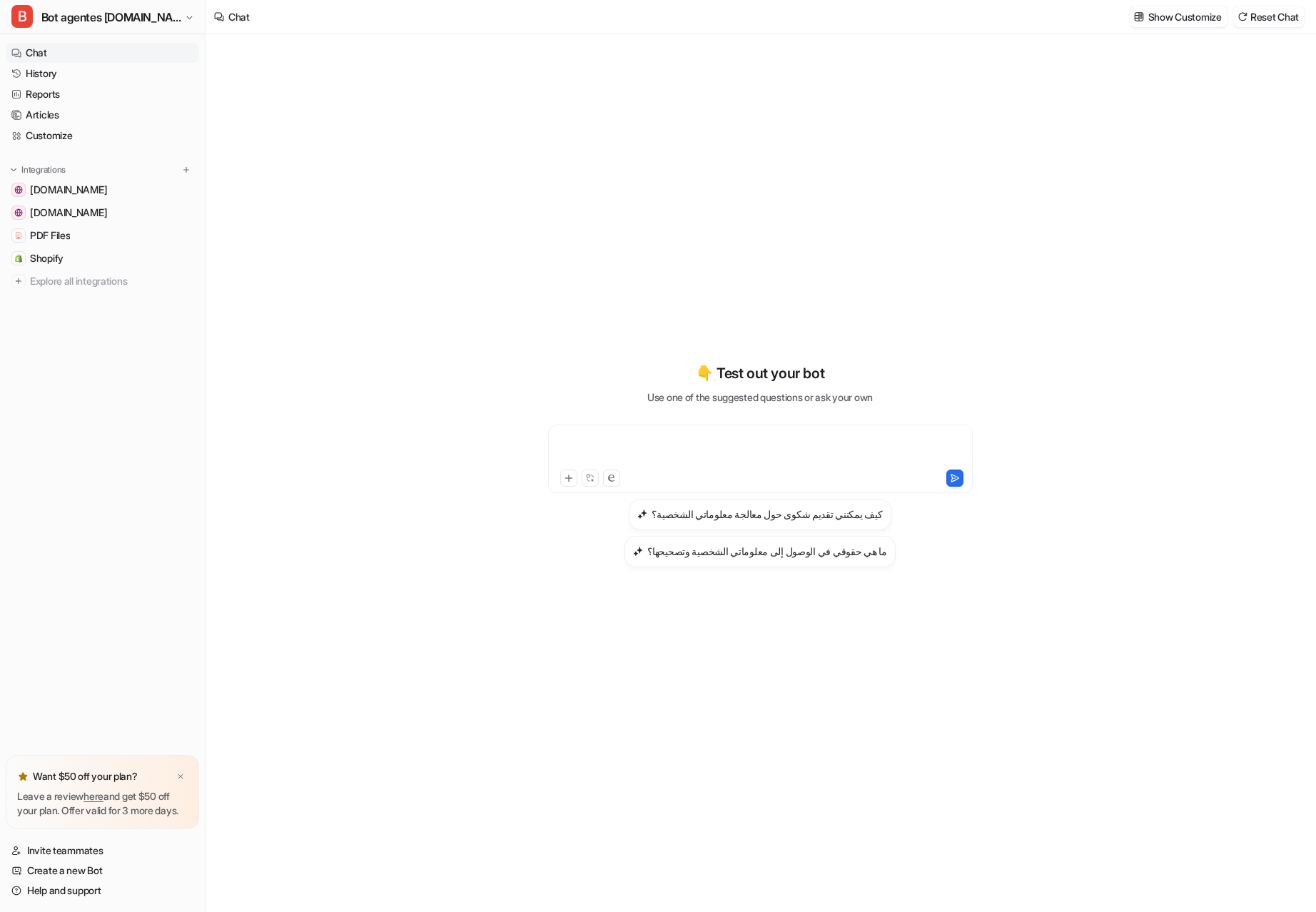
click at [627, 450] on div at bounding box center [760, 450] width 418 height 33
paste div
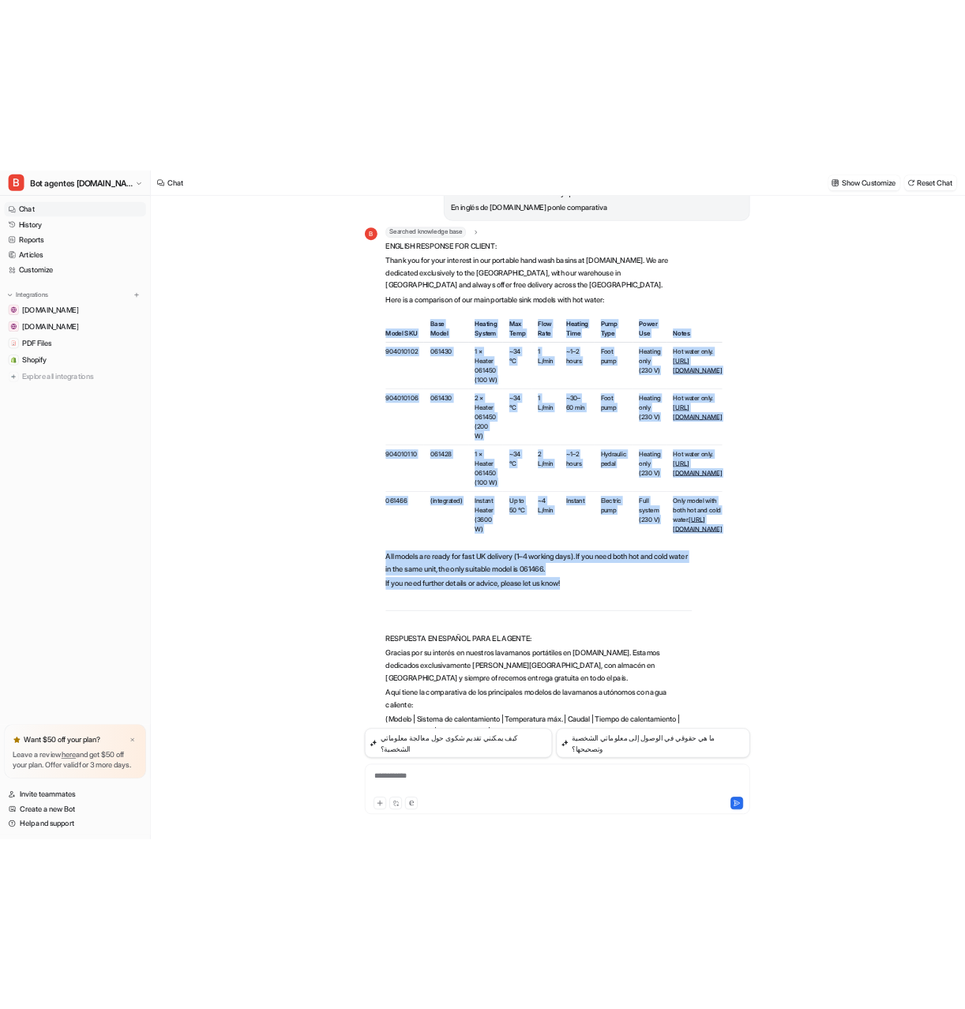
scroll to position [110, 0]
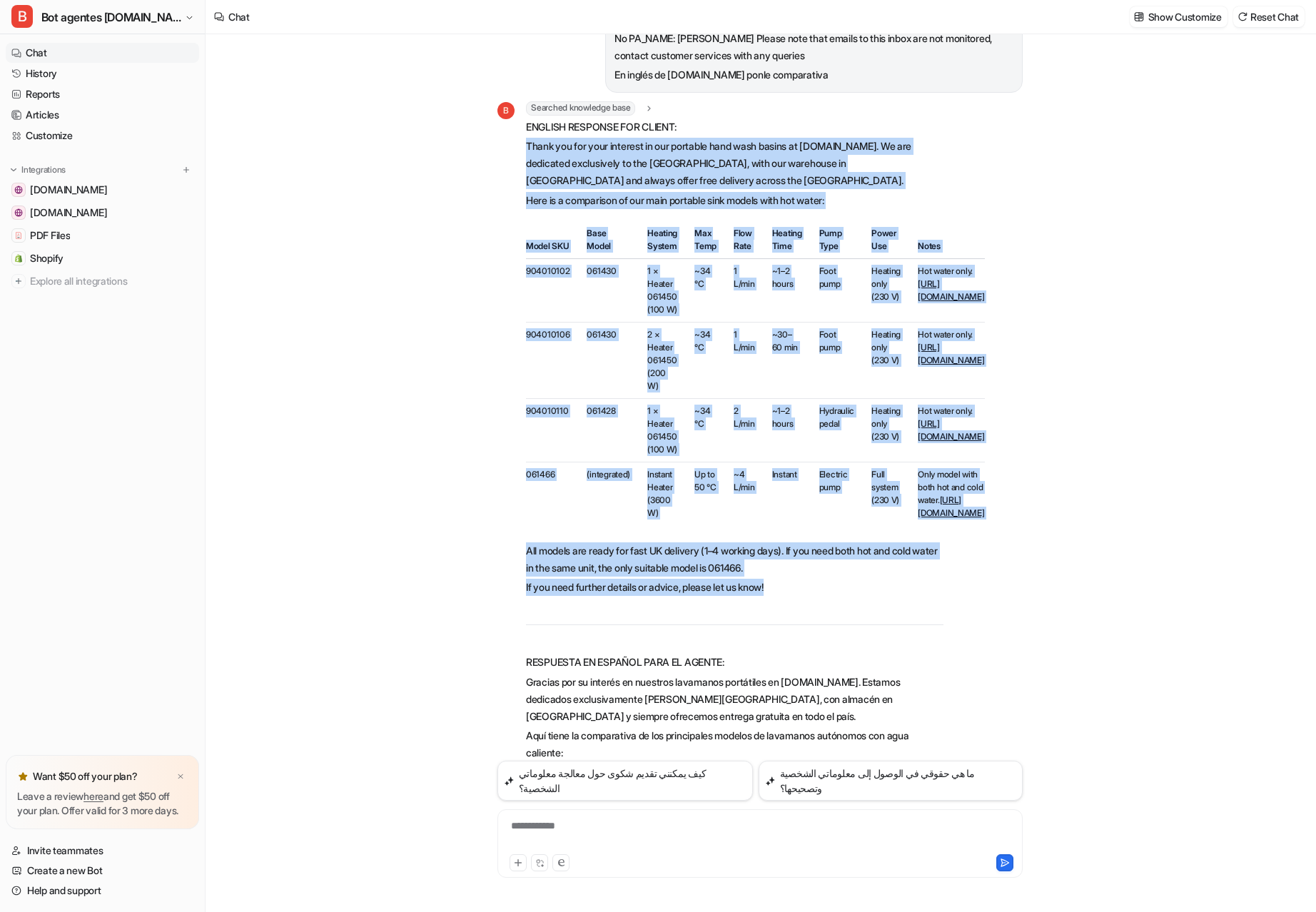
drag, startPoint x: 787, startPoint y: 449, endPoint x: 527, endPoint y: 149, distance: 397.0
click at [527, 149] on span "ENGLISH RESPONSE FOR CLIENT: Thank you for your interest in our portable hand w…" at bounding box center [735, 495] width 418 height 754
copy span "Thank you for your interest in our portable hand wash basins at handwashbasin.c…"
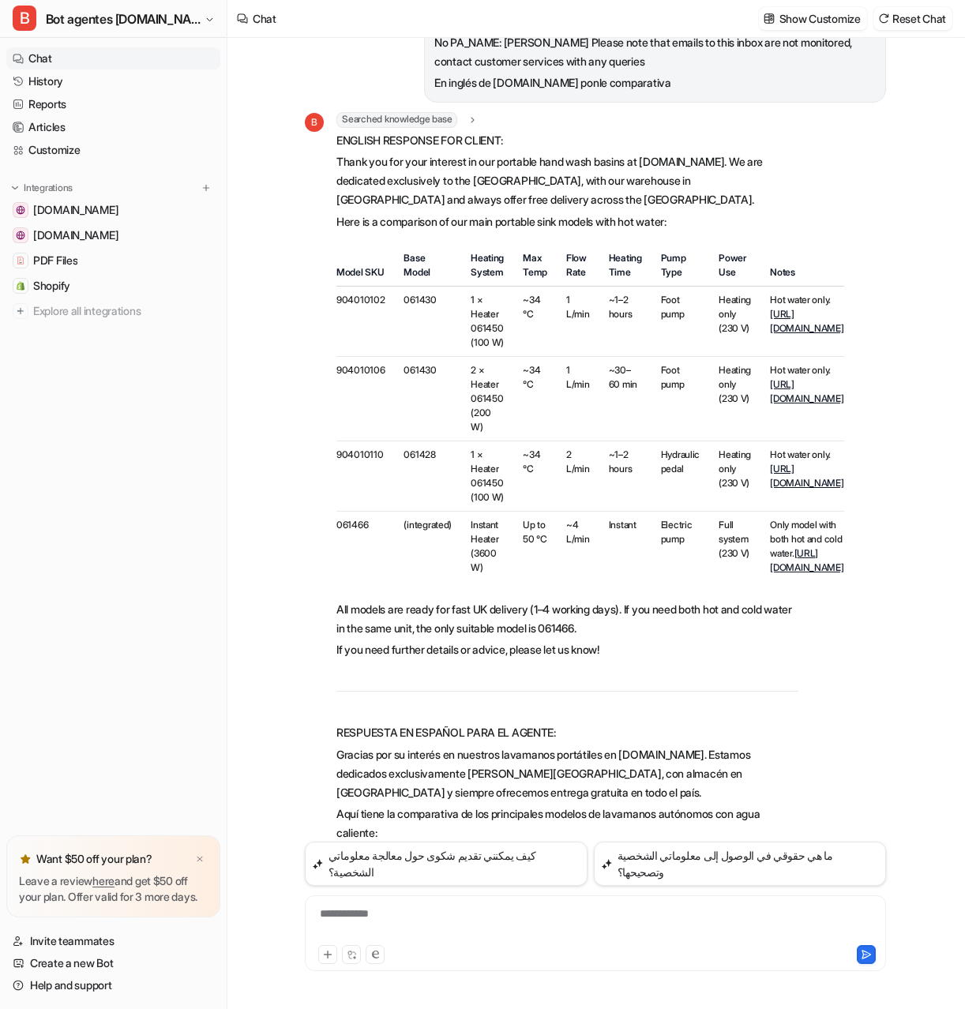
click at [373, 910] on div "**********" at bounding box center [595, 923] width 573 height 36
paste div
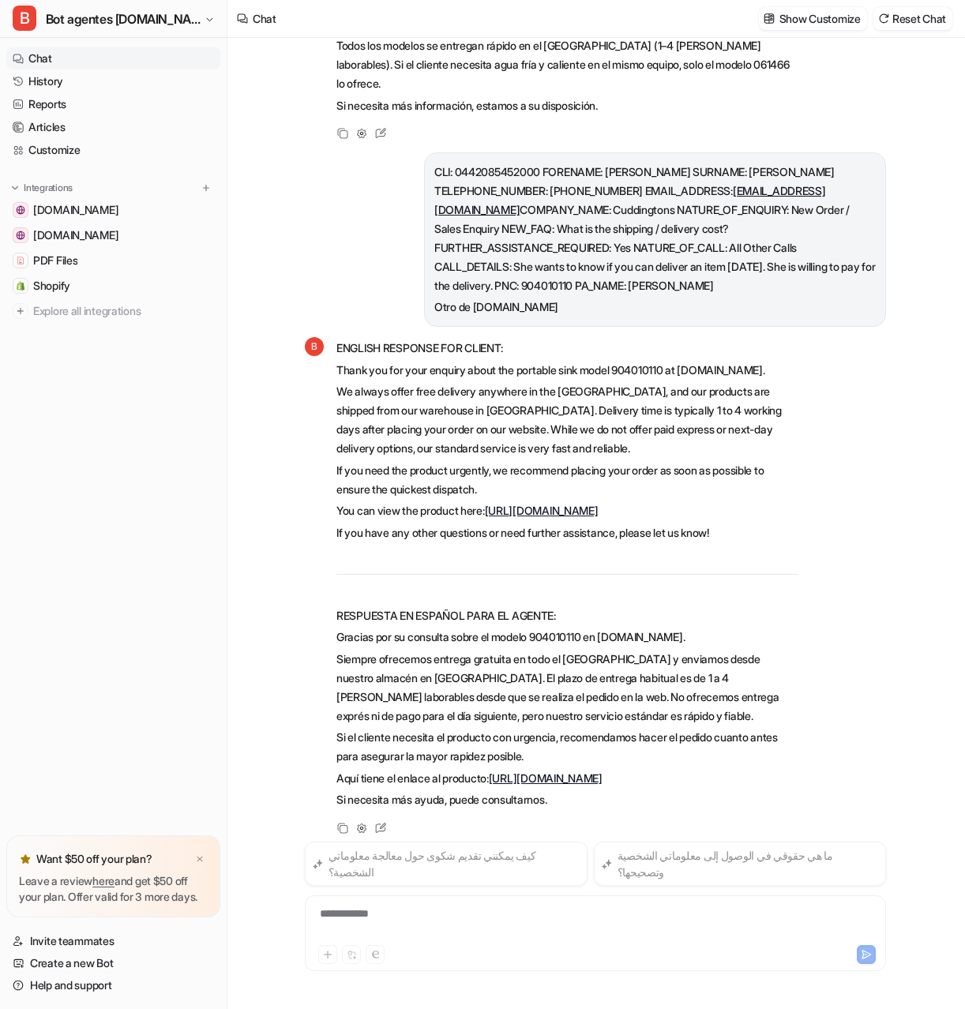
scroll to position [1000, 0]
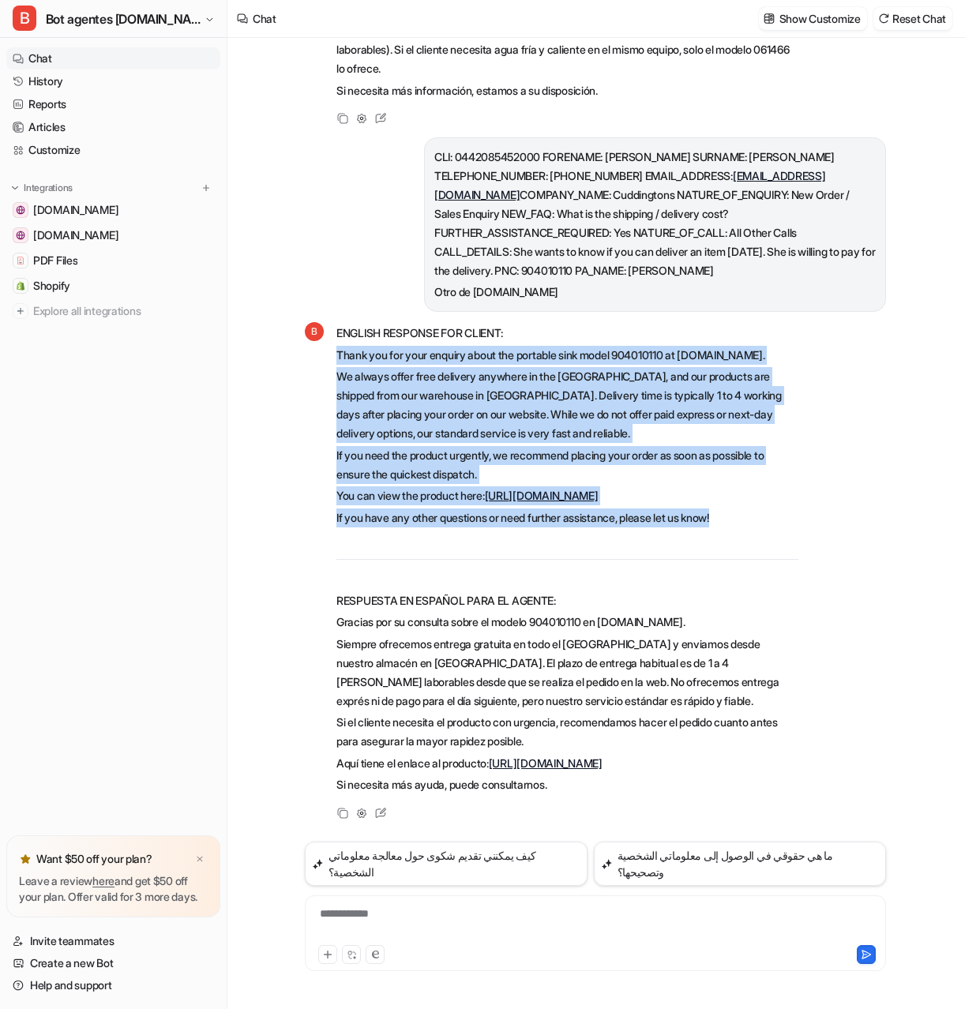
drag, startPoint x: 746, startPoint y: 511, endPoint x: 334, endPoint y: 310, distance: 458.3
click at [334, 321] on div "B ENGLISH RESPONSE FOR CLIENT: Thank you for your enquiry about the portable si…" at bounding box center [551, 559] width 493 height 476
copy span "Thank you for your enquiry about the portable sink model 904010110 at handwashb…"
click at [452, 372] on p "We always offer free delivery anywhere in the UK, and our products are shipped …" at bounding box center [567, 405] width 462 height 76
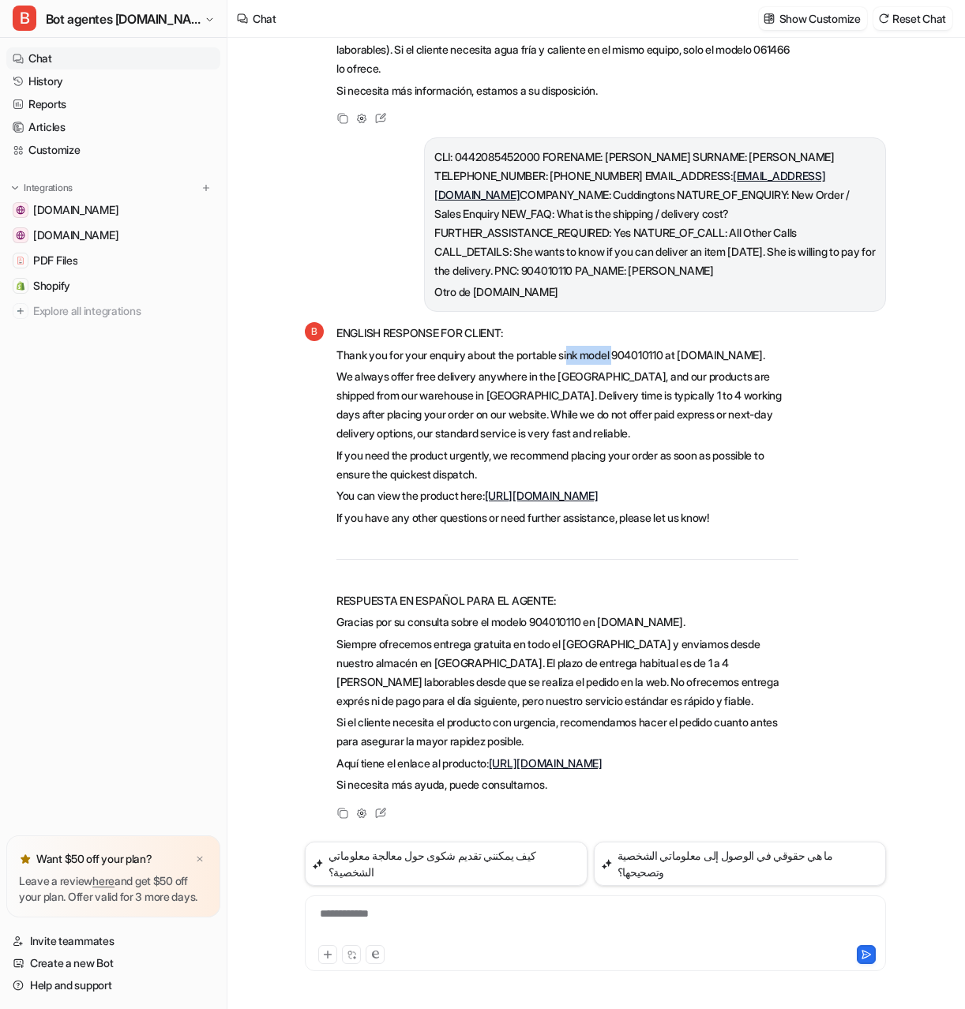
drag, startPoint x: 629, startPoint y: 309, endPoint x: 561, endPoint y: 320, distance: 68.8
click at [577, 346] on p "Thank you for your enquiry about the portable sink model 904010110 at handwashb…" at bounding box center [567, 355] width 462 height 19
